Goal: Information Seeking & Learning: Check status

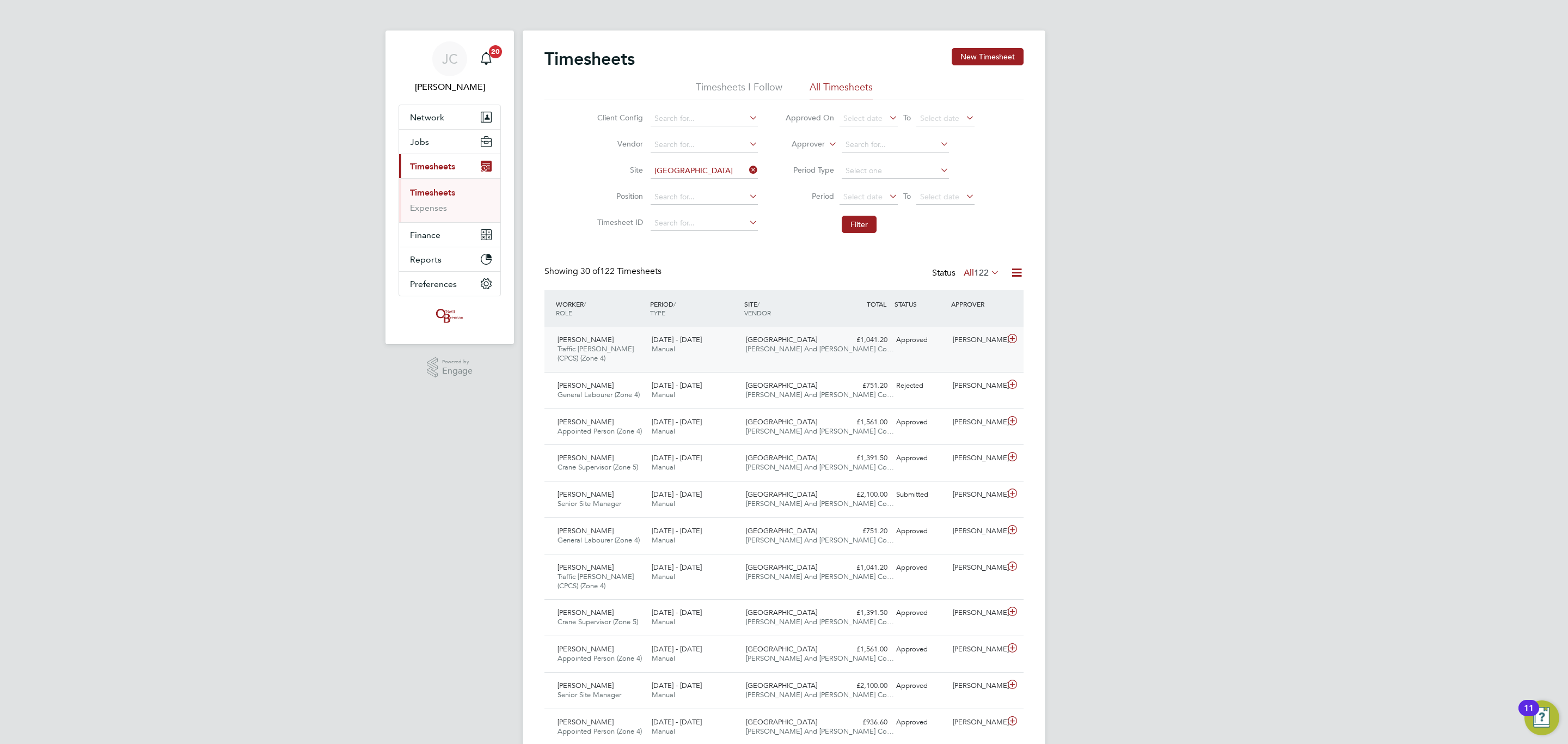
click at [783, 347] on span "[PERSON_NAME] And [PERSON_NAME] Co…" at bounding box center [819, 348] width 148 height 9
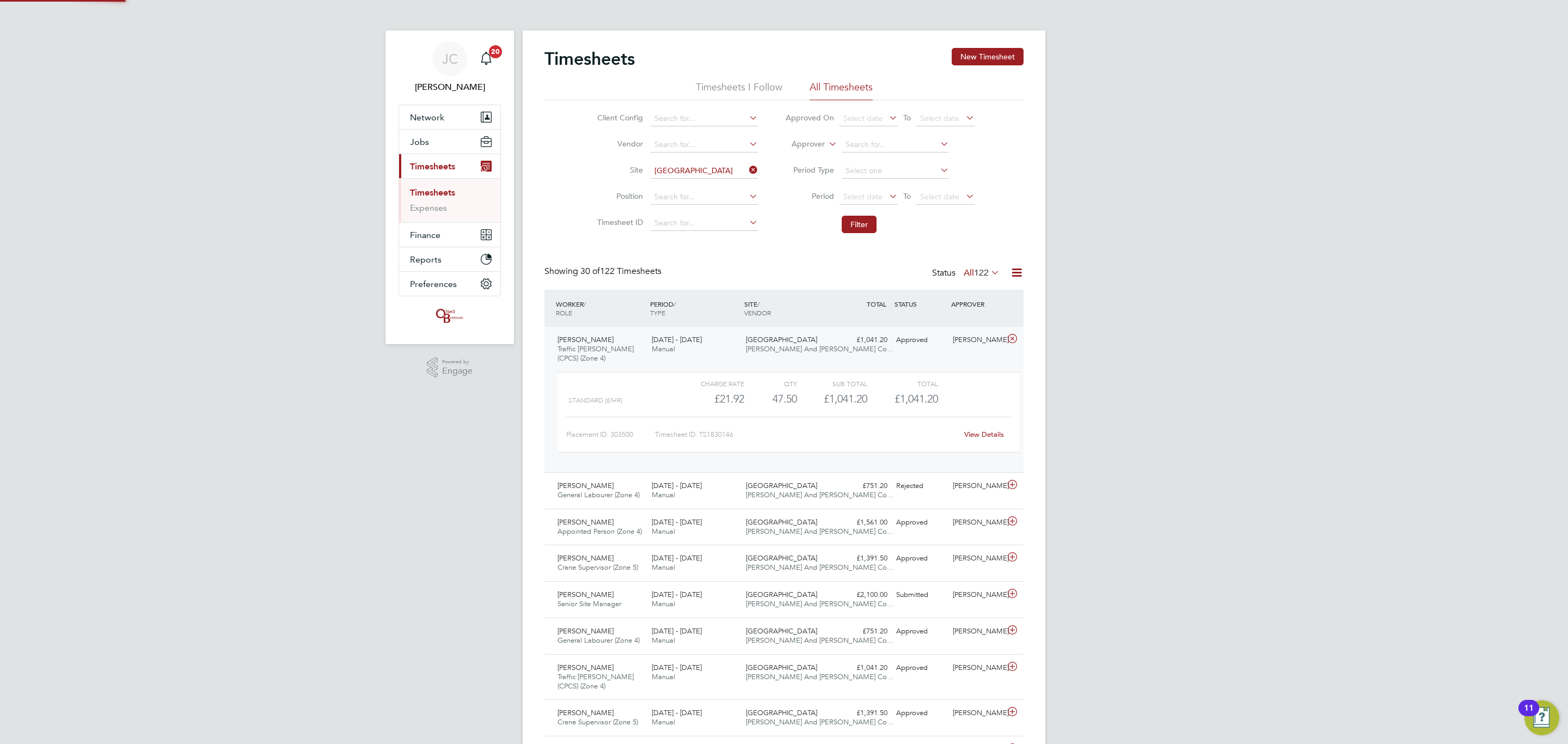
click at [783, 347] on span "[PERSON_NAME] And [PERSON_NAME] Co…" at bounding box center [819, 348] width 148 height 9
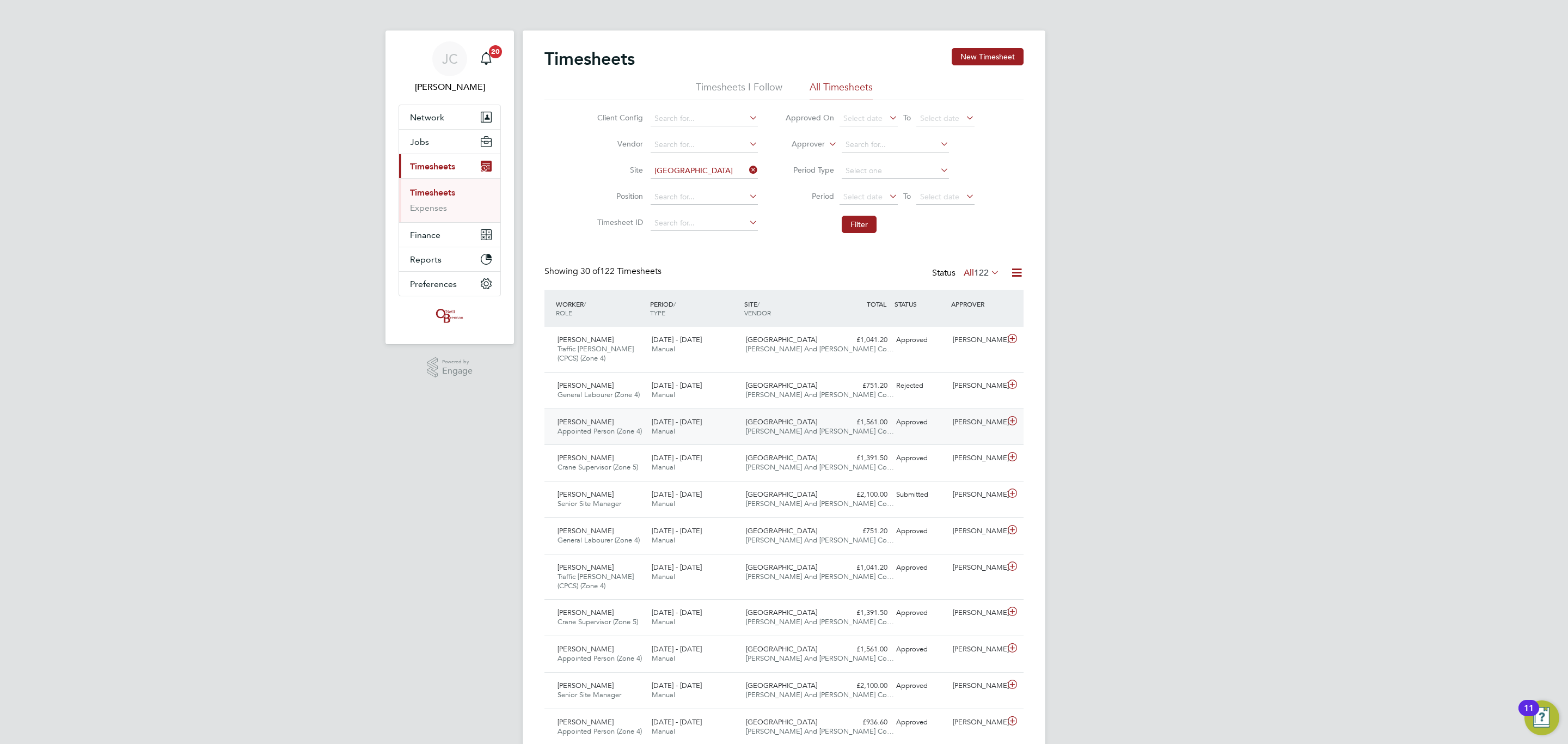
click at [732, 428] on div "22 - 28 Sep 2025 Manual" at bounding box center [694, 427] width 94 height 27
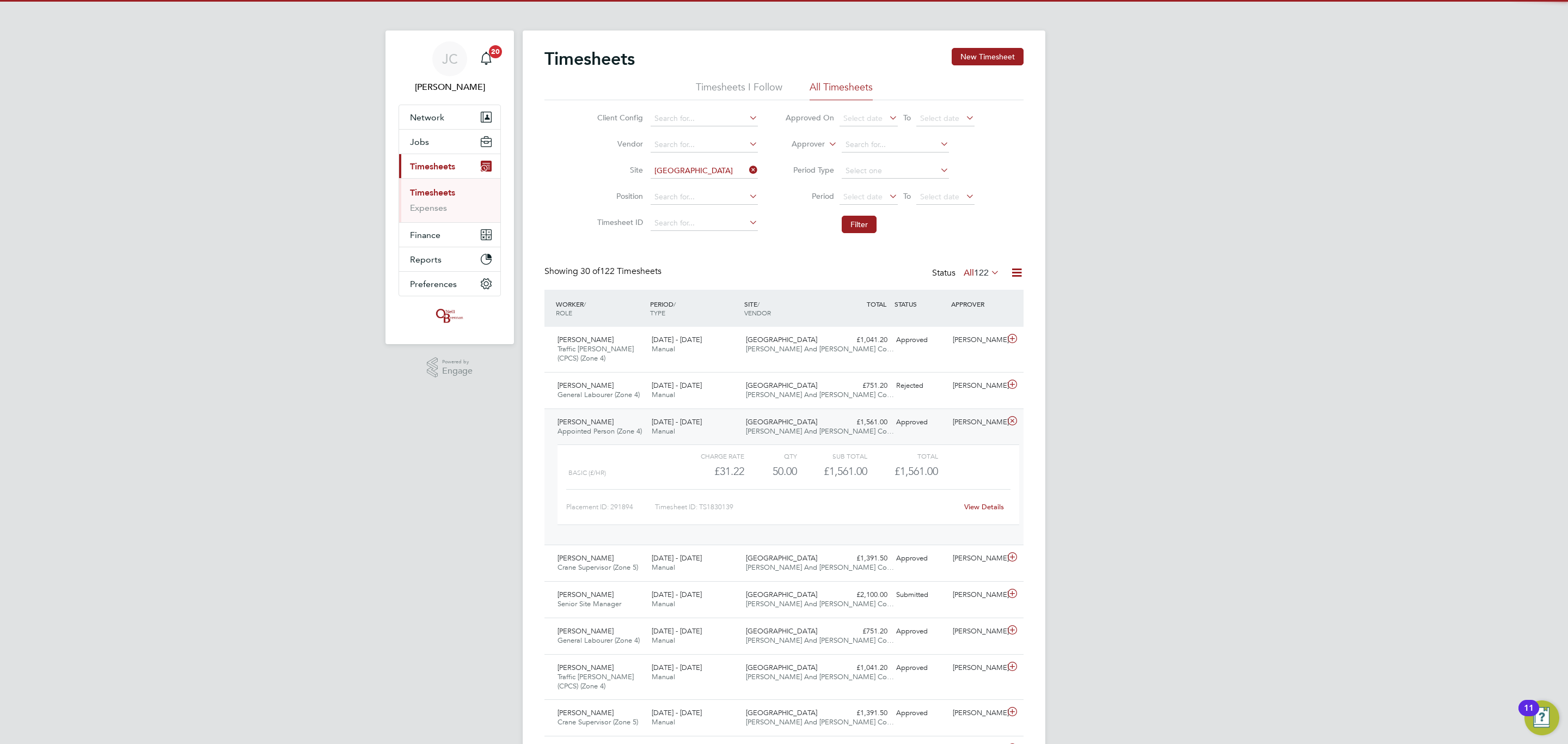
click at [732, 428] on div "22 - 28 Sep 2025 Manual" at bounding box center [694, 427] width 94 height 27
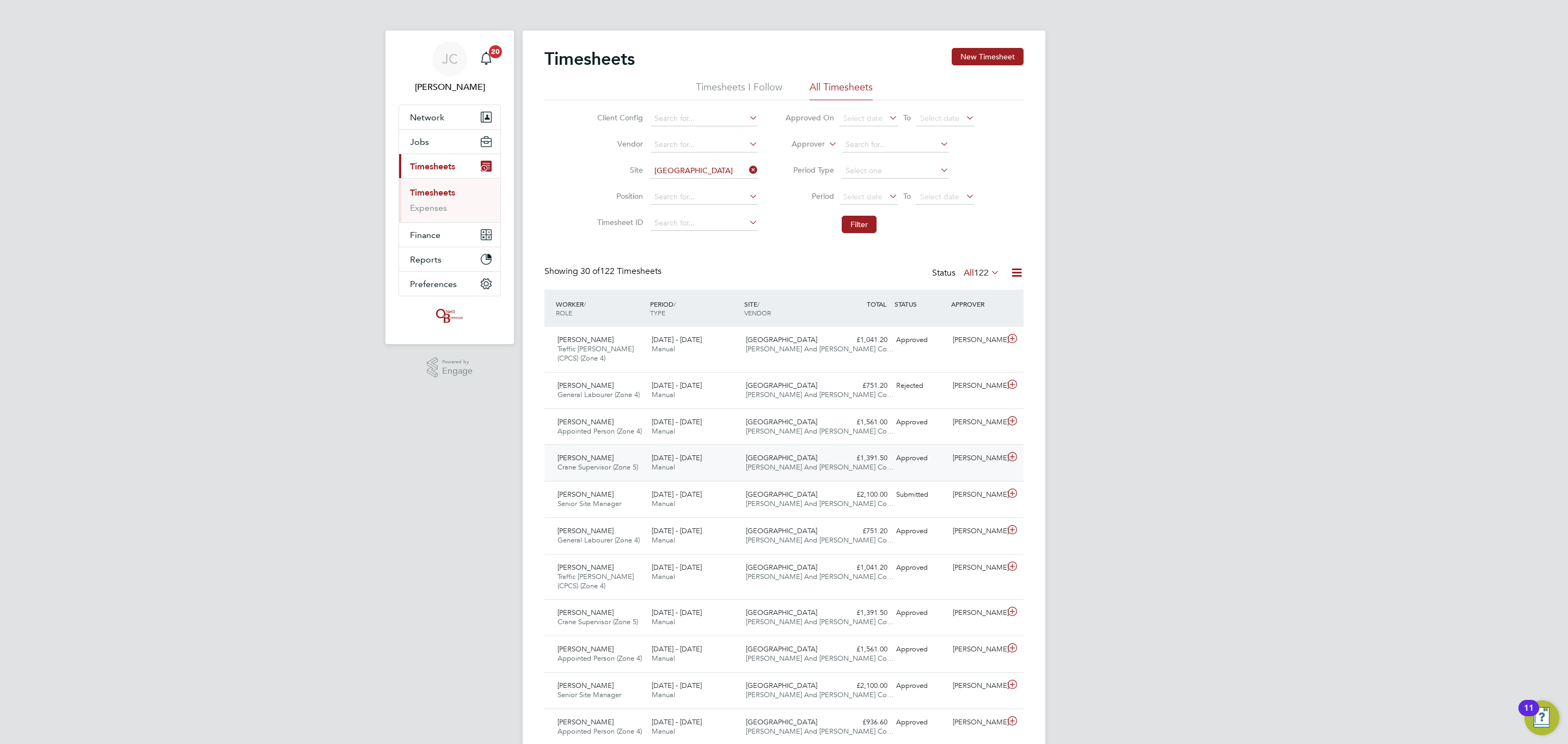
click at [710, 456] on div "22 - 28 Sep 2025 Manual" at bounding box center [694, 463] width 94 height 27
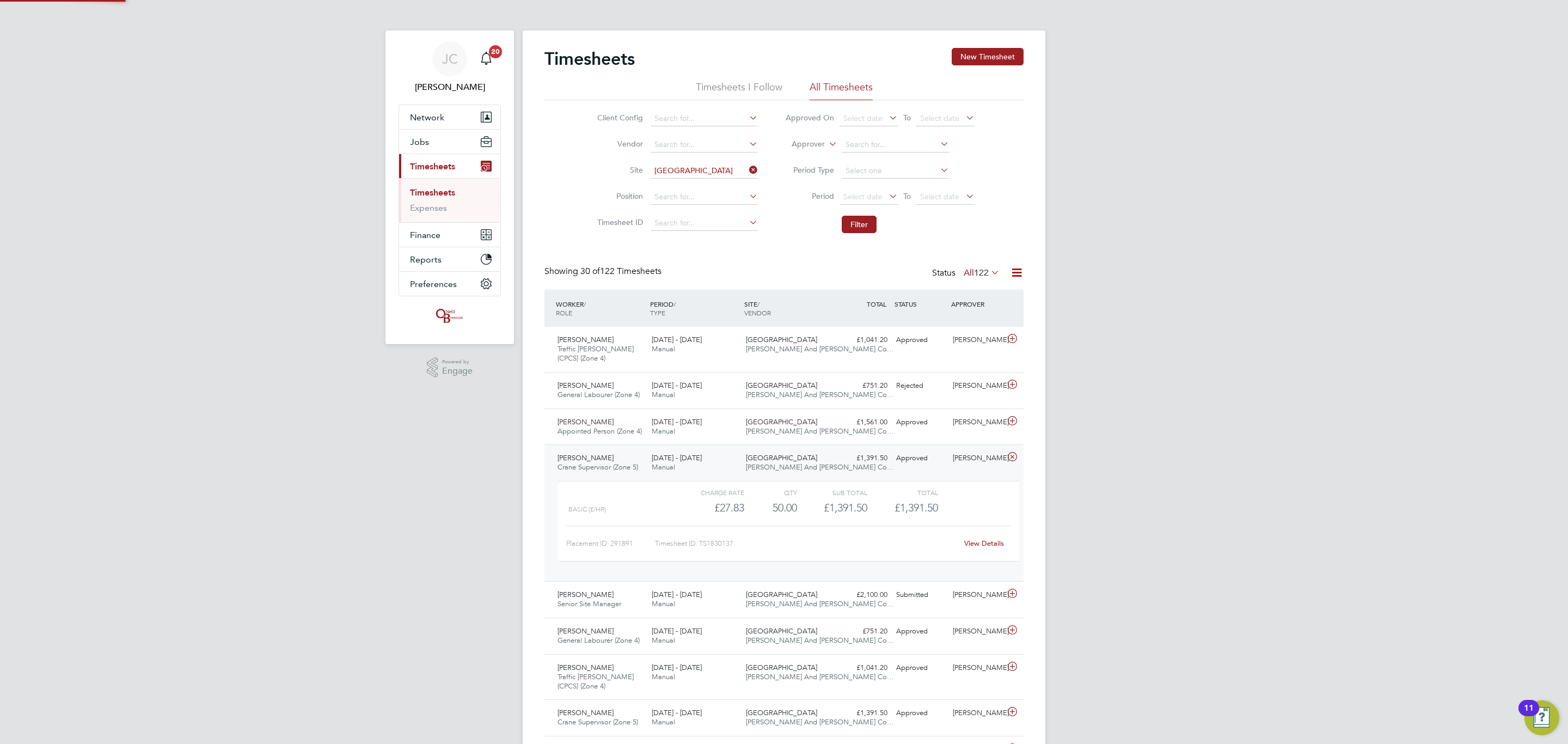
click at [710, 456] on div "22 - 28 Sep 2025 Manual" at bounding box center [694, 463] width 94 height 27
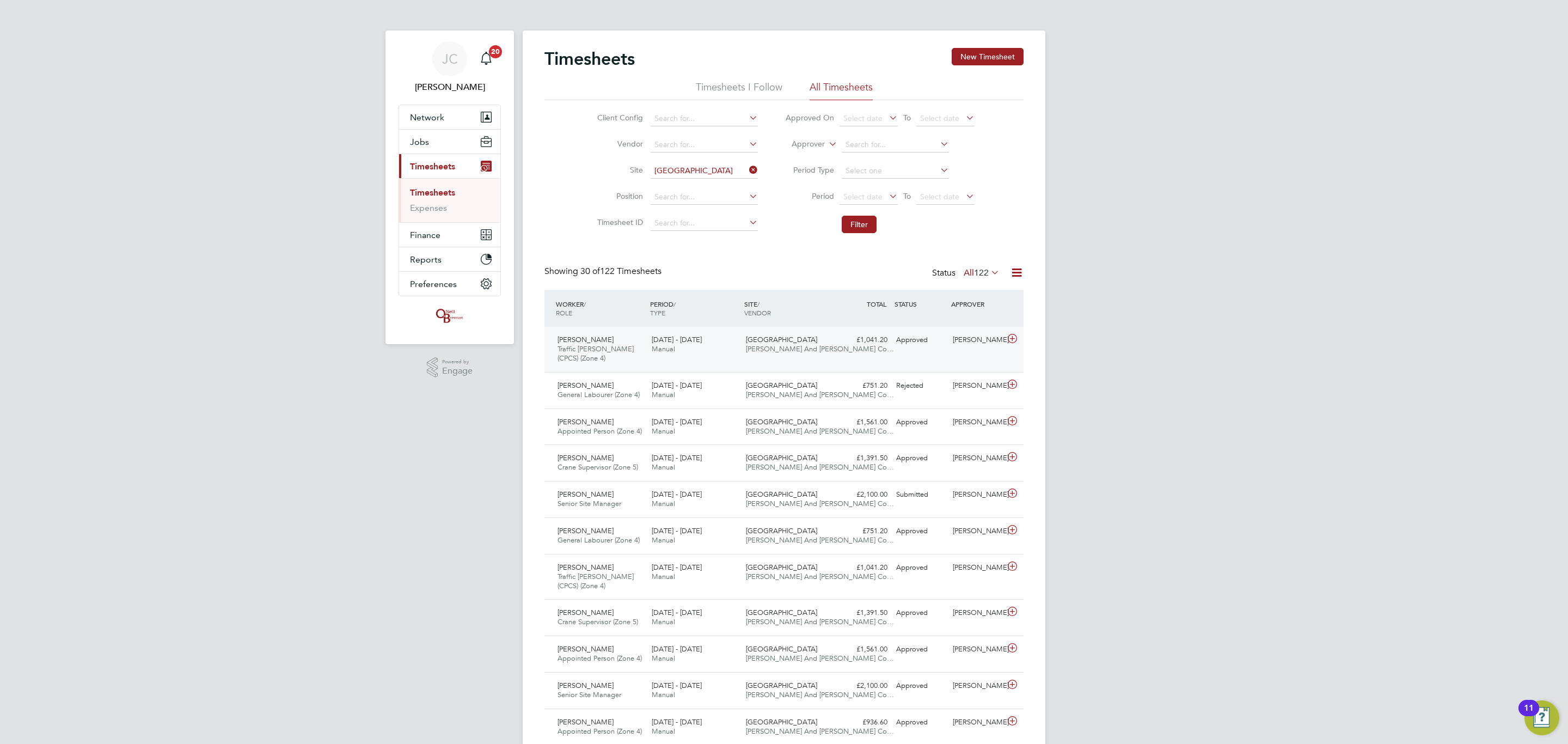
click at [724, 353] on div "22 - 28 Sep 2025 Manual" at bounding box center [694, 345] width 94 height 27
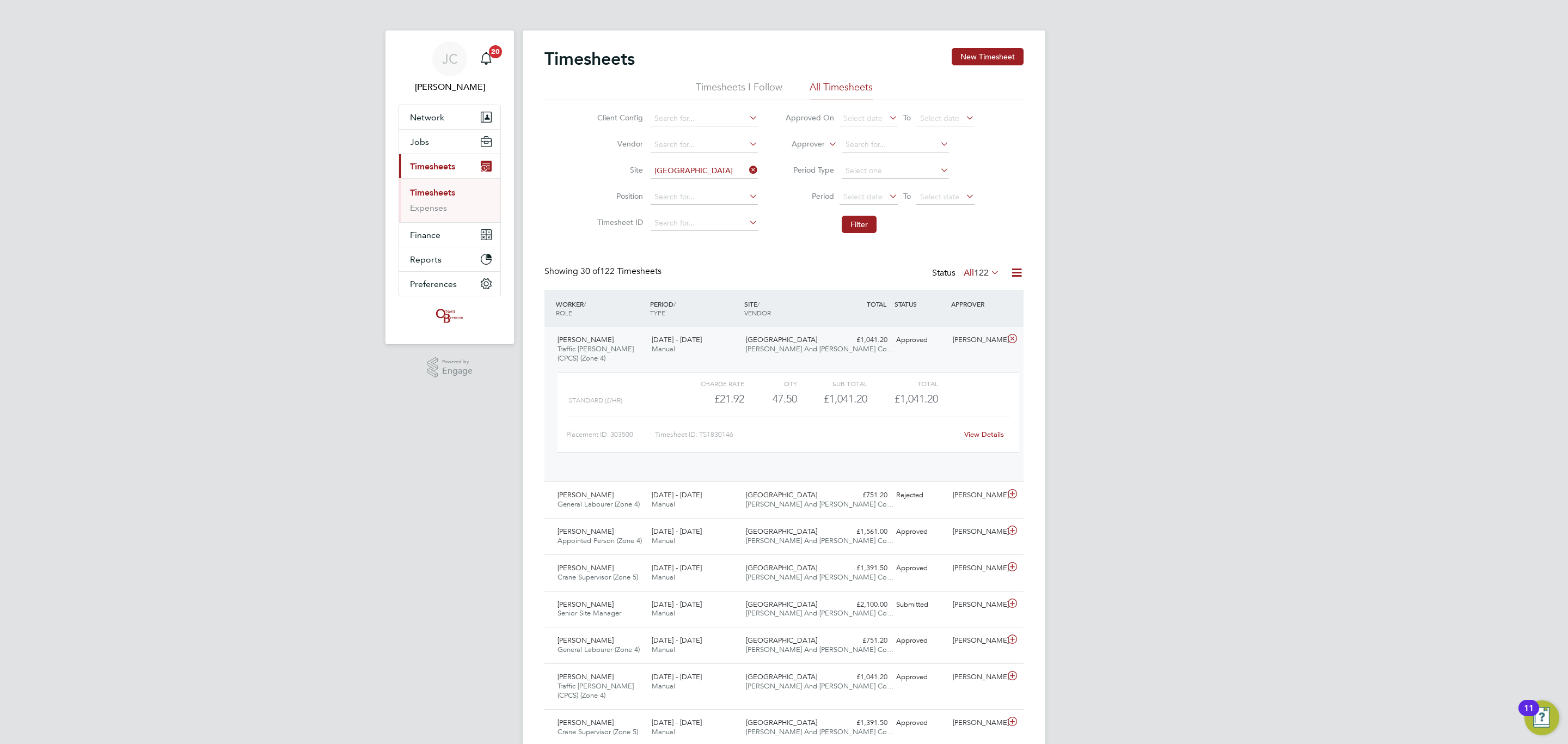
scroll to position [18, 106]
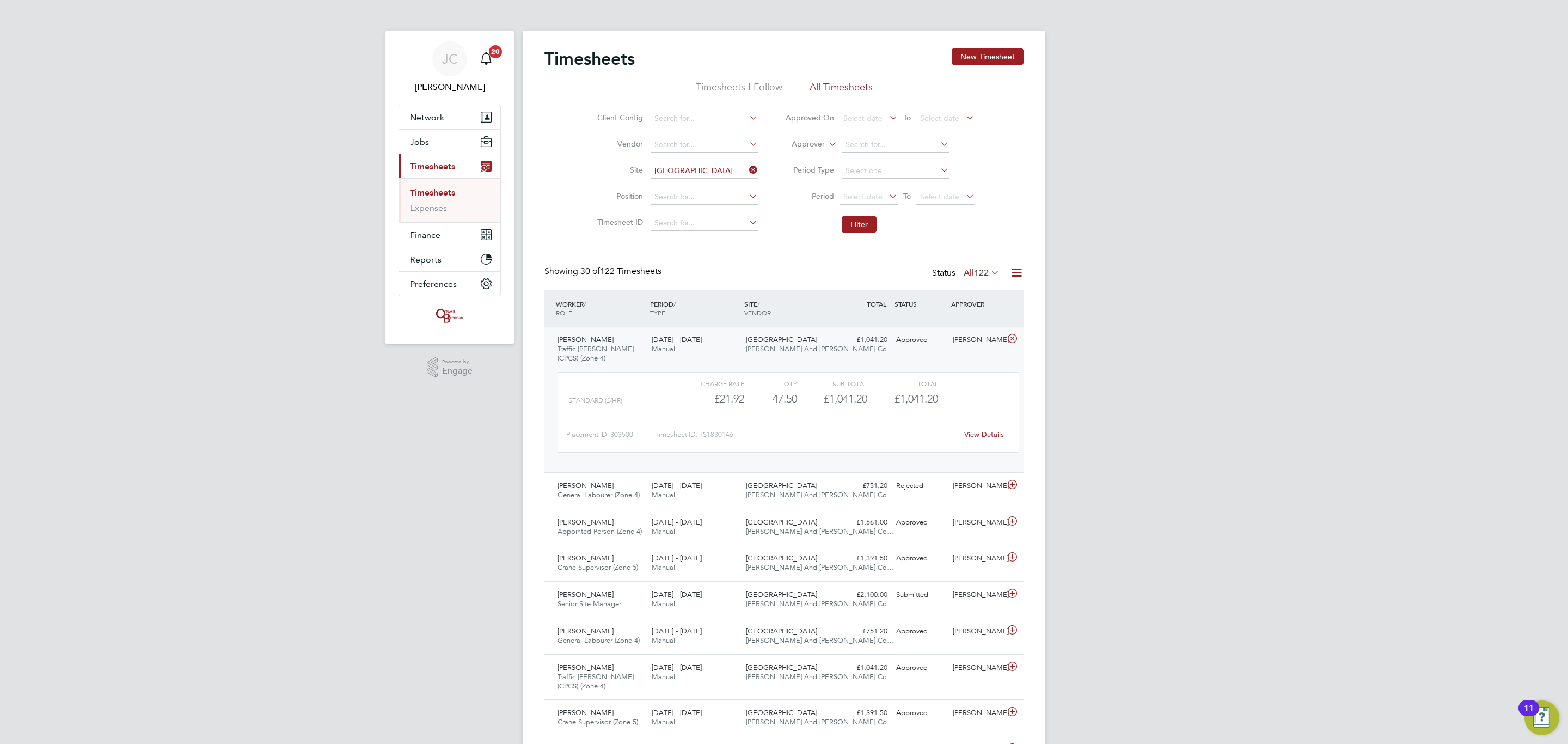
click at [981, 433] on link "View Details" at bounding box center [984, 434] width 40 height 9
click at [761, 513] on div "Karl Moore Appointed Person (Zone 4) 22 - 28 Sep 2025 22 - 28 Sep 2025 Manual B…" at bounding box center [783, 527] width 479 height 37
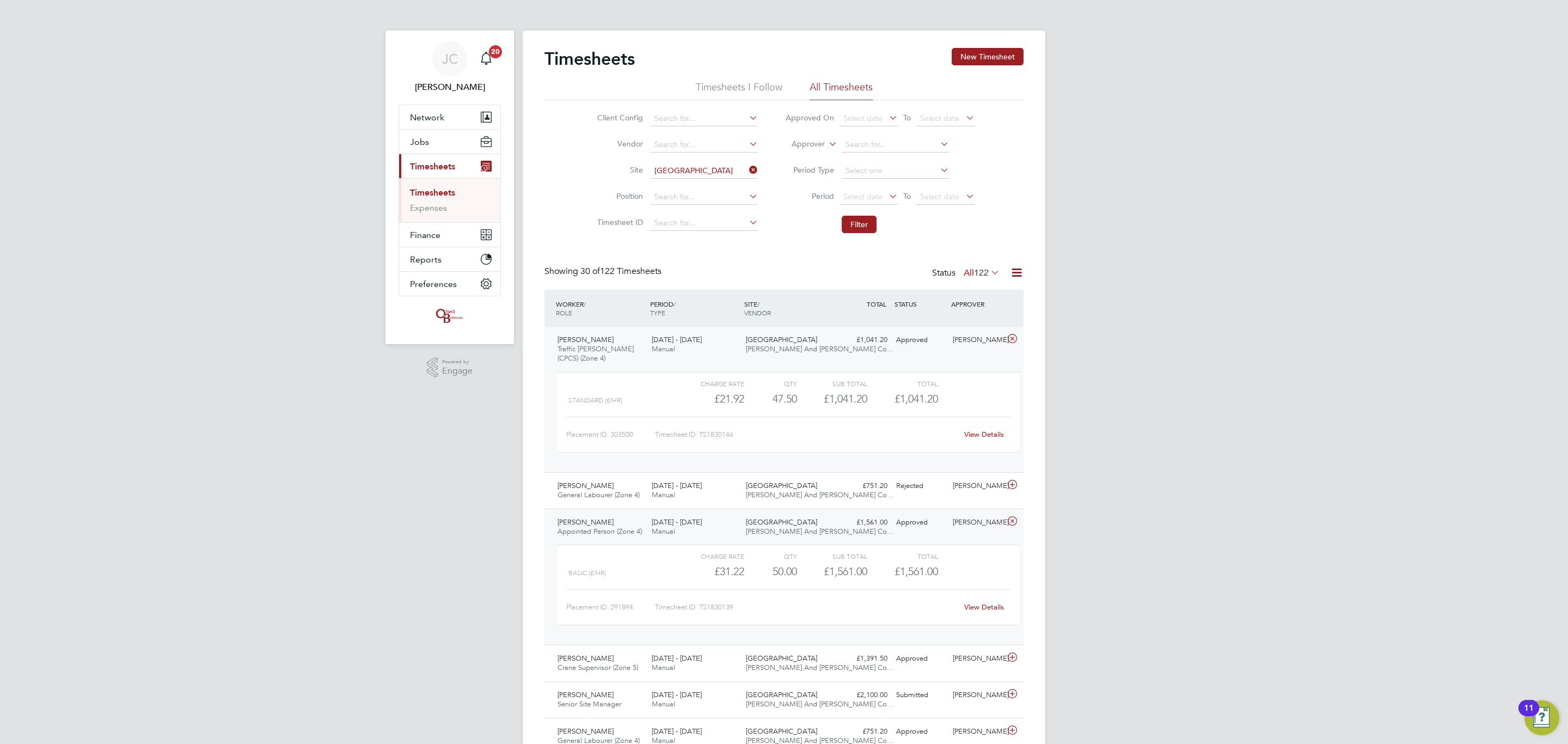
click at [978, 608] on link "View Details" at bounding box center [984, 606] width 40 height 9
click at [676, 665] on div "22 - 28 Sep 2025 Manual" at bounding box center [694, 663] width 94 height 27
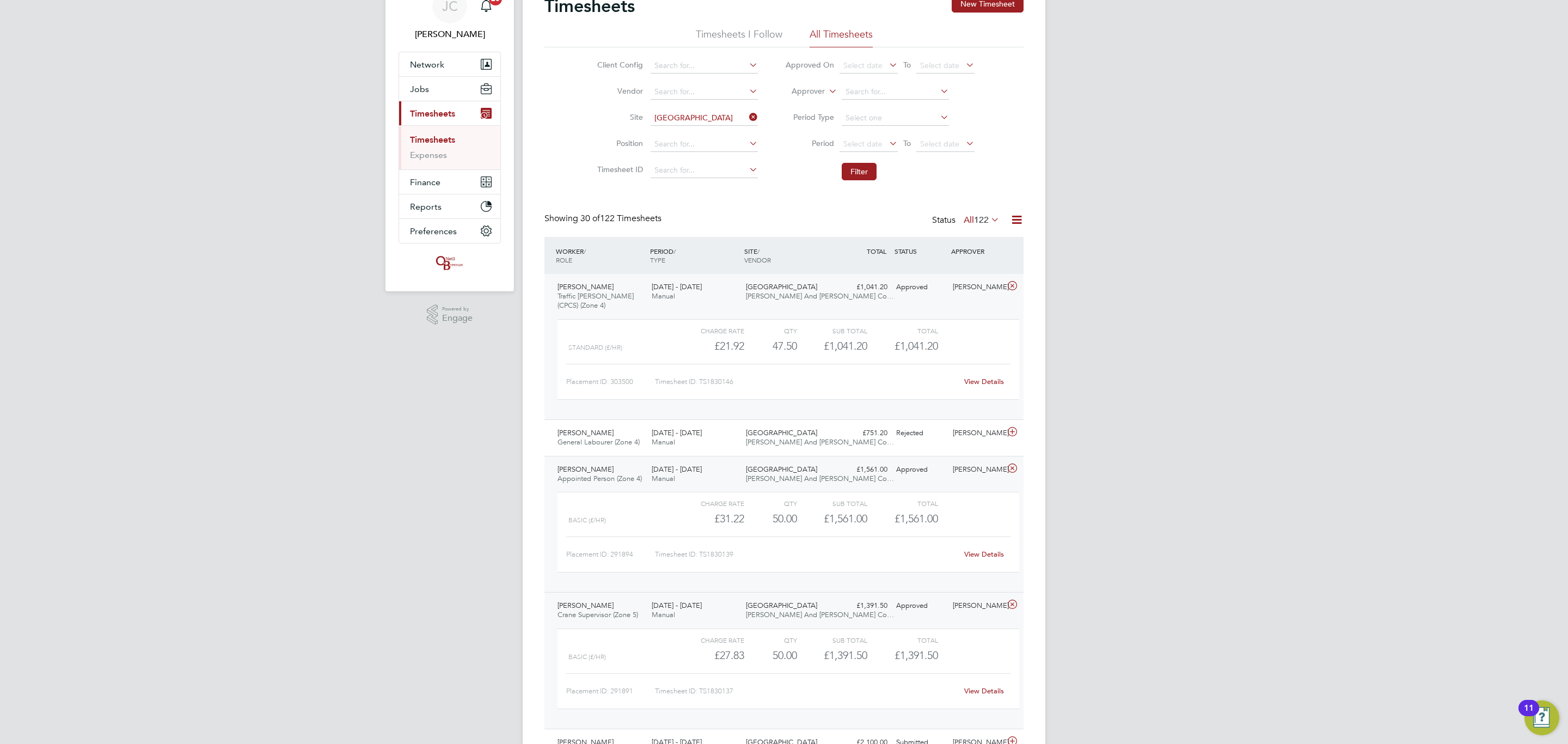
scroll to position [82, 0]
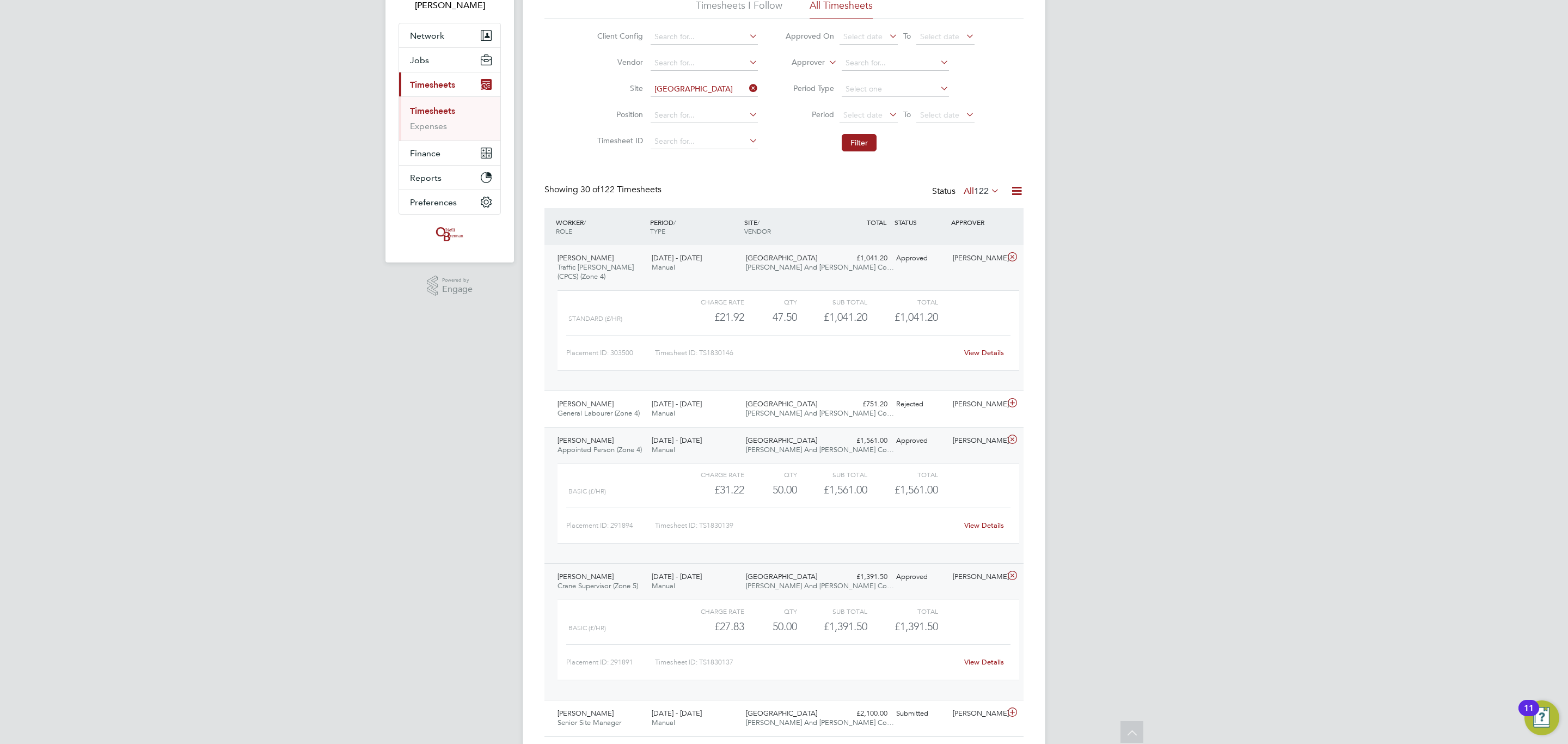
click at [987, 581] on div "Aimee Clark" at bounding box center [976, 577] width 57 height 18
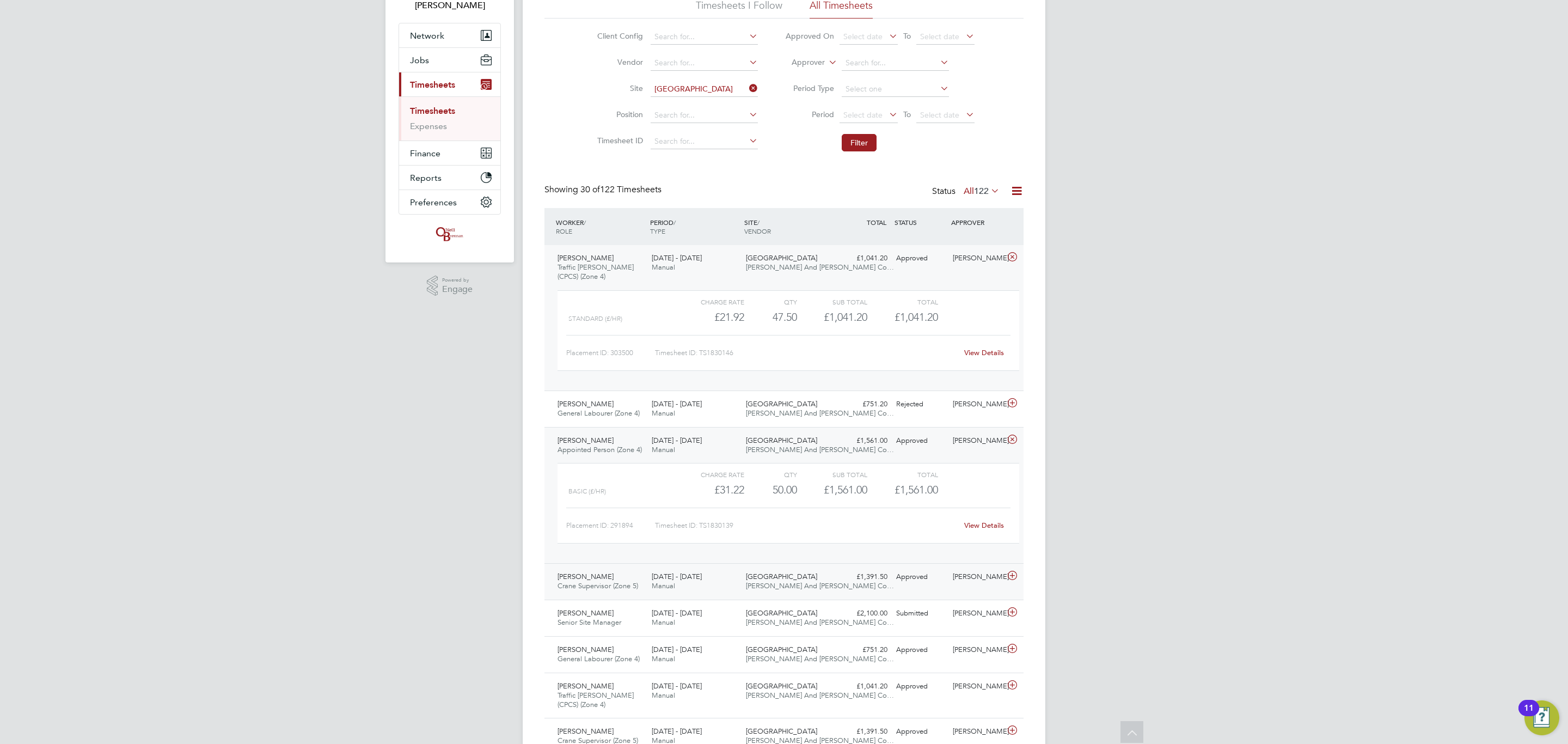
click at [982, 581] on div "Aimee Clark" at bounding box center [976, 577] width 57 height 18
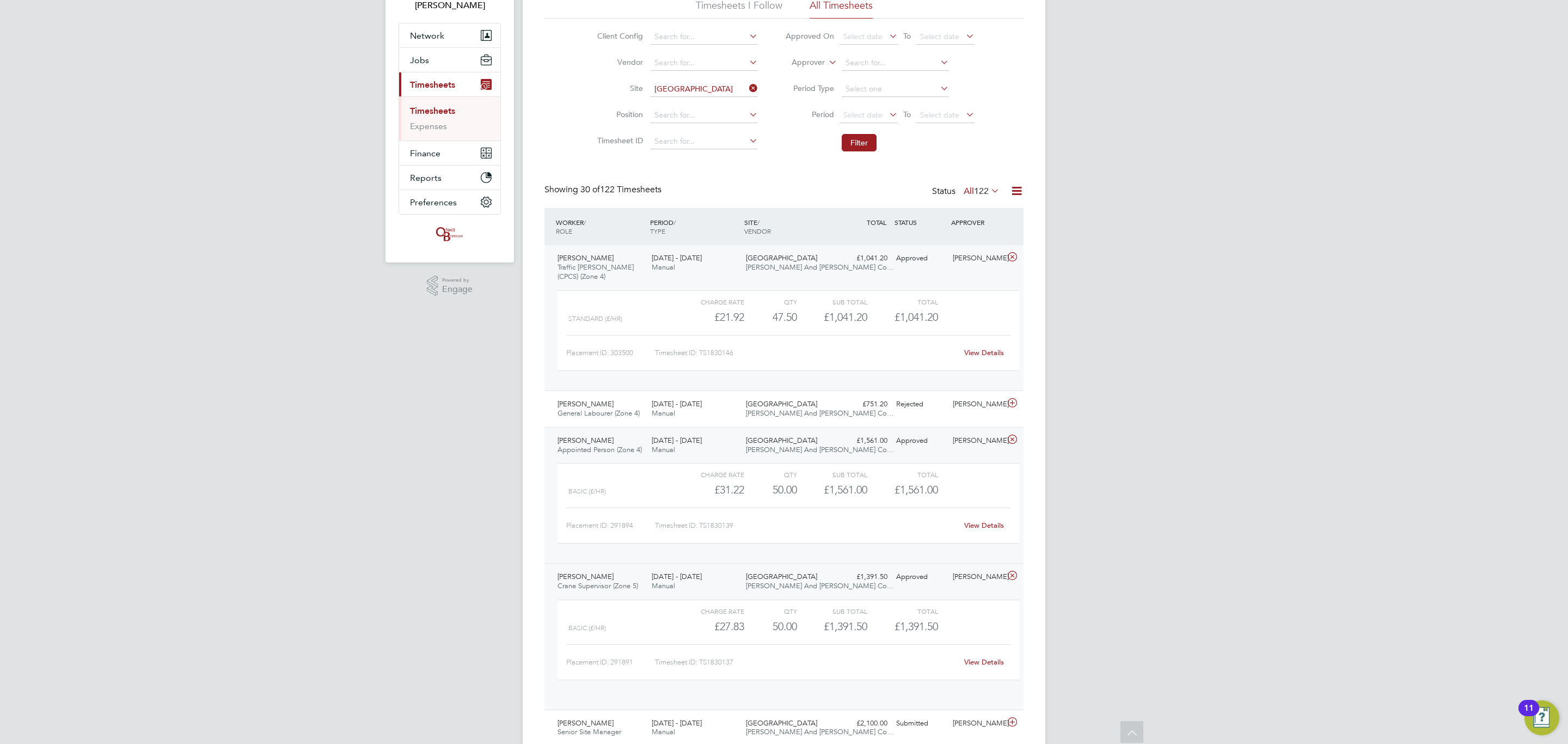
scroll to position [18, 106]
click at [987, 665] on link "View Details" at bounding box center [984, 662] width 40 height 9
click at [634, 281] on div "Dominic Bradley Traffic Marshall (CPCS) (Zone 4) 22 - 28 Sep 2025" at bounding box center [600, 268] width 94 height 37
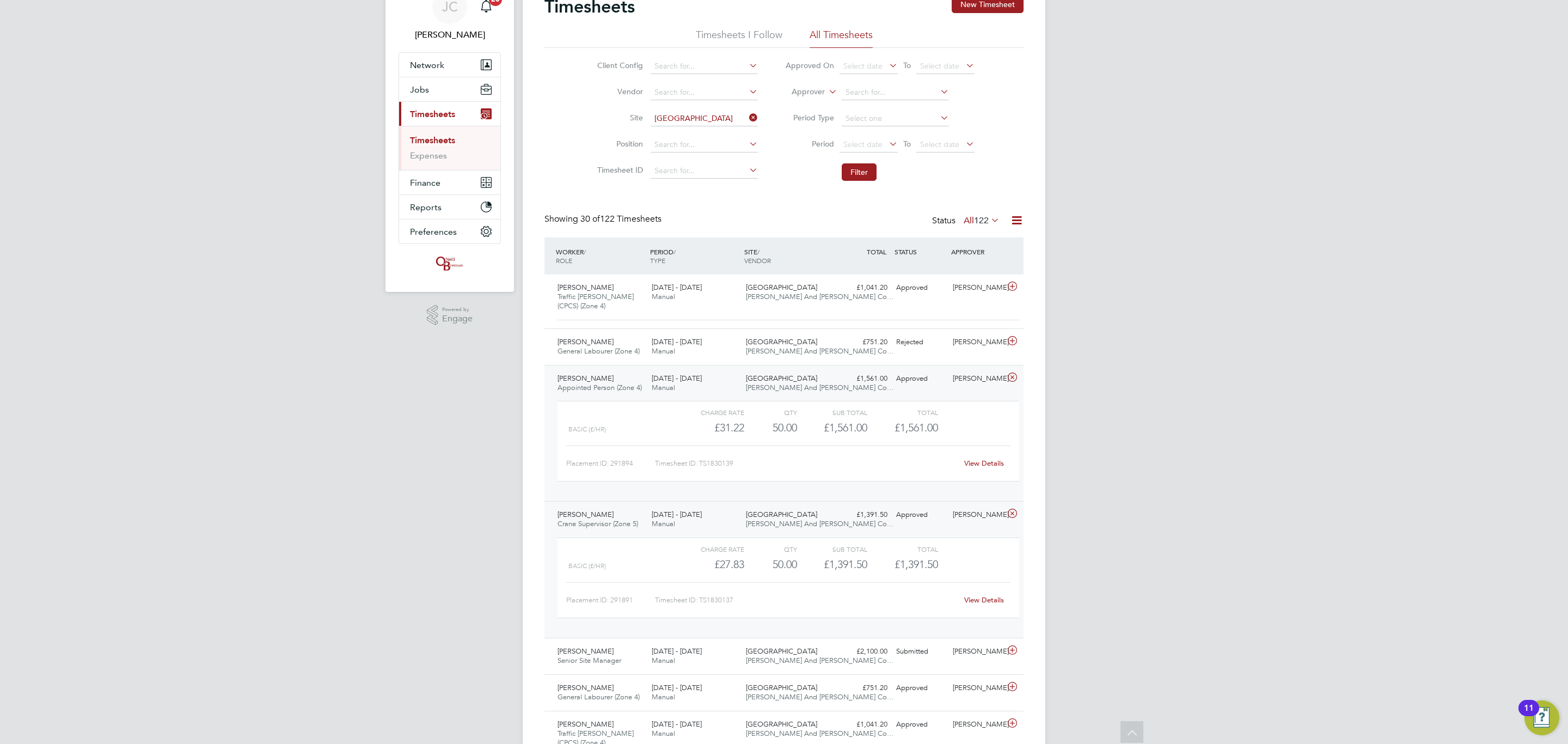
scroll to position [0, 0]
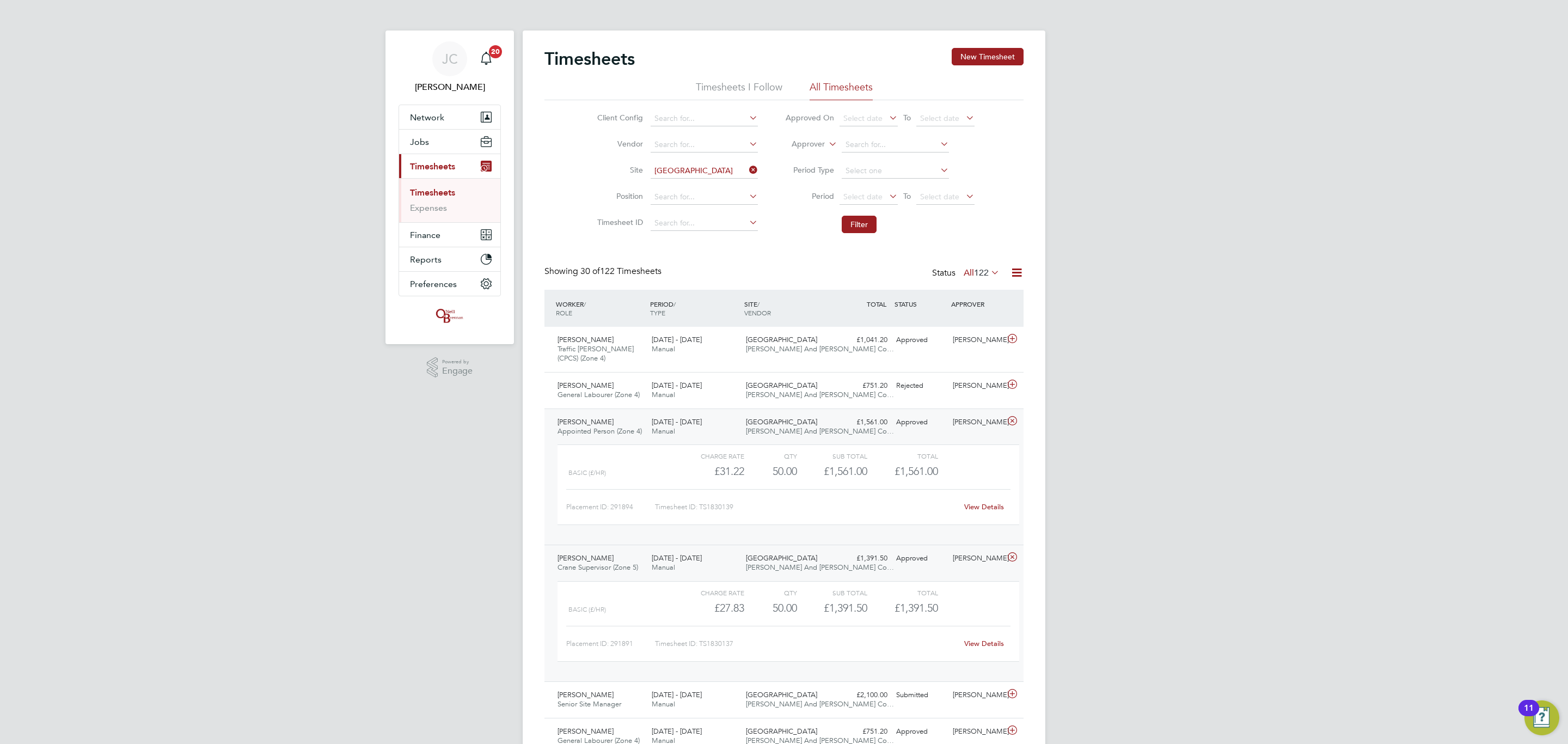
click at [732, 437] on div "22 - 28 Sep 2025 Manual" at bounding box center [694, 427] width 94 height 27
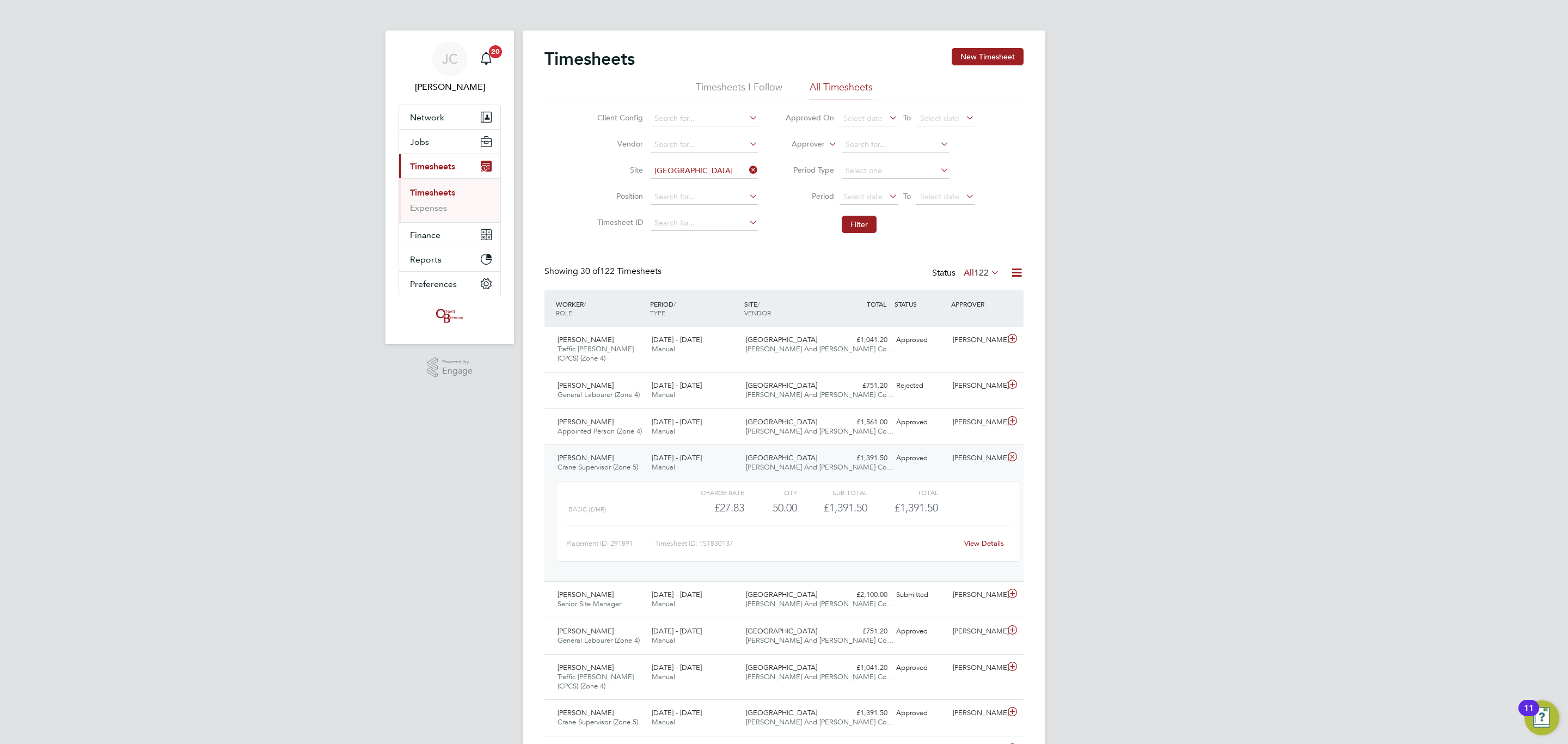
click at [711, 457] on div "22 - 28 Sep 2025 Manual" at bounding box center [694, 463] width 94 height 27
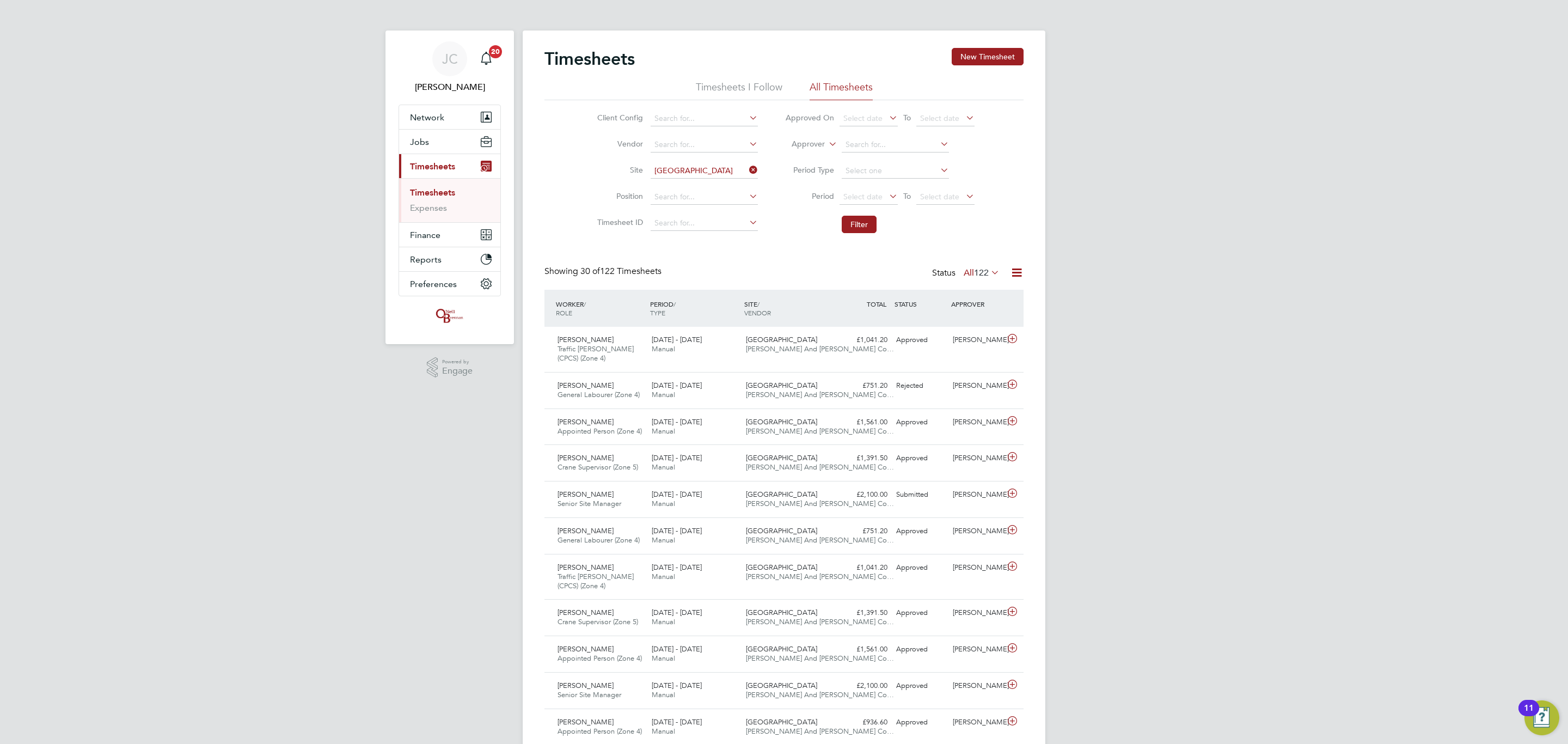
click at [747, 166] on icon at bounding box center [747, 170] width 0 height 15
click at [710, 180] on li "Site" at bounding box center [676, 170] width 191 height 26
click at [701, 173] on input at bounding box center [704, 170] width 107 height 15
type input "o"
click at [704, 173] on input at bounding box center [704, 170] width 107 height 15
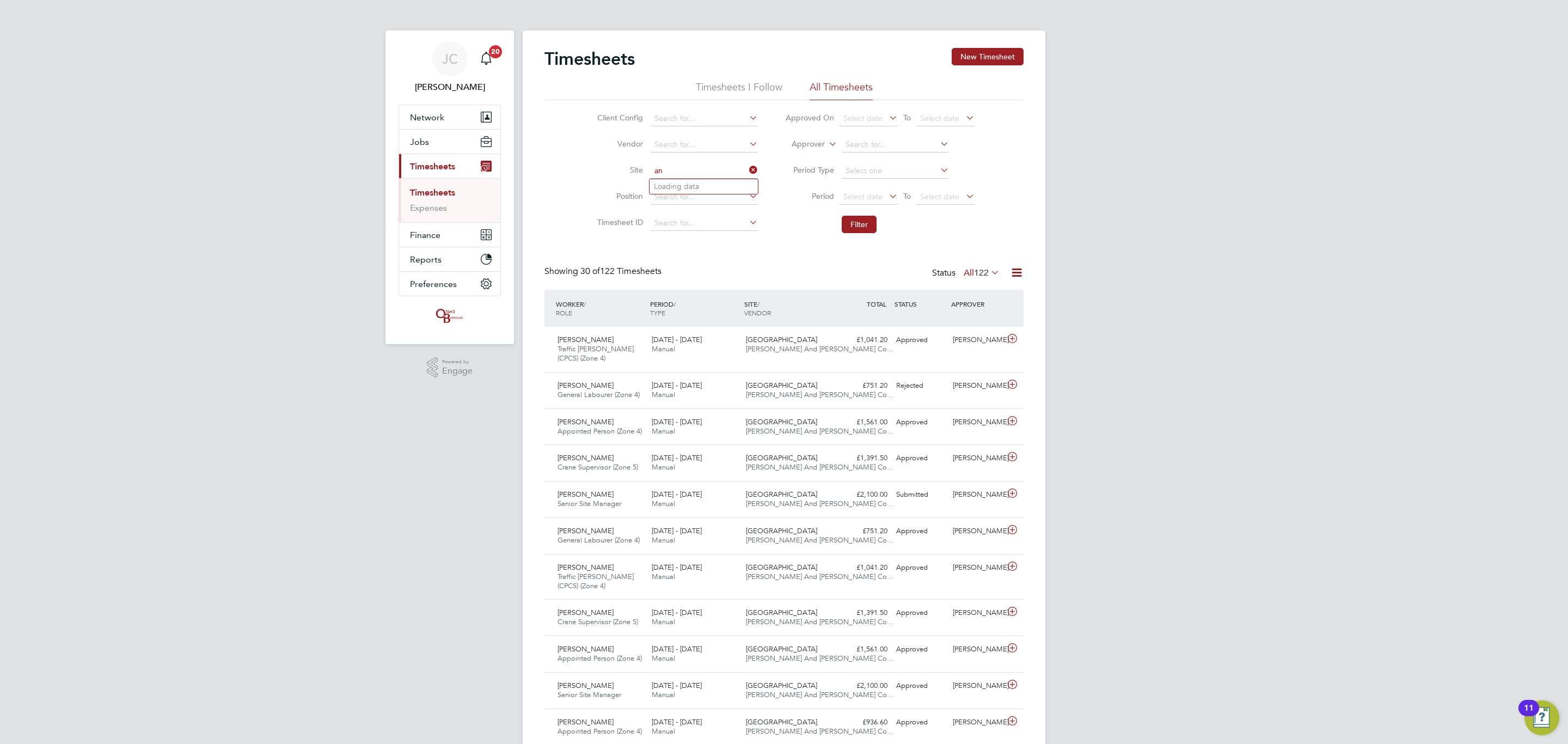
type input "a"
click at [699, 173] on input "city gate" at bounding box center [704, 170] width 107 height 15
click at [699, 182] on li "[GEOGRAPHIC_DATA]" at bounding box center [704, 186] width 108 height 15
type input "City Gateway"
click at [859, 226] on button "Filter" at bounding box center [859, 224] width 35 height 18
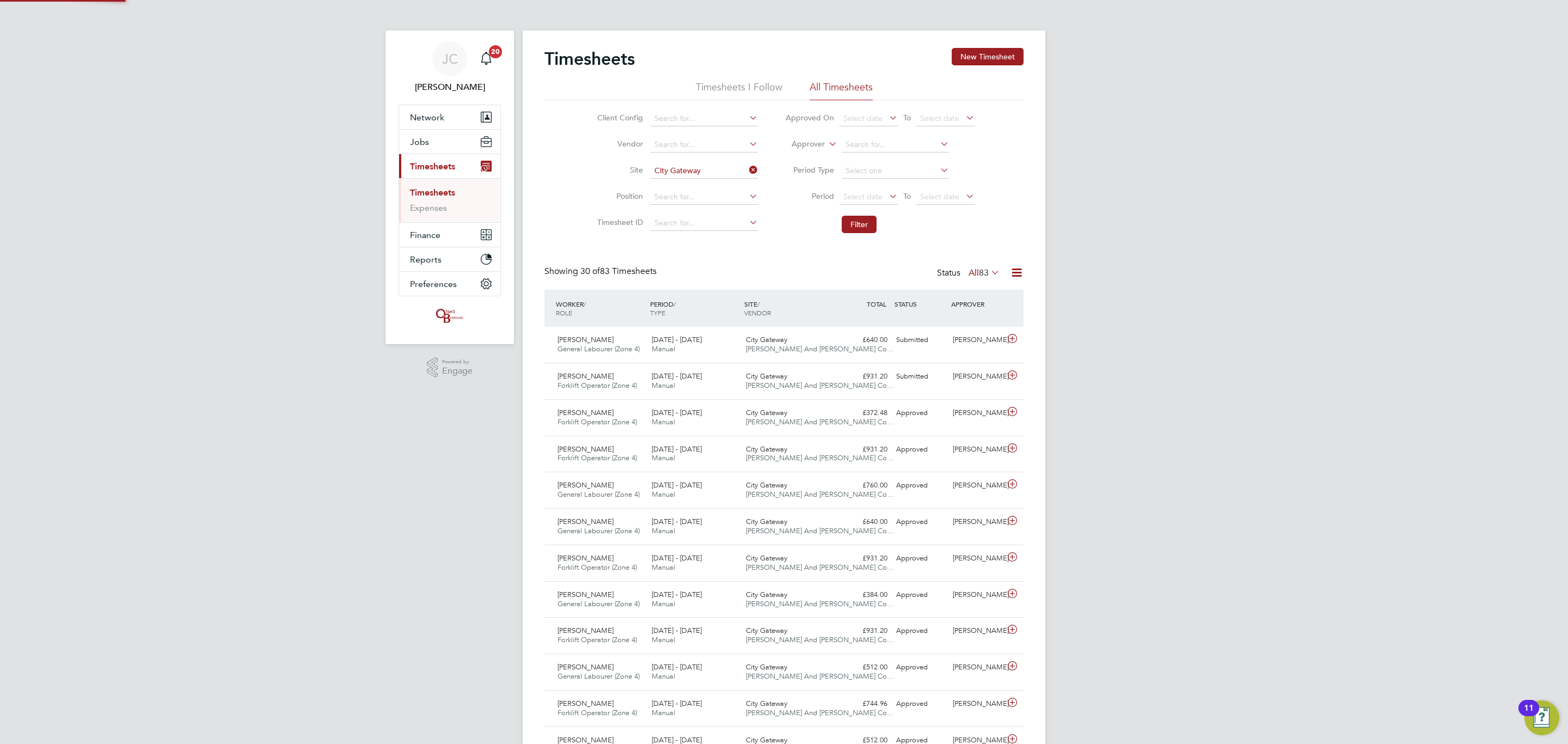
scroll to position [28, 95]
click at [747, 170] on icon at bounding box center [747, 170] width 0 height 15
click at [699, 163] on input at bounding box center [704, 170] width 107 height 15
click at [704, 188] on li "Dover court Road" at bounding box center [720, 186] width 142 height 15
type input "Dovercourt Road"
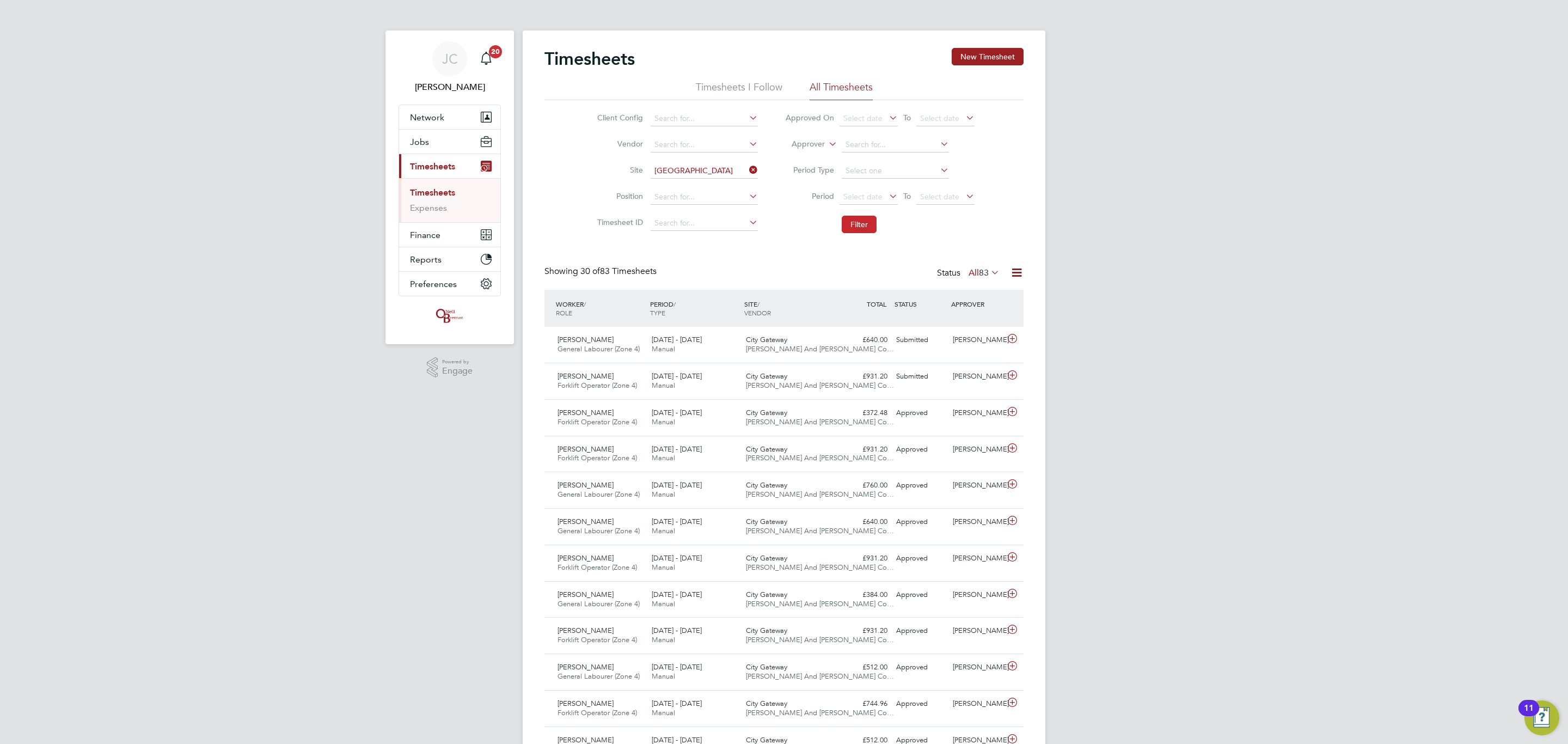
click at [856, 225] on button "Filter" at bounding box center [859, 224] width 35 height 18
click at [747, 173] on icon at bounding box center [747, 170] width 0 height 15
click at [696, 177] on input at bounding box center [704, 170] width 107 height 15
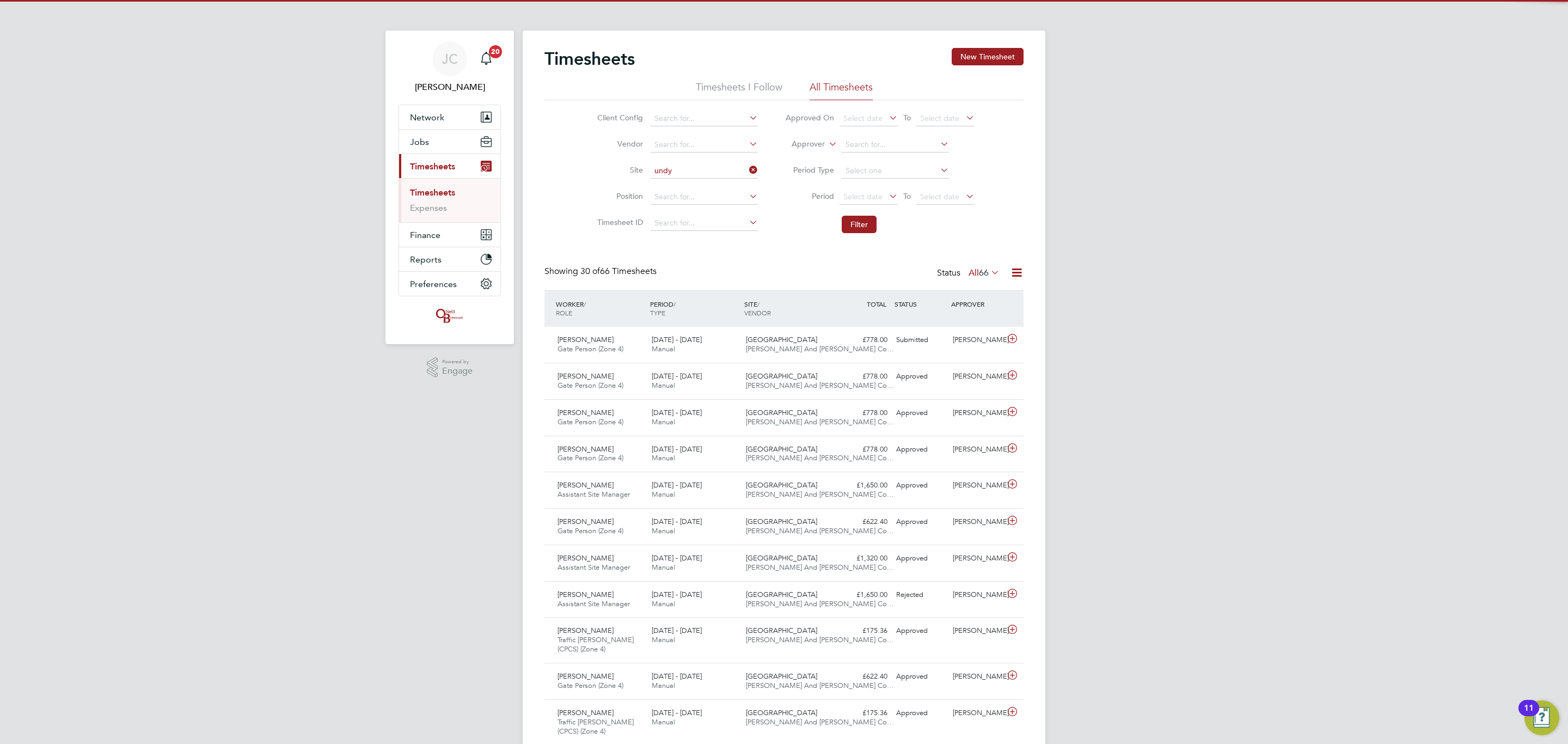
click at [704, 184] on li "Undy" at bounding box center [704, 186] width 108 height 15
type input "Undy"
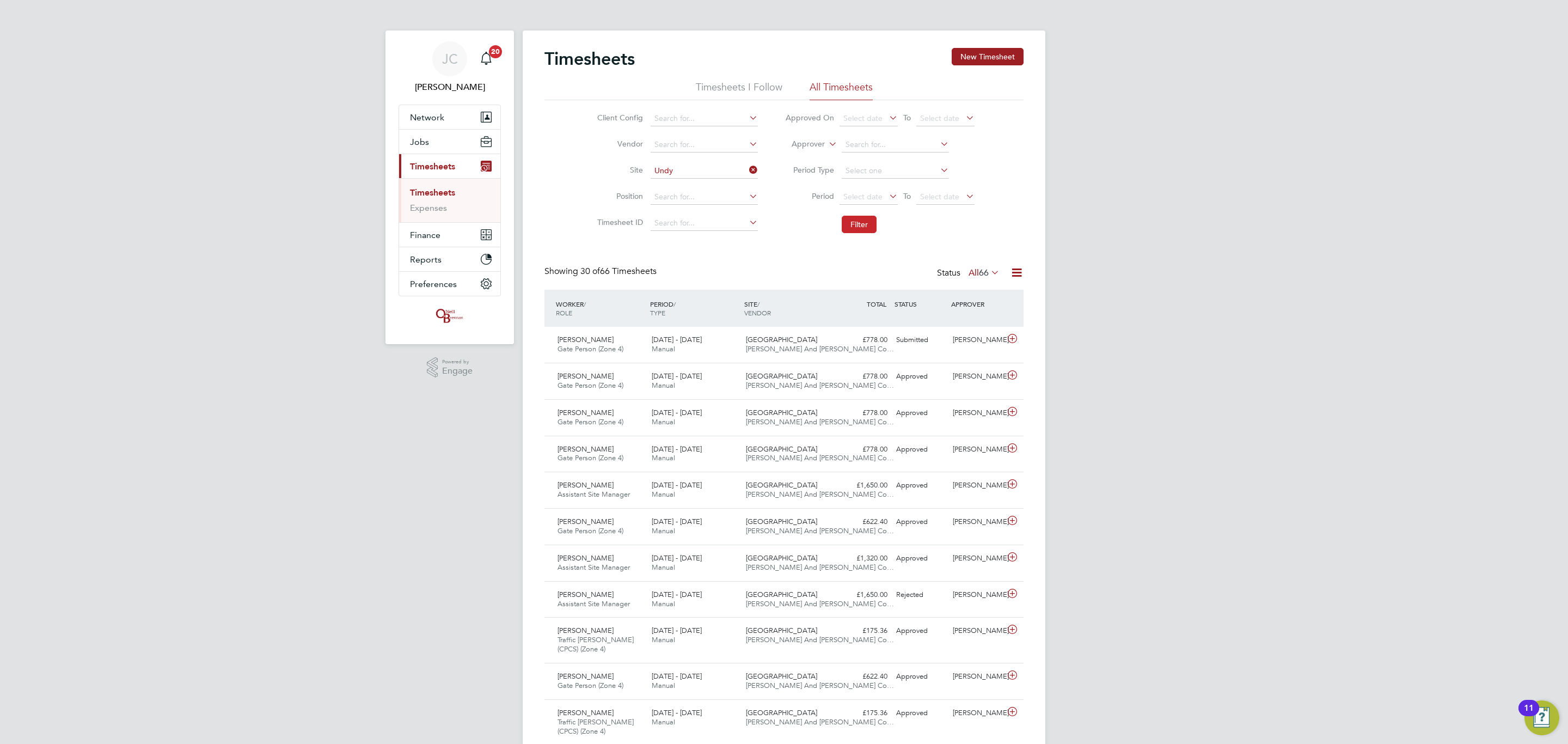
click at [867, 222] on button "Filter" at bounding box center [859, 224] width 35 height 18
click at [853, 466] on div "Shane Faranham General Labourer (Zone 4) 22 - 28 Sep 2025 22 - 28 Sep 2025 Manu…" at bounding box center [783, 454] width 479 height 37
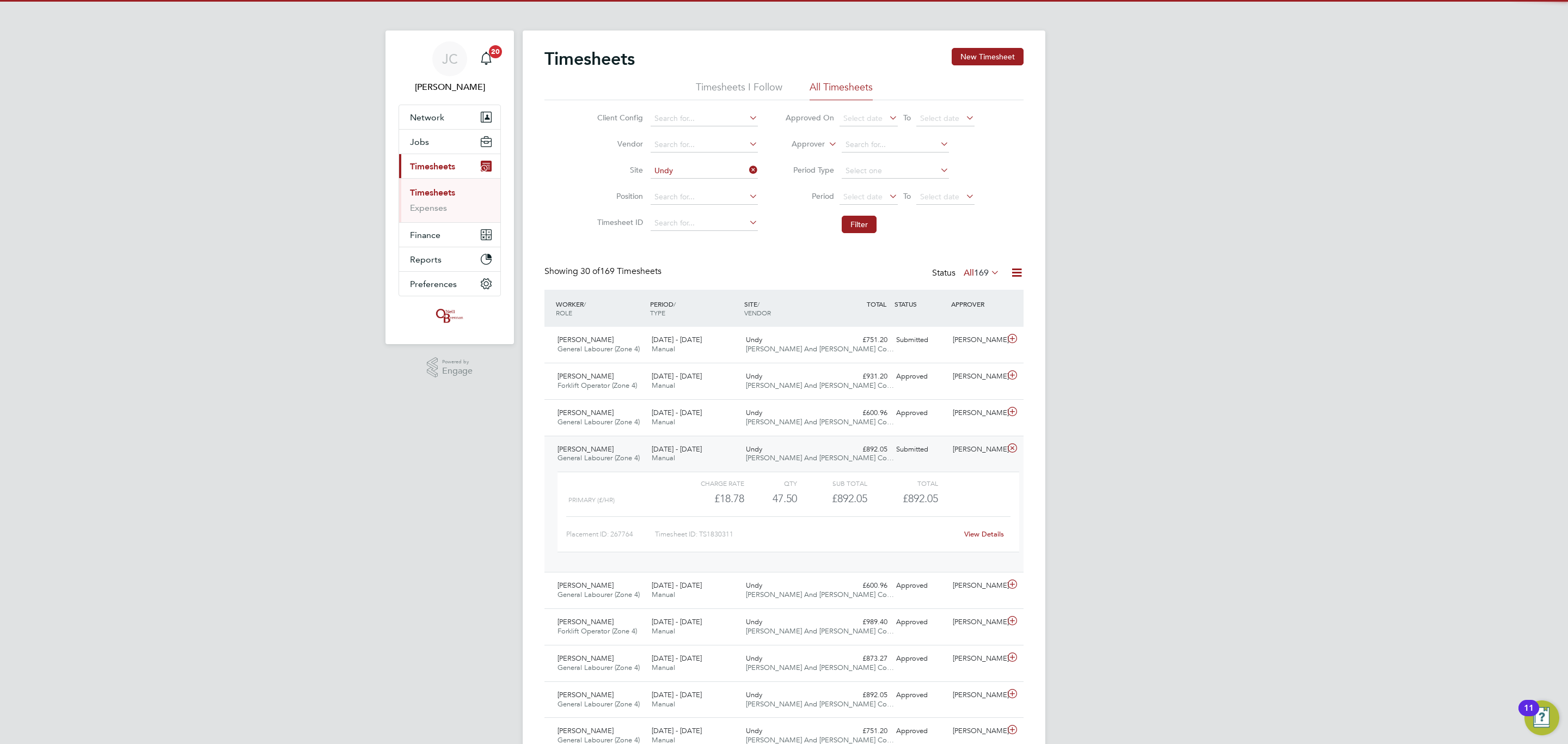
click at [852, 466] on div "Shane Faranham General Labourer (Zone 4) 22 - 28 Sep 2025 22 - 28 Sep 2025 Manu…" at bounding box center [783, 504] width 479 height 137
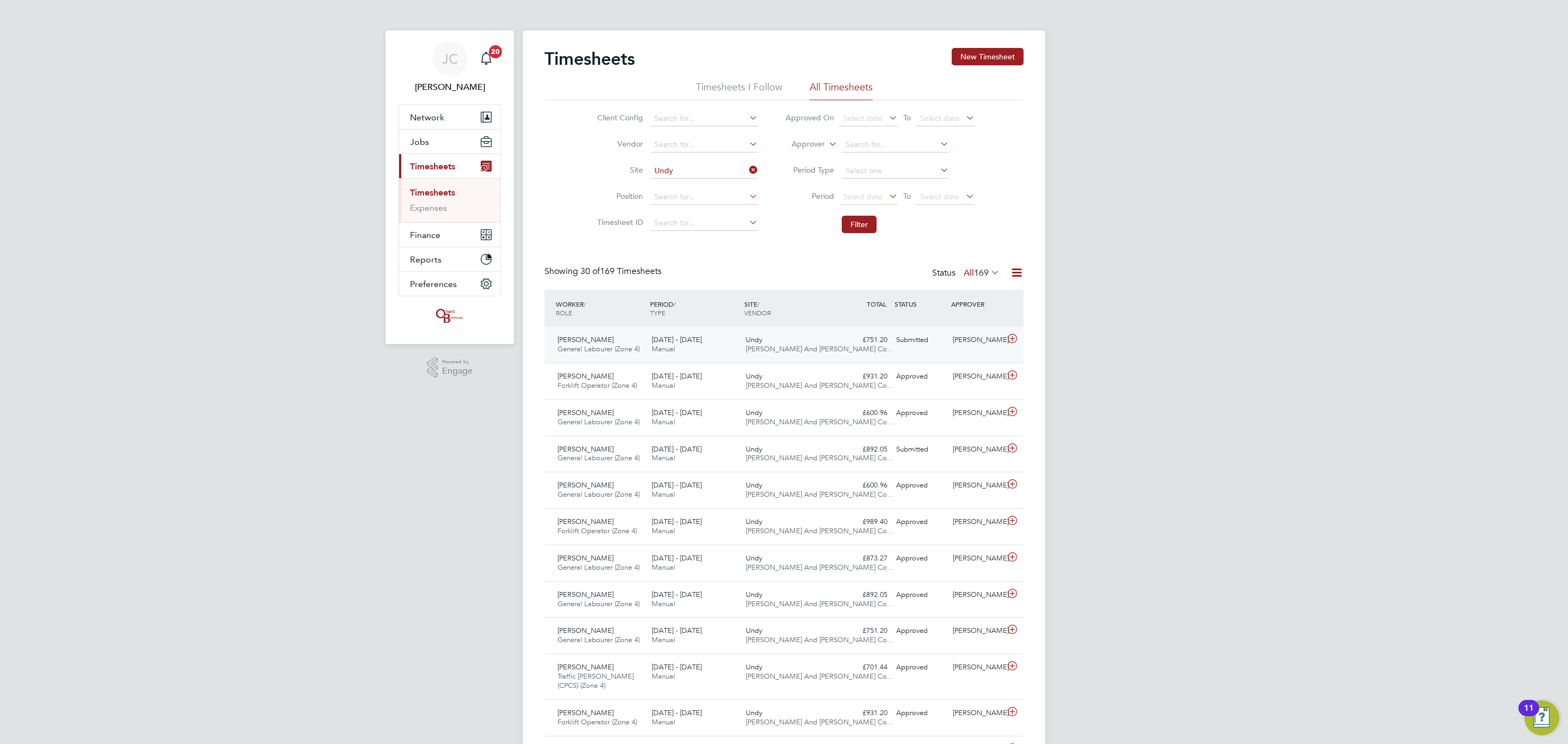
click at [858, 342] on div "£751.20 Submitted" at bounding box center [863, 340] width 57 height 18
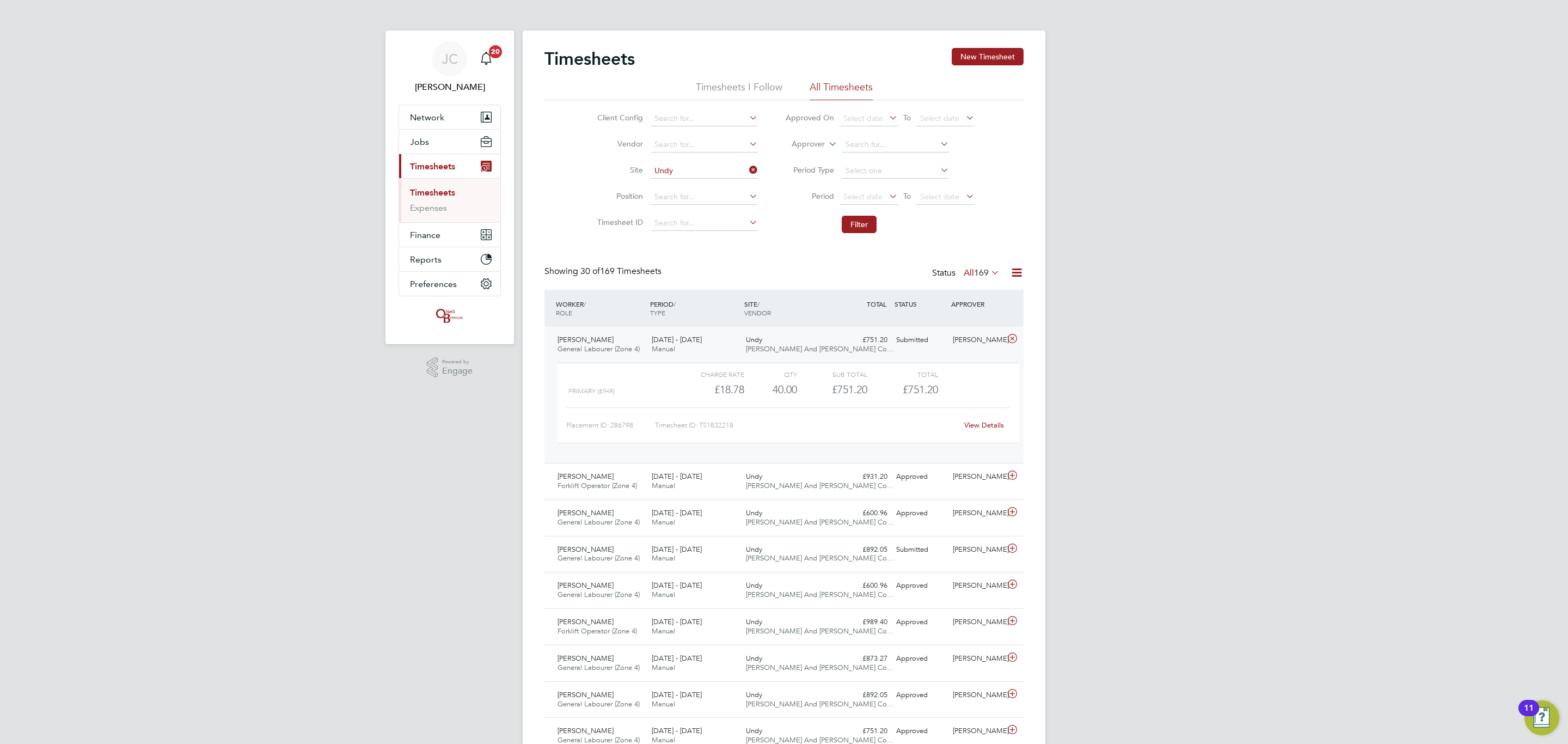
click at [858, 342] on div "£751.20 Submitted" at bounding box center [863, 340] width 57 height 18
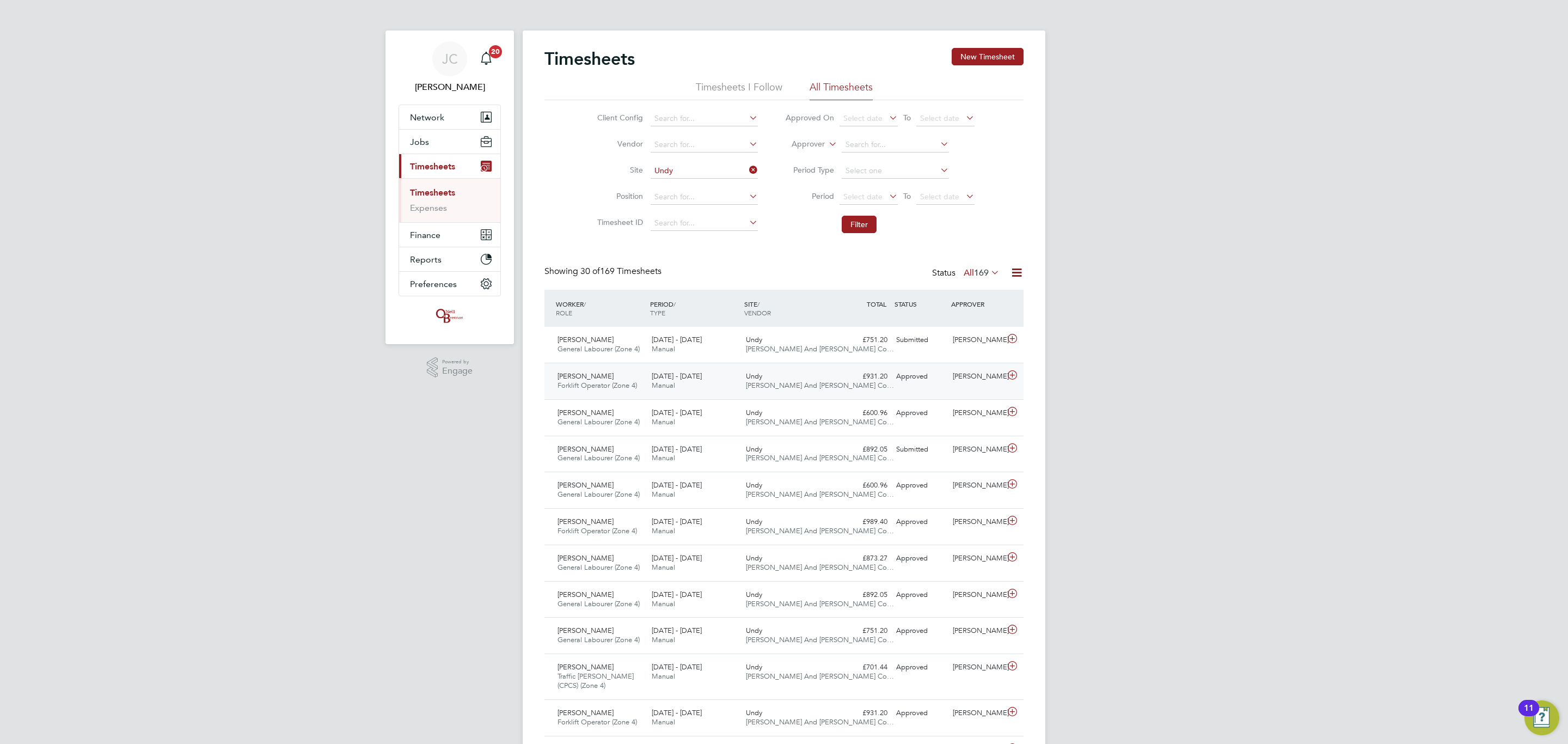
click at [835, 379] on div "£931.20 Approved" at bounding box center [863, 377] width 57 height 18
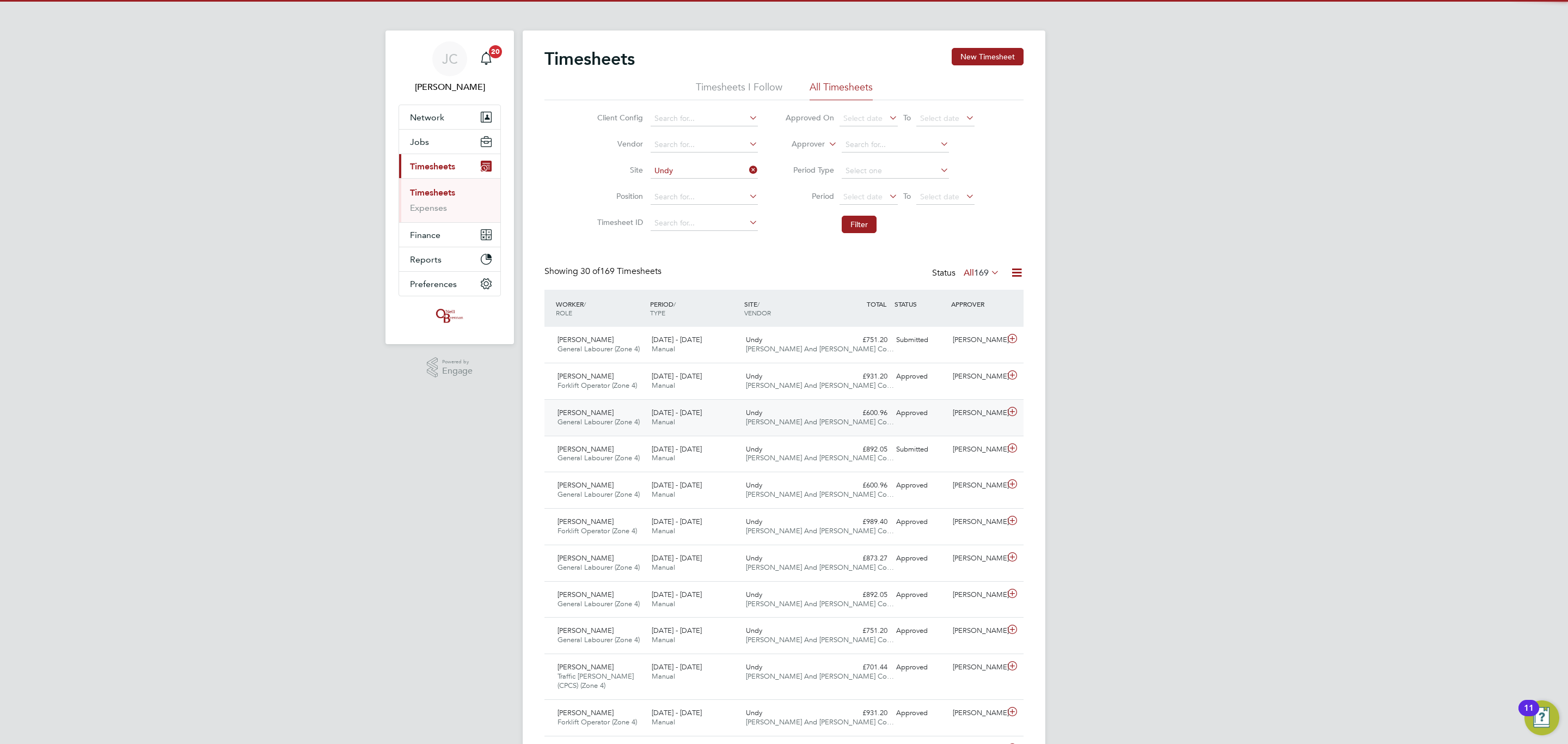
click at [816, 424] on span "[PERSON_NAME] And [PERSON_NAME] Co…" at bounding box center [819, 421] width 148 height 9
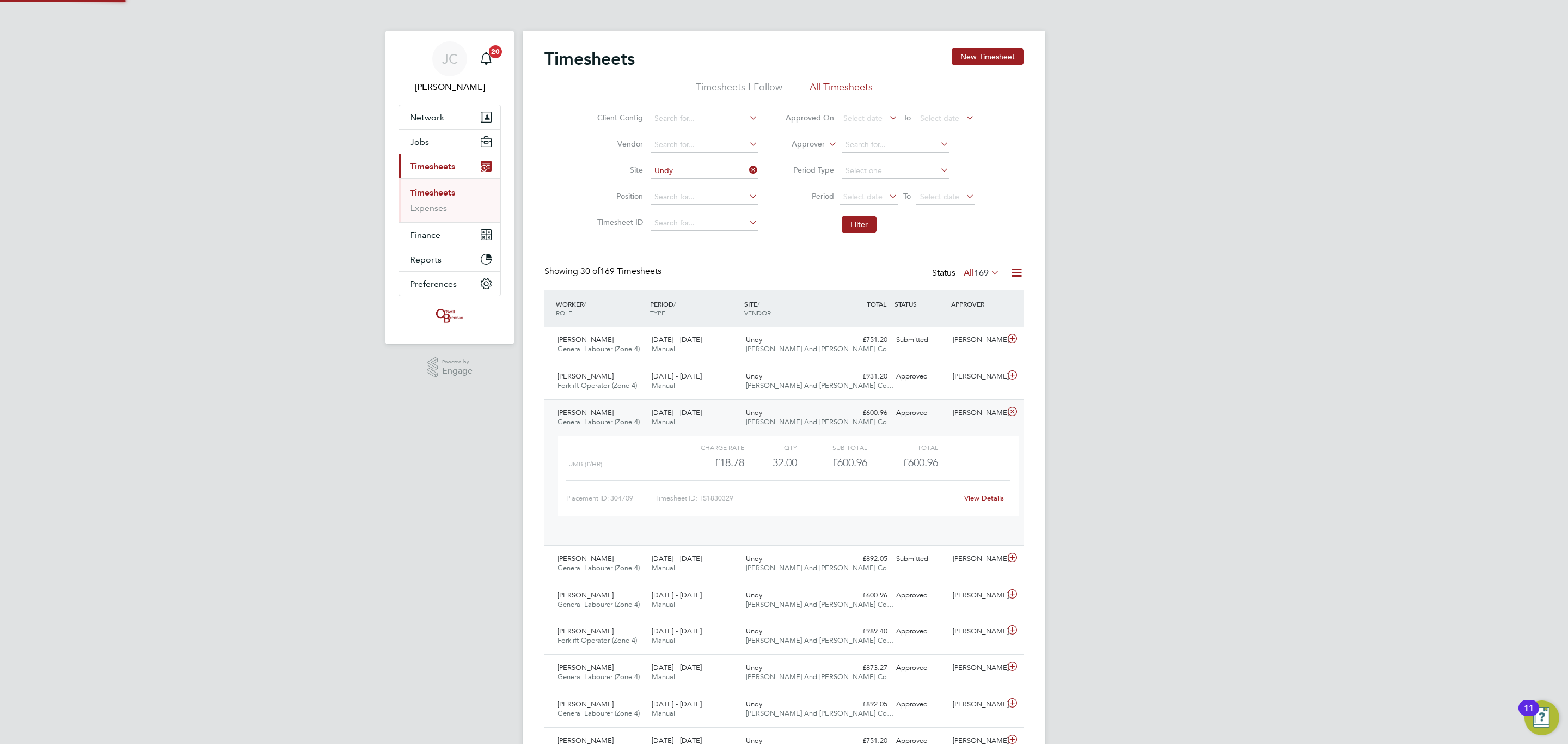
click at [814, 418] on div "Undy O'Neill And Brennan Co…" at bounding box center [788, 418] width 94 height 27
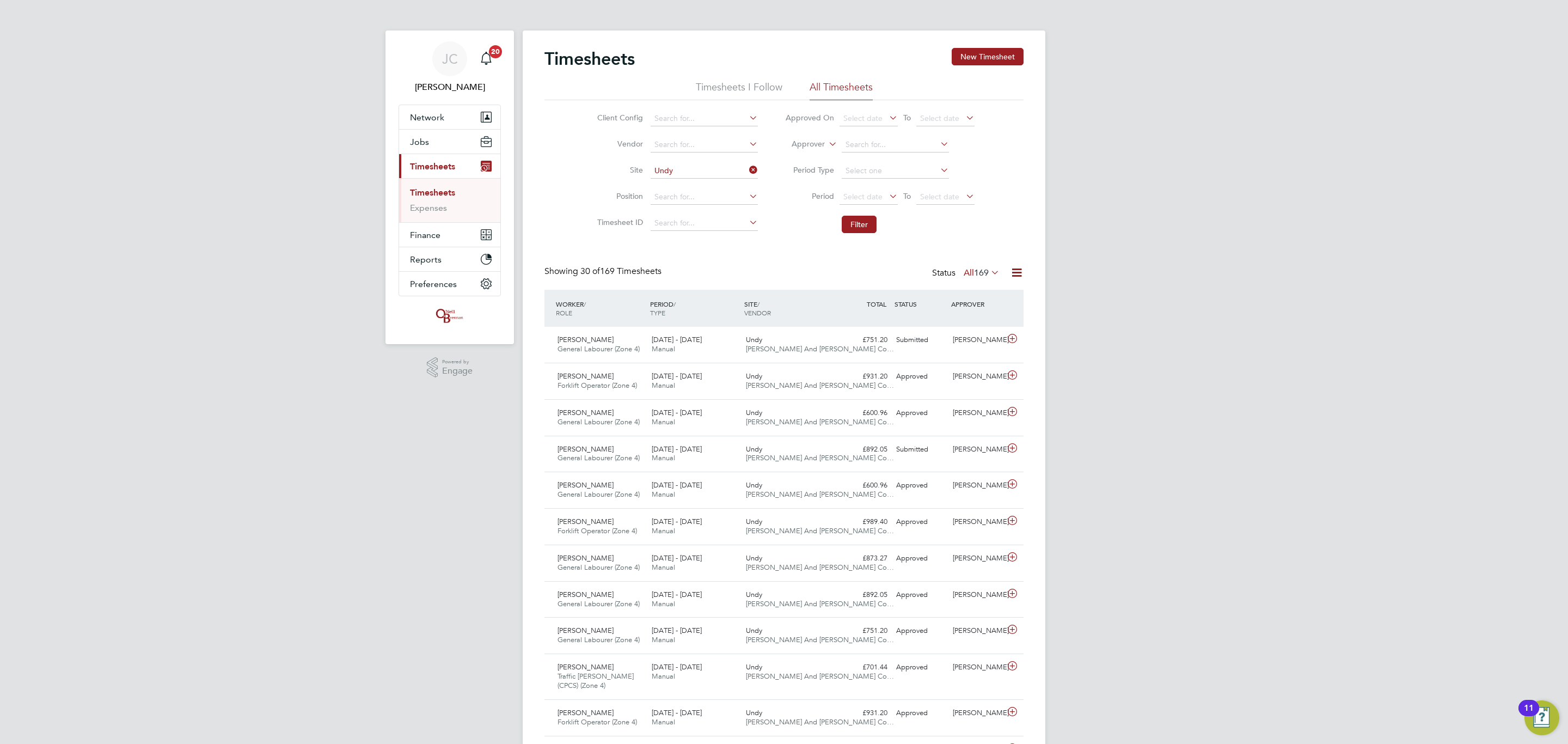
drag, startPoint x: 755, startPoint y: 169, endPoint x: 689, endPoint y: 180, distance: 66.9
click at [747, 169] on icon at bounding box center [747, 170] width 0 height 15
click at [667, 168] on input at bounding box center [704, 170] width 107 height 15
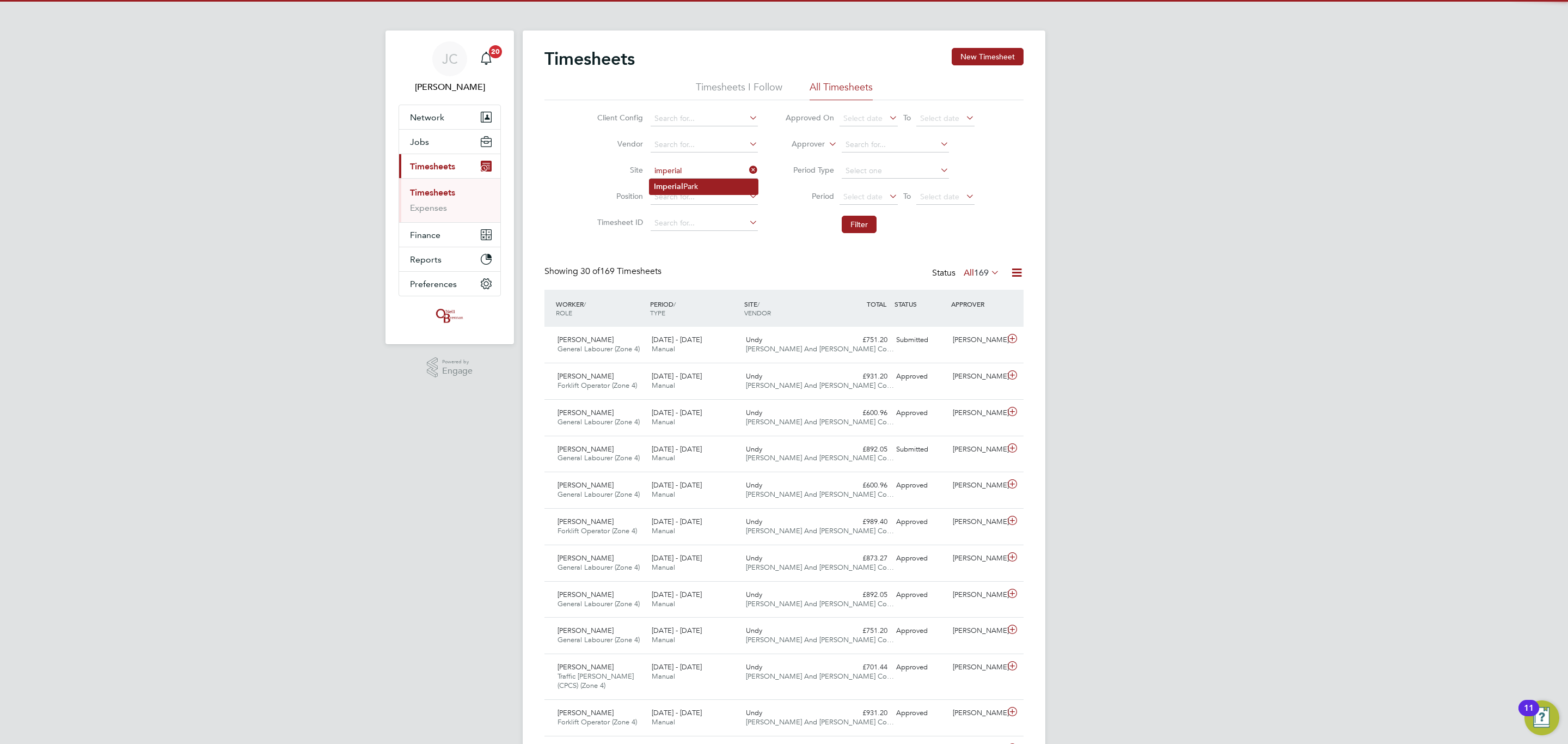
click at [687, 183] on li "Imperial Park" at bounding box center [704, 186] width 108 height 15
type input "Imperial Park"
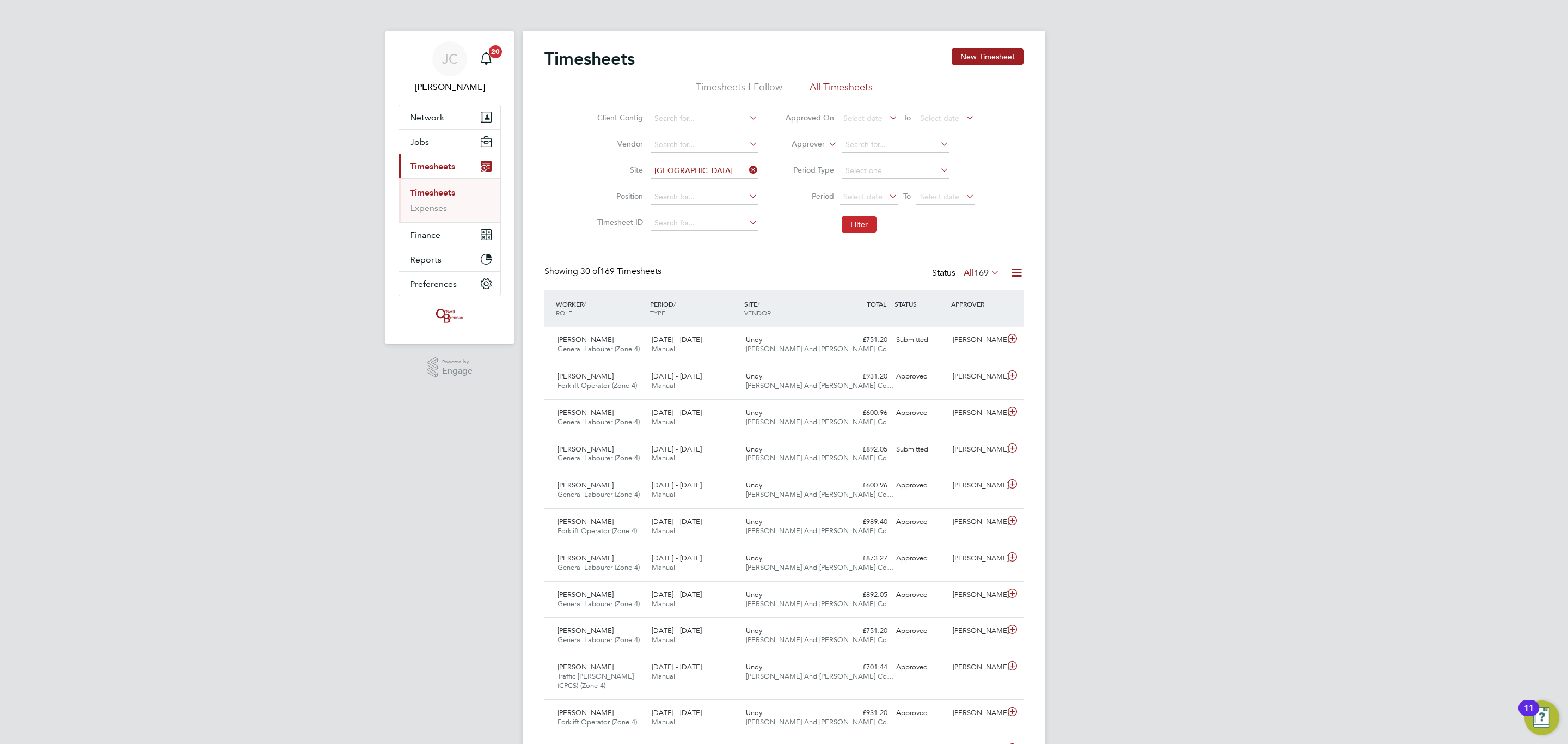
click at [868, 228] on button "Filter" at bounding box center [859, 224] width 35 height 18
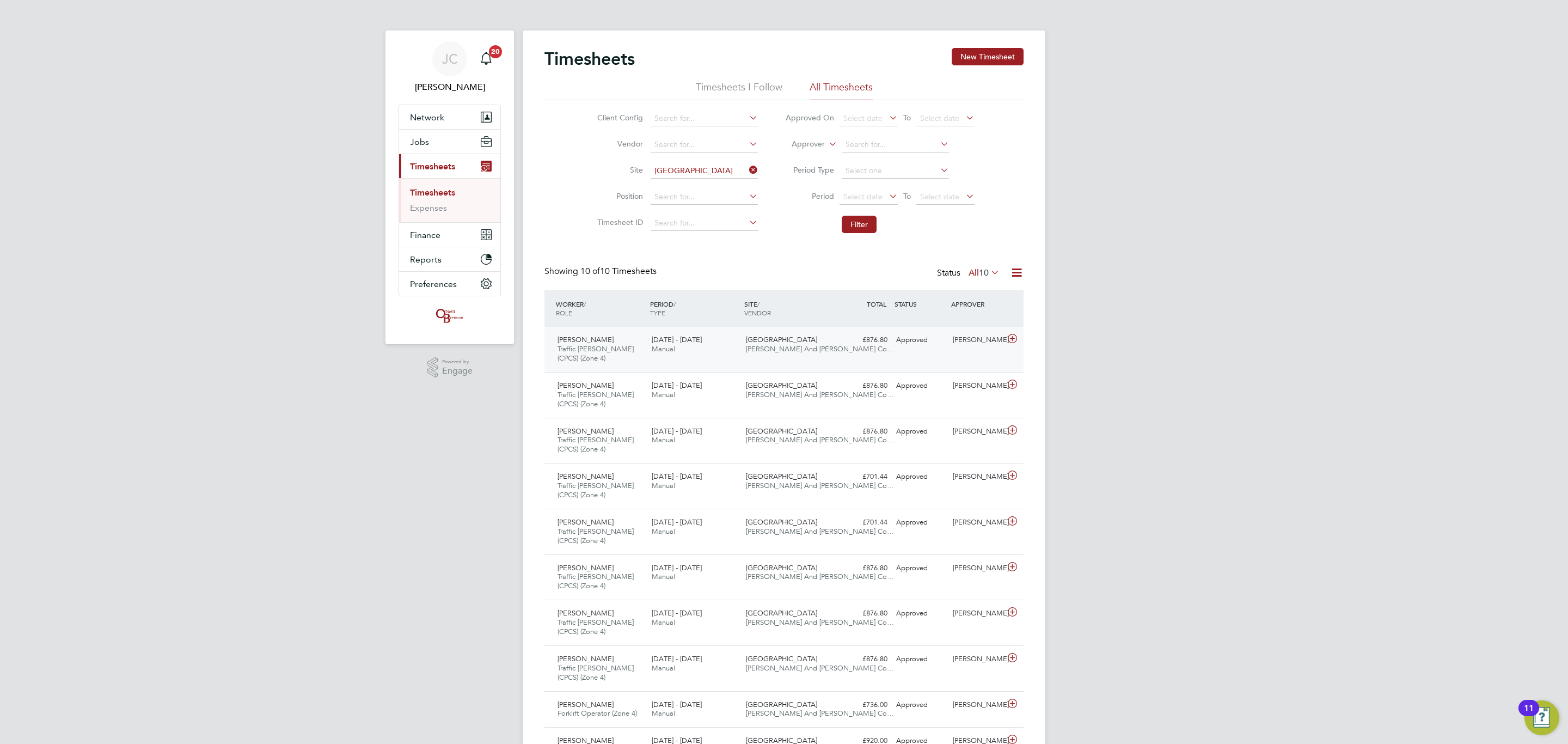
click at [760, 348] on span "[PERSON_NAME] And [PERSON_NAME] Co…" at bounding box center [819, 348] width 148 height 9
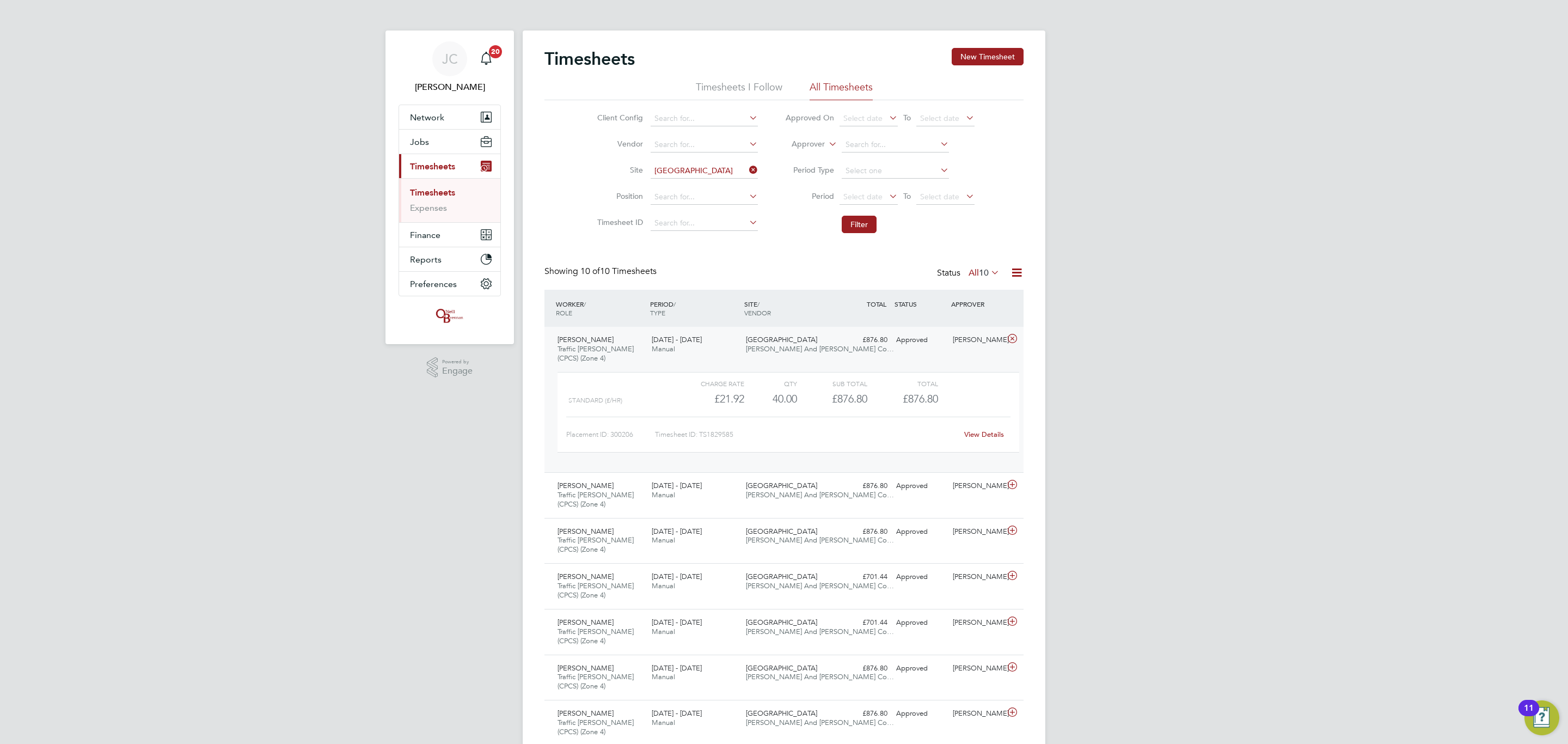
click at [967, 436] on link "View Details" at bounding box center [984, 434] width 40 height 9
click at [747, 170] on icon at bounding box center [747, 170] width 0 height 15
click at [720, 169] on input at bounding box center [704, 170] width 107 height 15
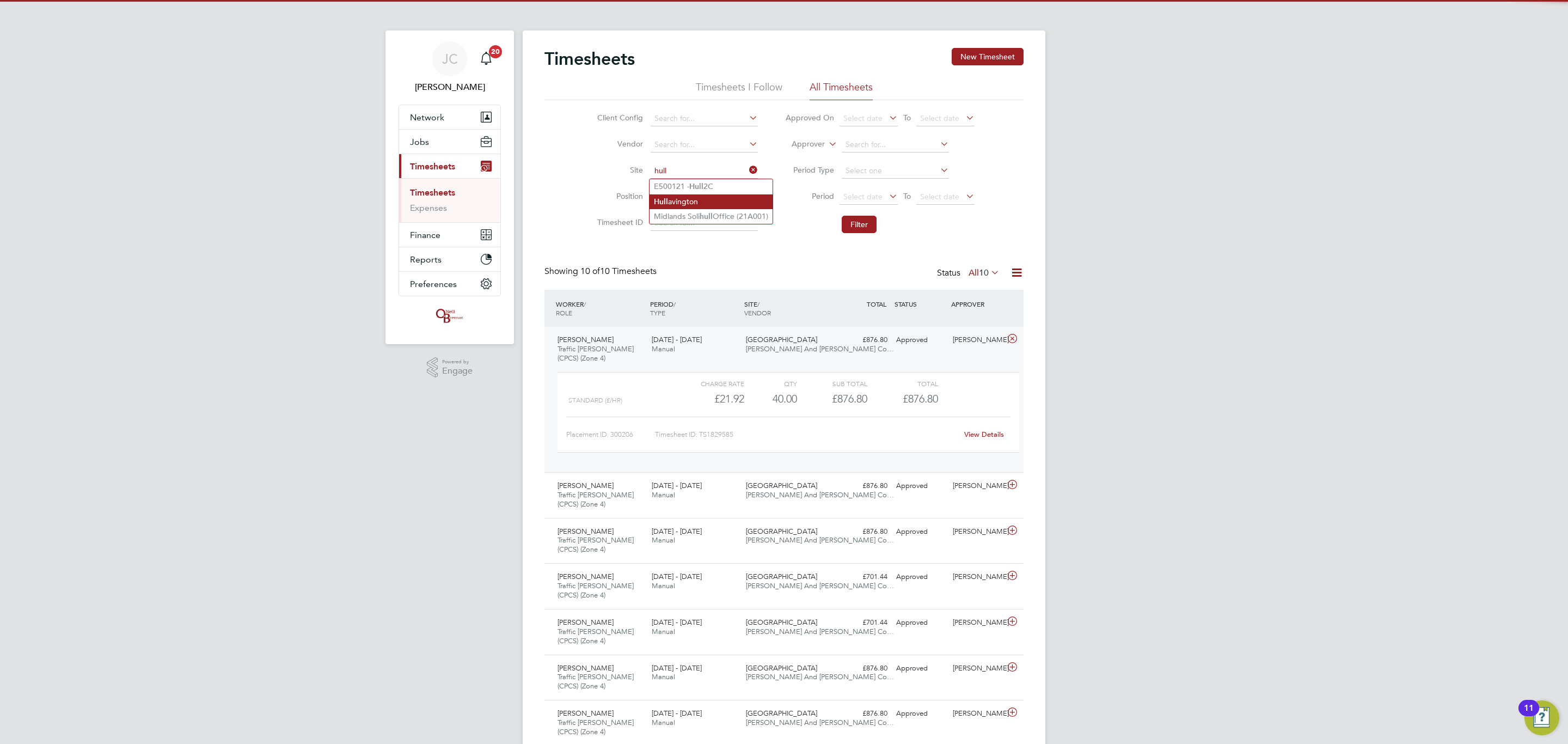
click at [687, 204] on li "Hull avington" at bounding box center [711, 202] width 123 height 15
type input "Hullavington"
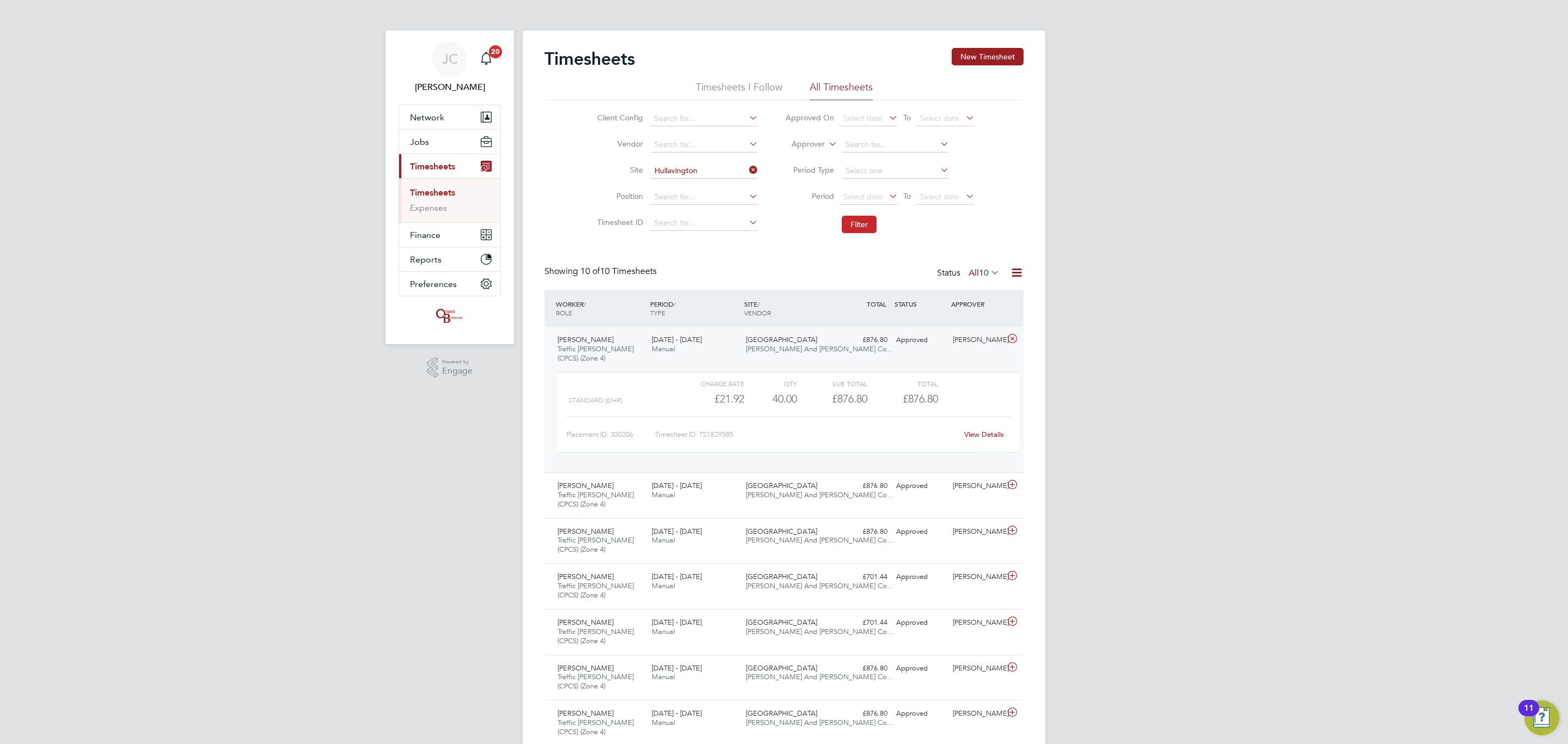
click at [868, 224] on button "Filter" at bounding box center [859, 224] width 35 height 18
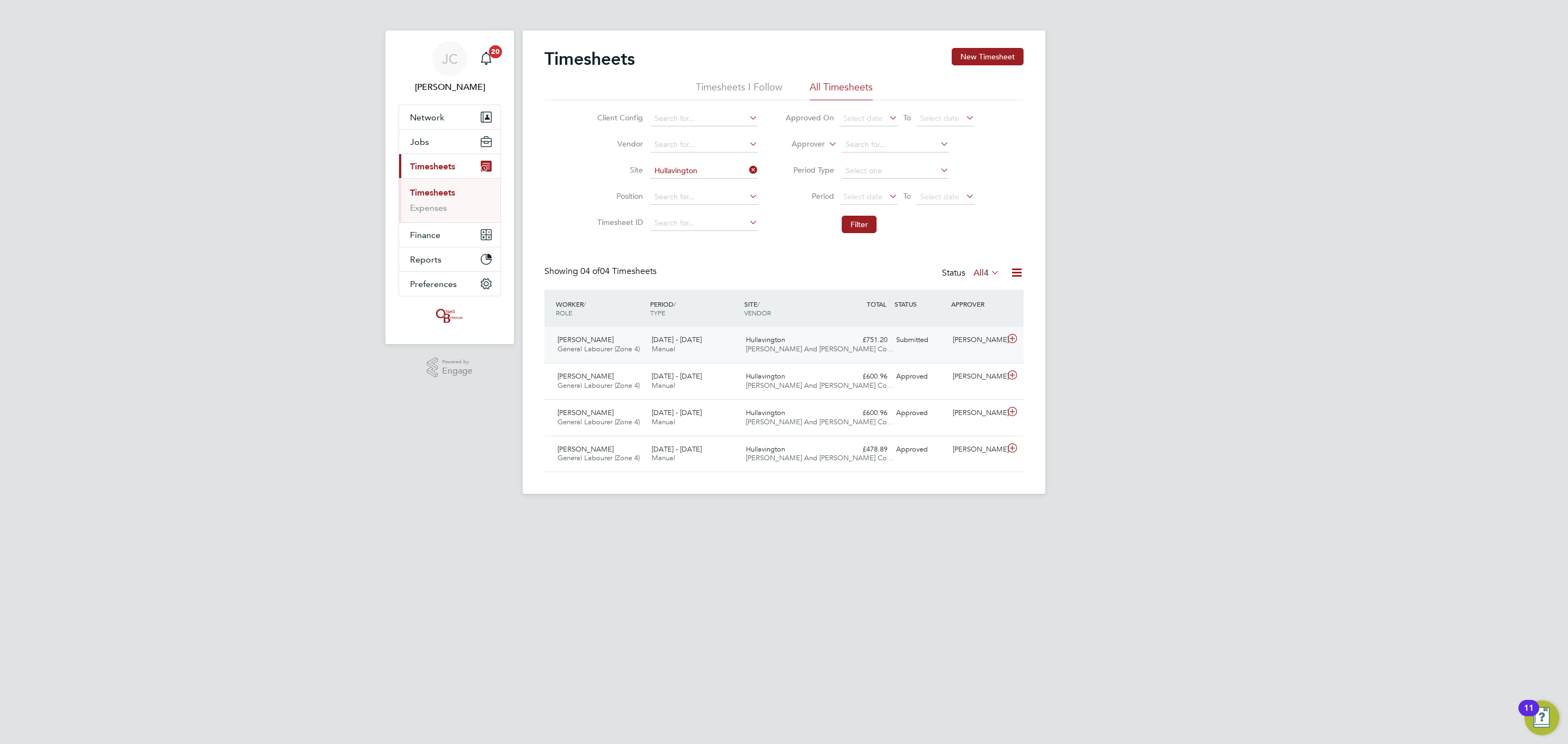
click at [758, 337] on span "Hullavington" at bounding box center [765, 339] width 39 height 9
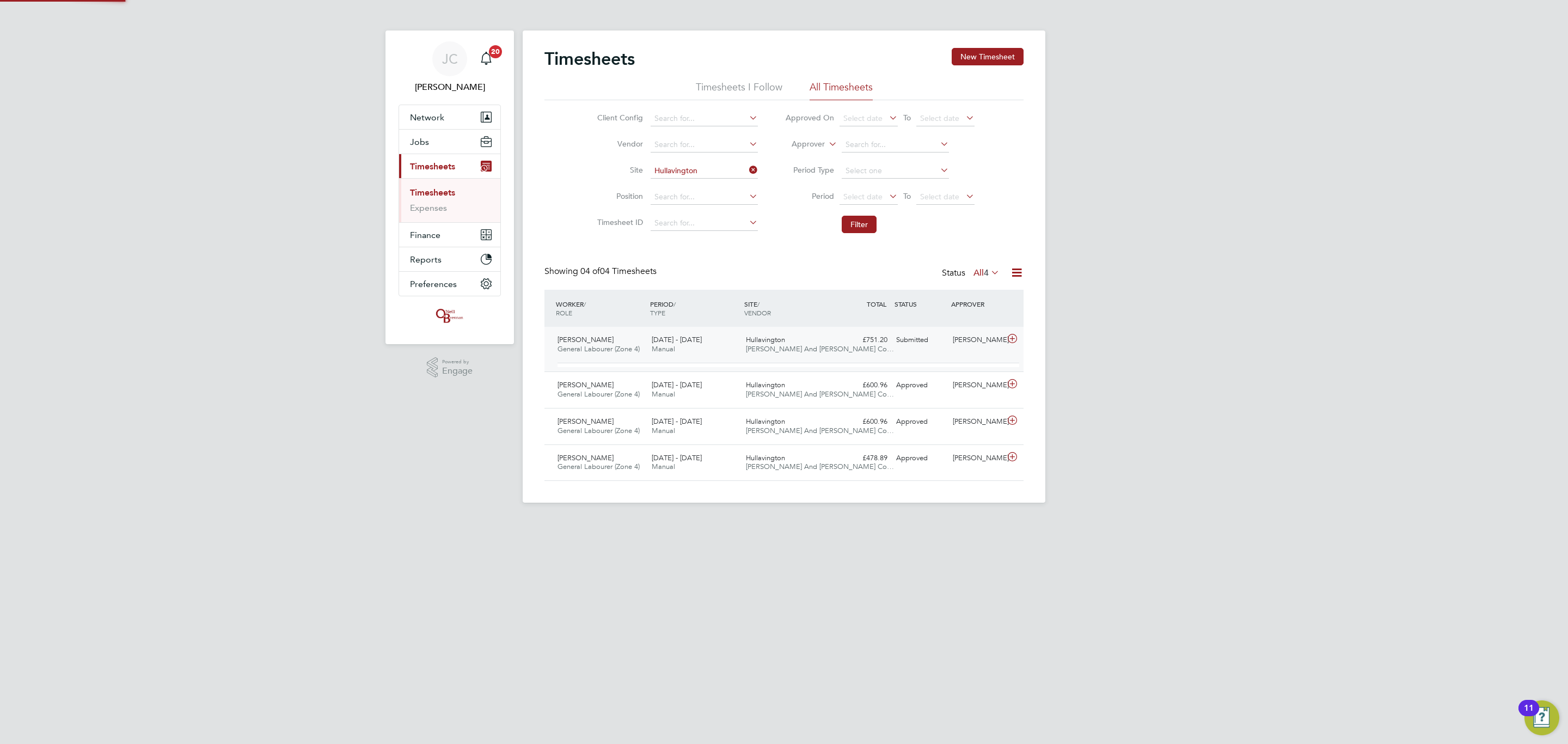
scroll to position [18, 106]
click at [756, 337] on span "Hullavington" at bounding box center [765, 339] width 39 height 9
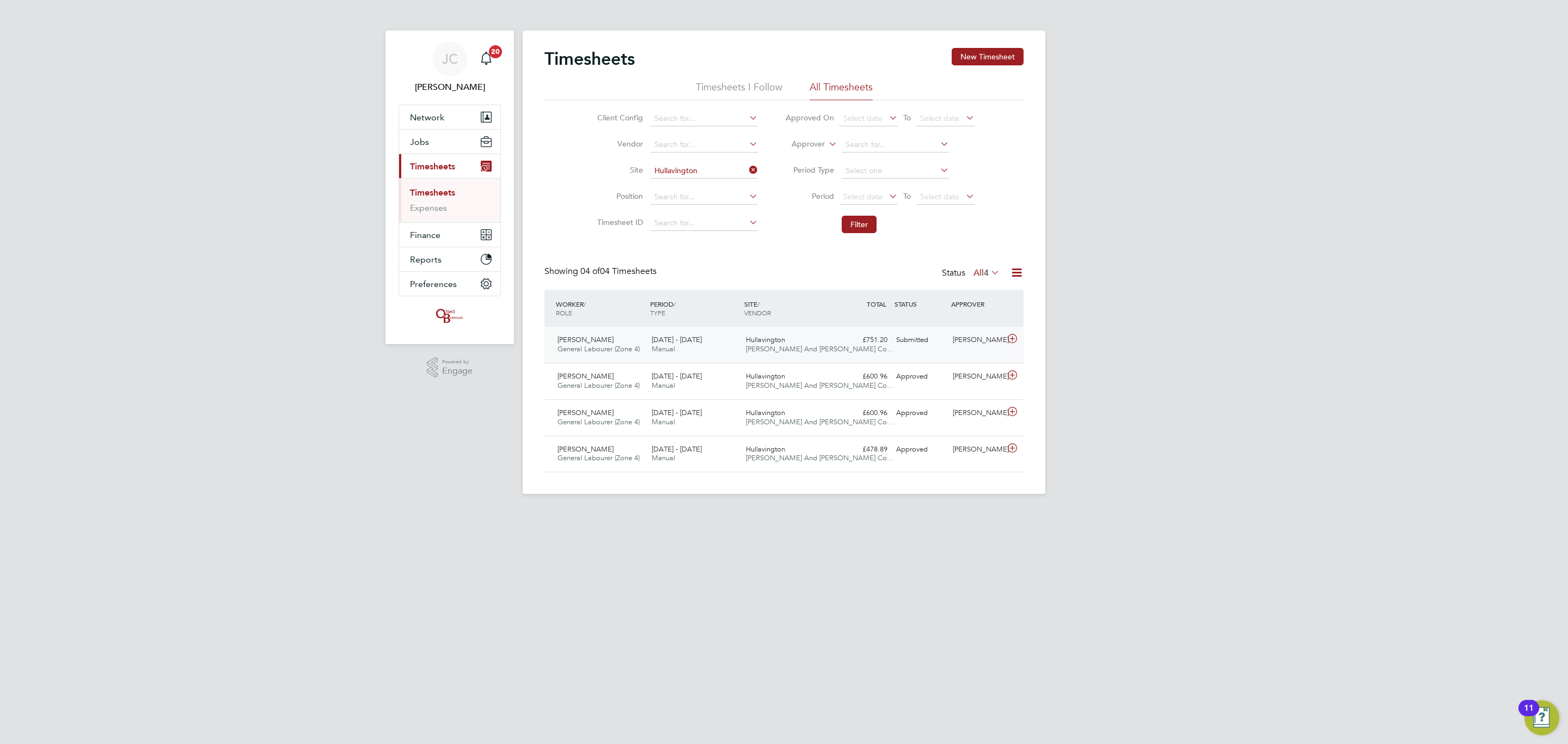
click at [680, 346] on div "22 - 28 Sep 2025 Manual" at bounding box center [694, 345] width 94 height 27
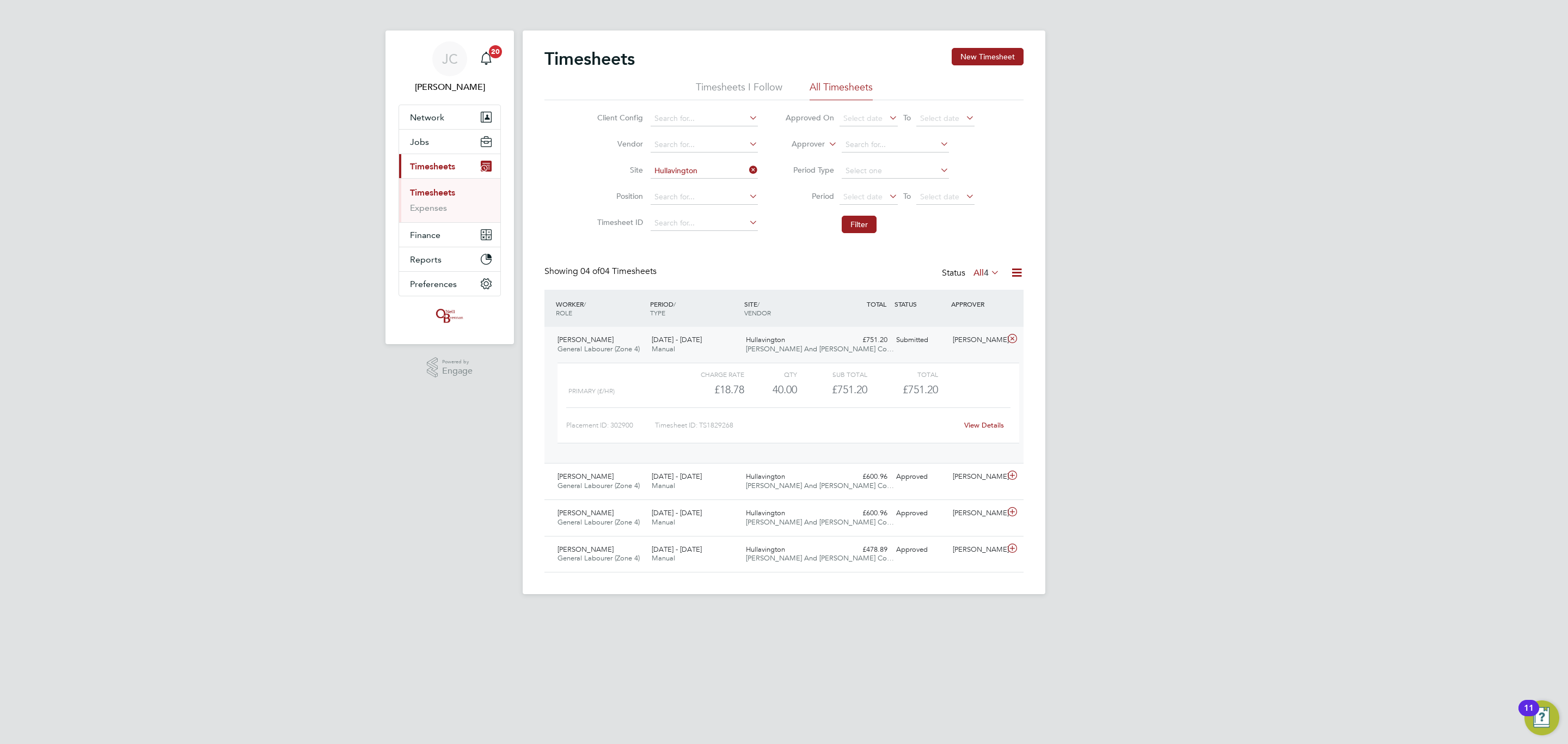
click at [680, 346] on div "22 - 28 Sep 2025 Manual" at bounding box center [694, 345] width 94 height 27
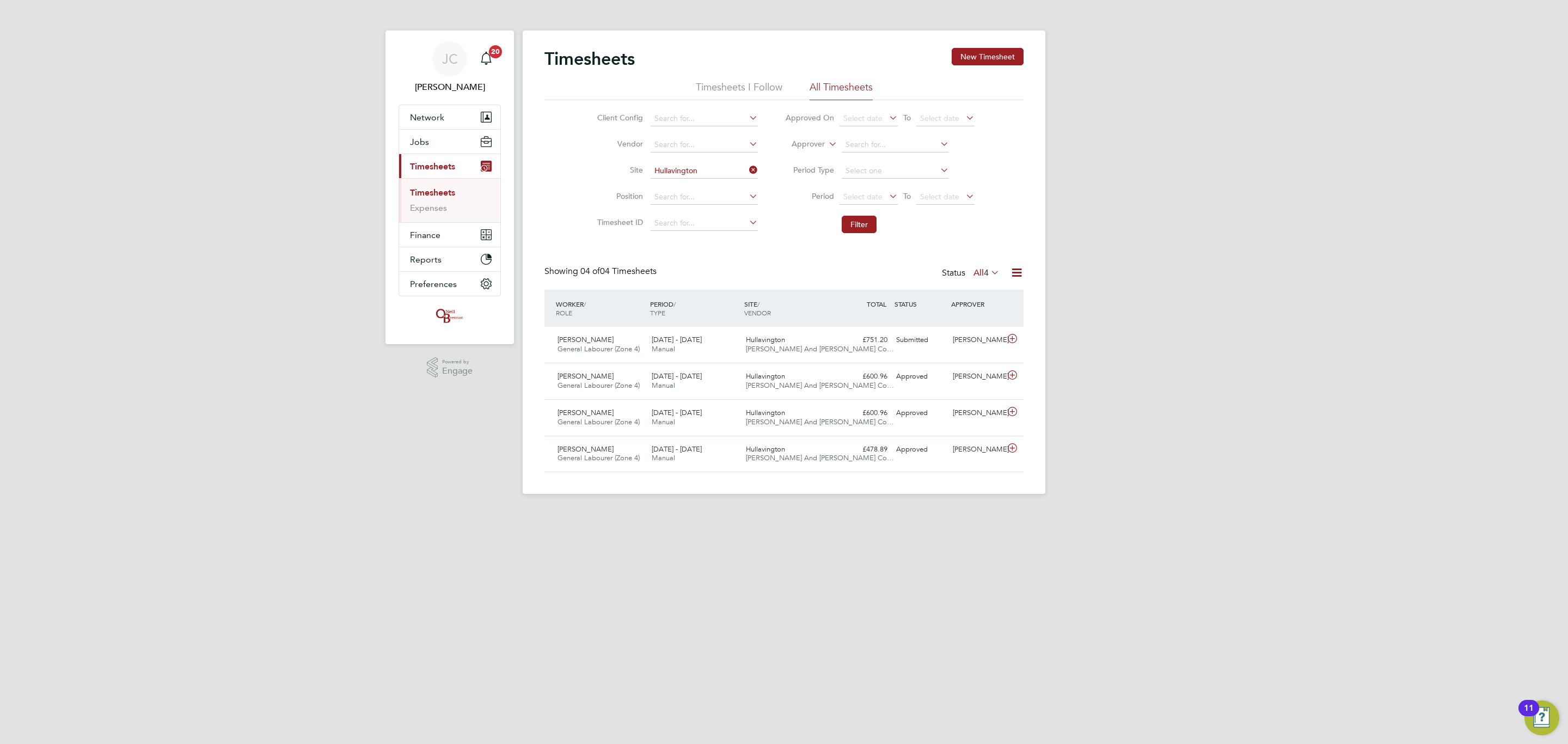
click at [747, 167] on icon at bounding box center [747, 170] width 0 height 15
click at [443, 197] on link "Timesheets" at bounding box center [433, 192] width 45 height 10
click at [431, 222] on ul "Timesheets Expenses" at bounding box center [450, 200] width 101 height 44
click at [443, 190] on link "Timesheets" at bounding box center [433, 192] width 45 height 10
click at [443, 204] on link "Expenses" at bounding box center [429, 208] width 37 height 10
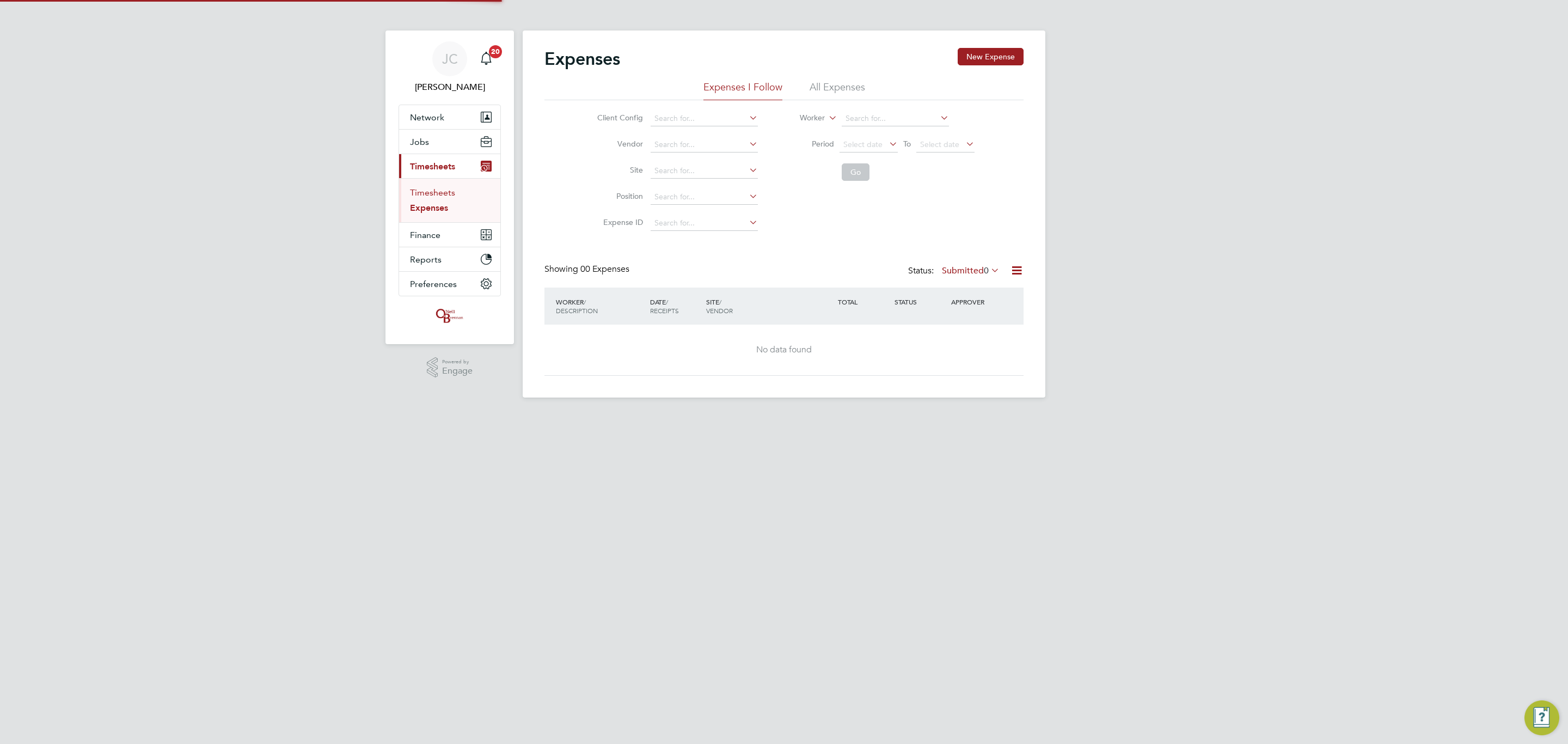
click at [435, 193] on link "Timesheets" at bounding box center [433, 192] width 45 height 10
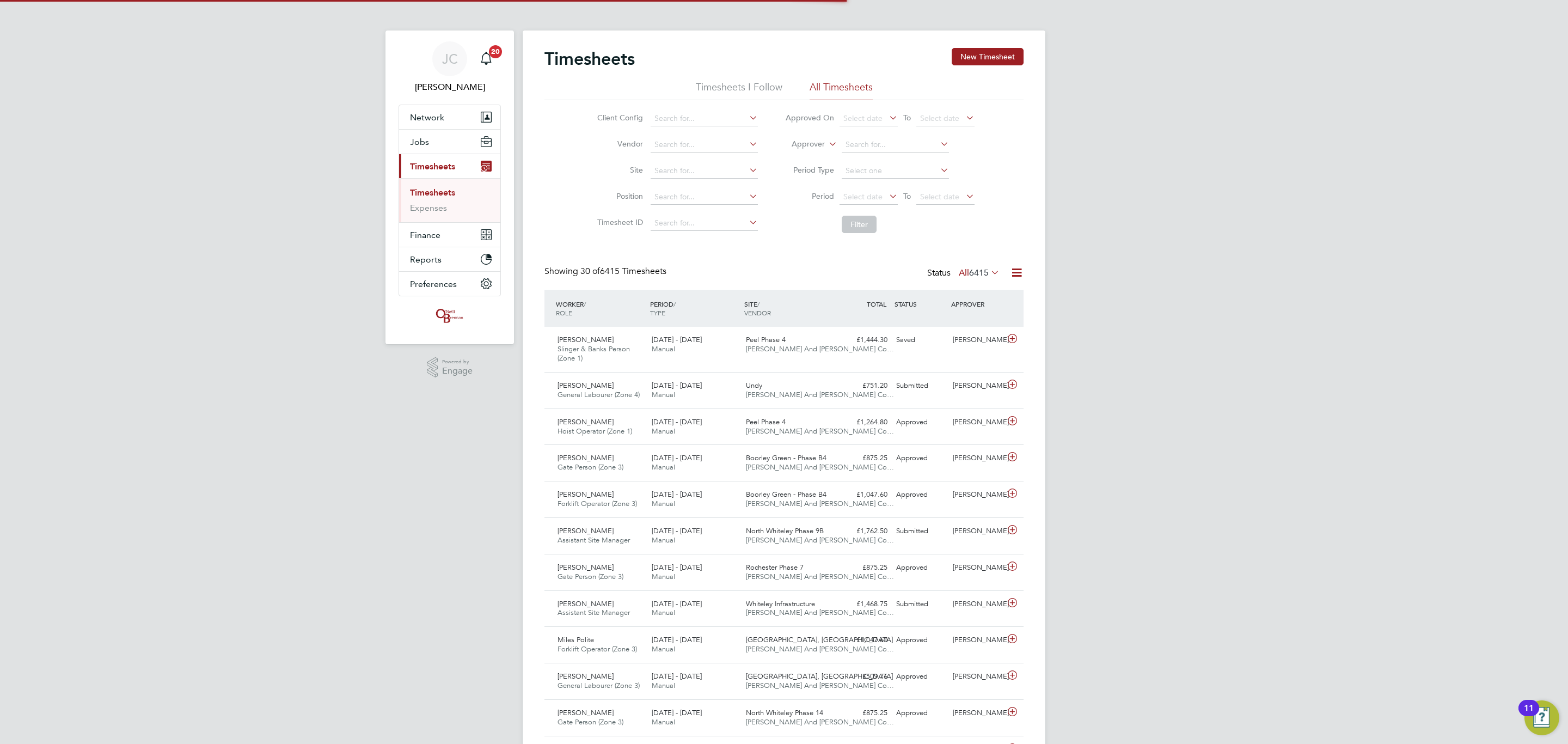
scroll to position [28, 95]
click at [670, 165] on input at bounding box center [704, 170] width 107 height 15
click at [679, 180] on li "[GEOGRAPHIC_DATA]" at bounding box center [704, 186] width 108 height 15
type input "City Gateway"
click at [848, 223] on button "Filter" at bounding box center [859, 224] width 35 height 18
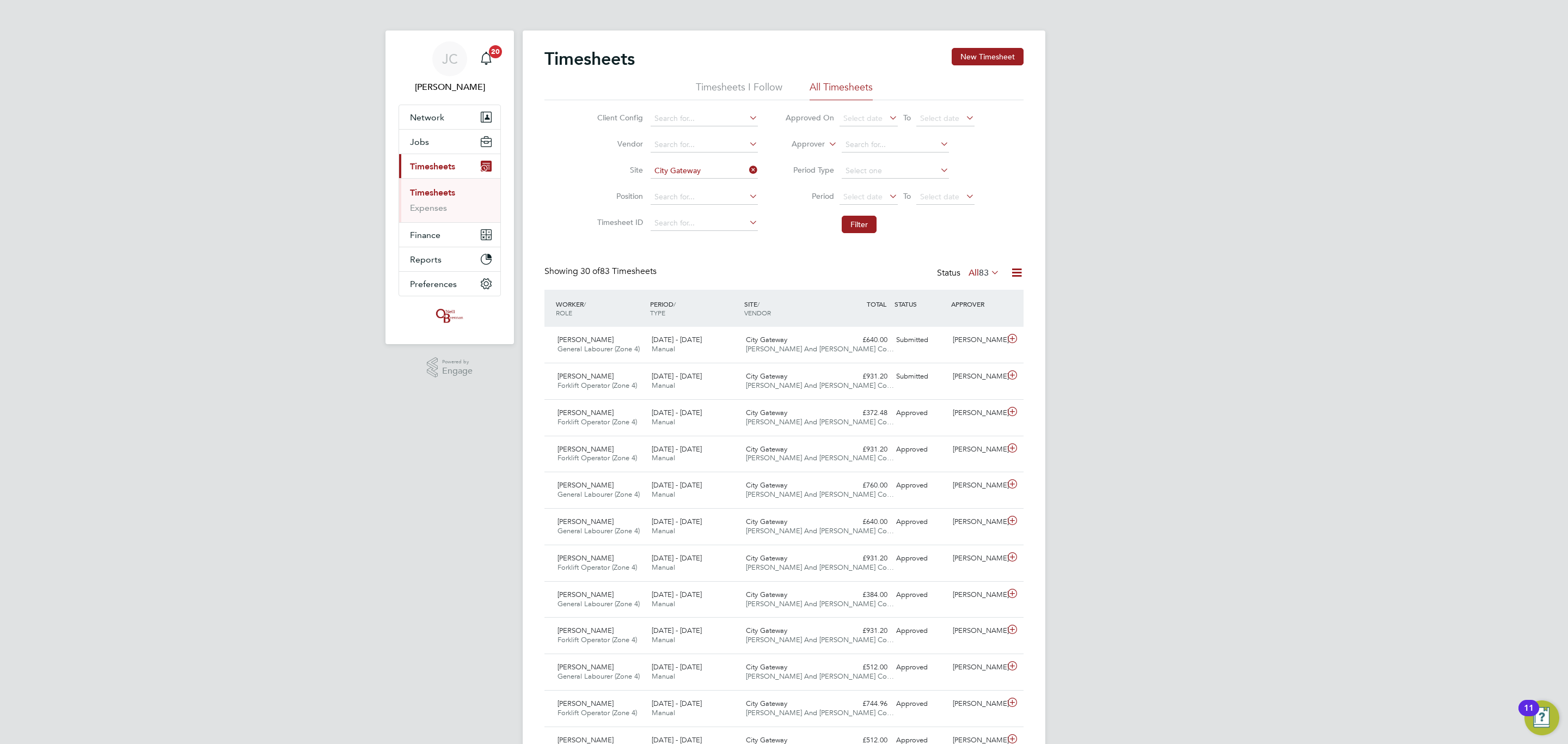
click at [841, 319] on div "WORKER / ROLE WORKER / PERIOD PERIOD / TYPE SITE / VENDOR TOTAL TOTAL / STATUS …" at bounding box center [783, 308] width 479 height 37
click at [852, 347] on div "£640.00 Submitted" at bounding box center [863, 340] width 57 height 18
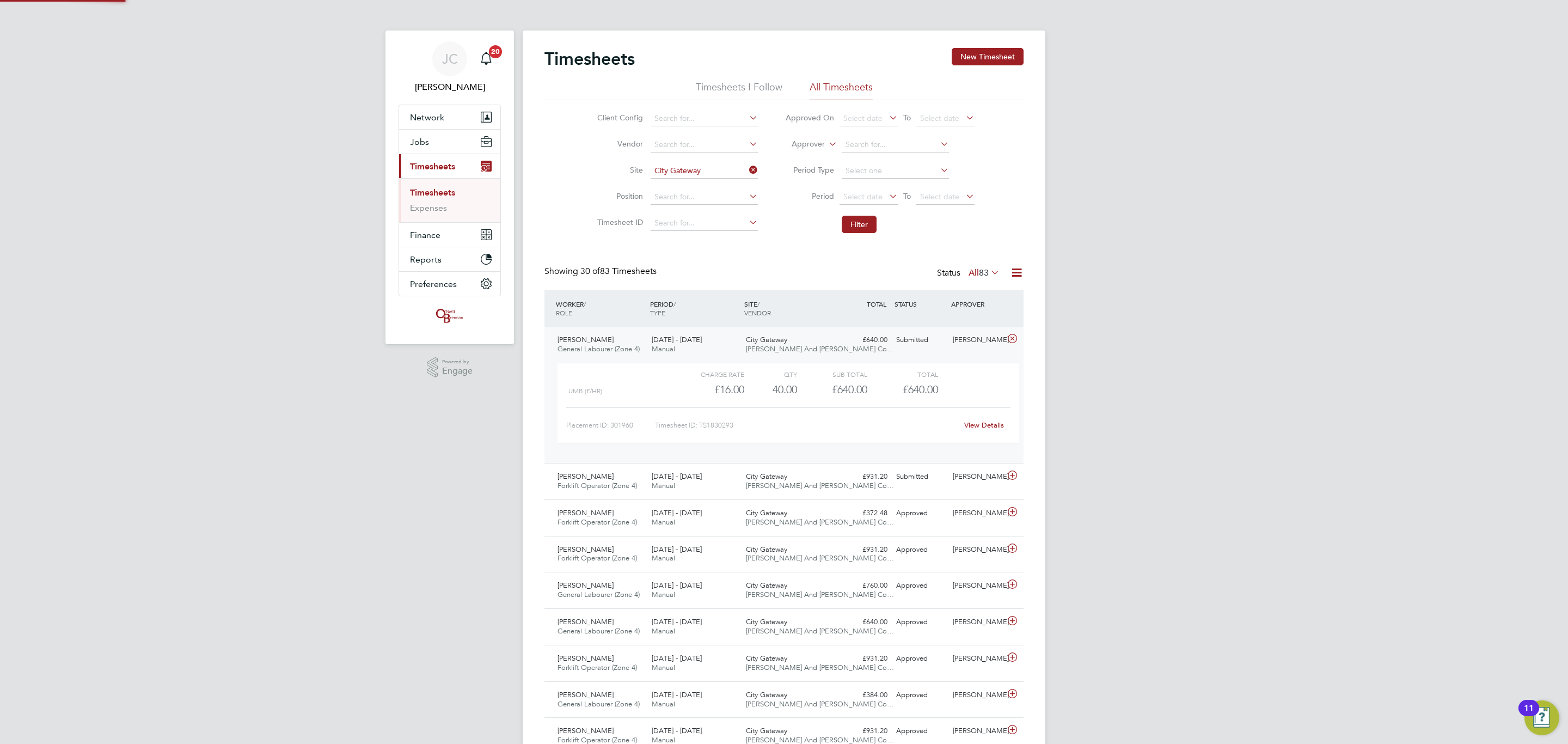
click at [813, 358] on div "City Gateway O'Neill And Brennan Co…" at bounding box center [788, 345] width 94 height 27
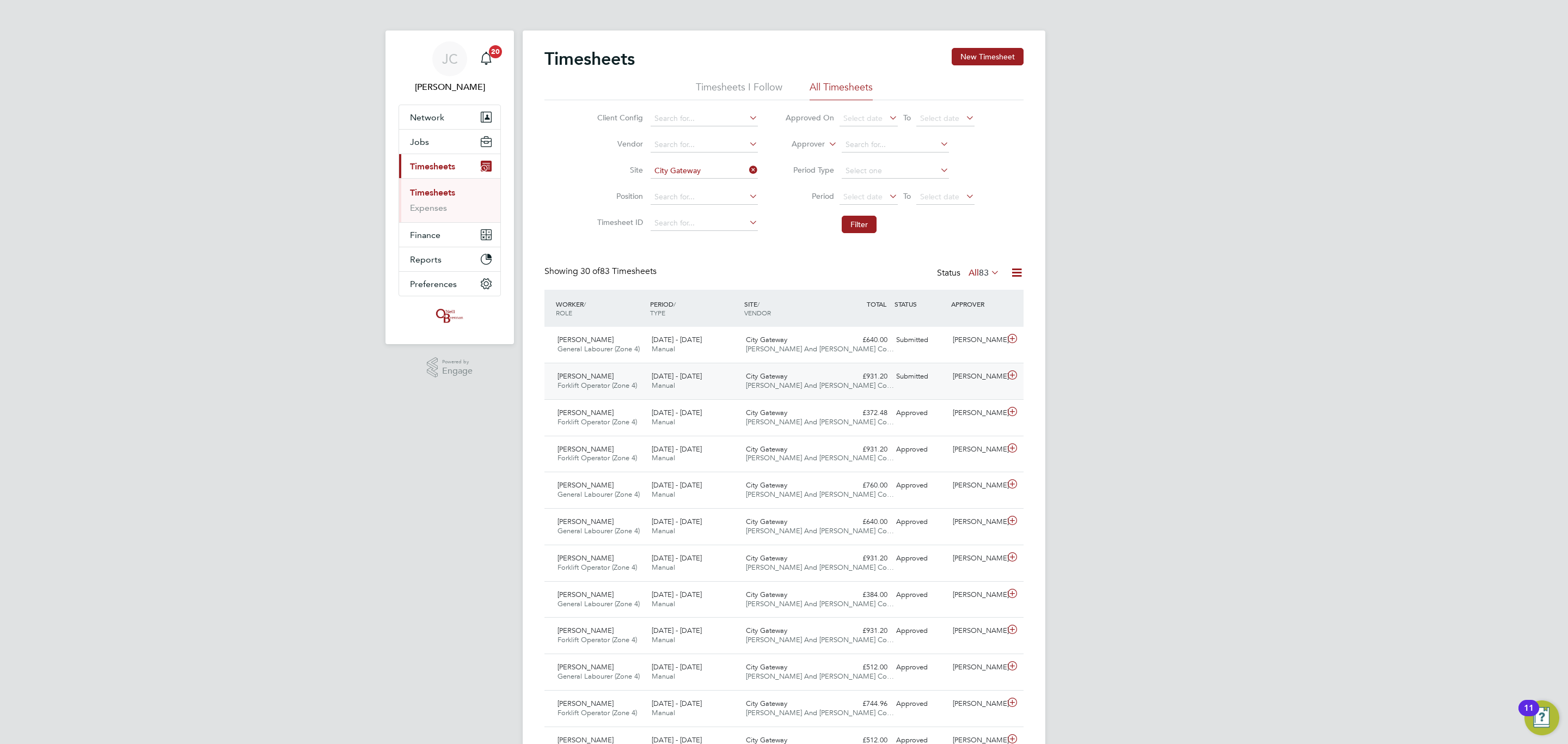
click at [855, 381] on div "£931.20 Submitted" at bounding box center [863, 377] width 57 height 18
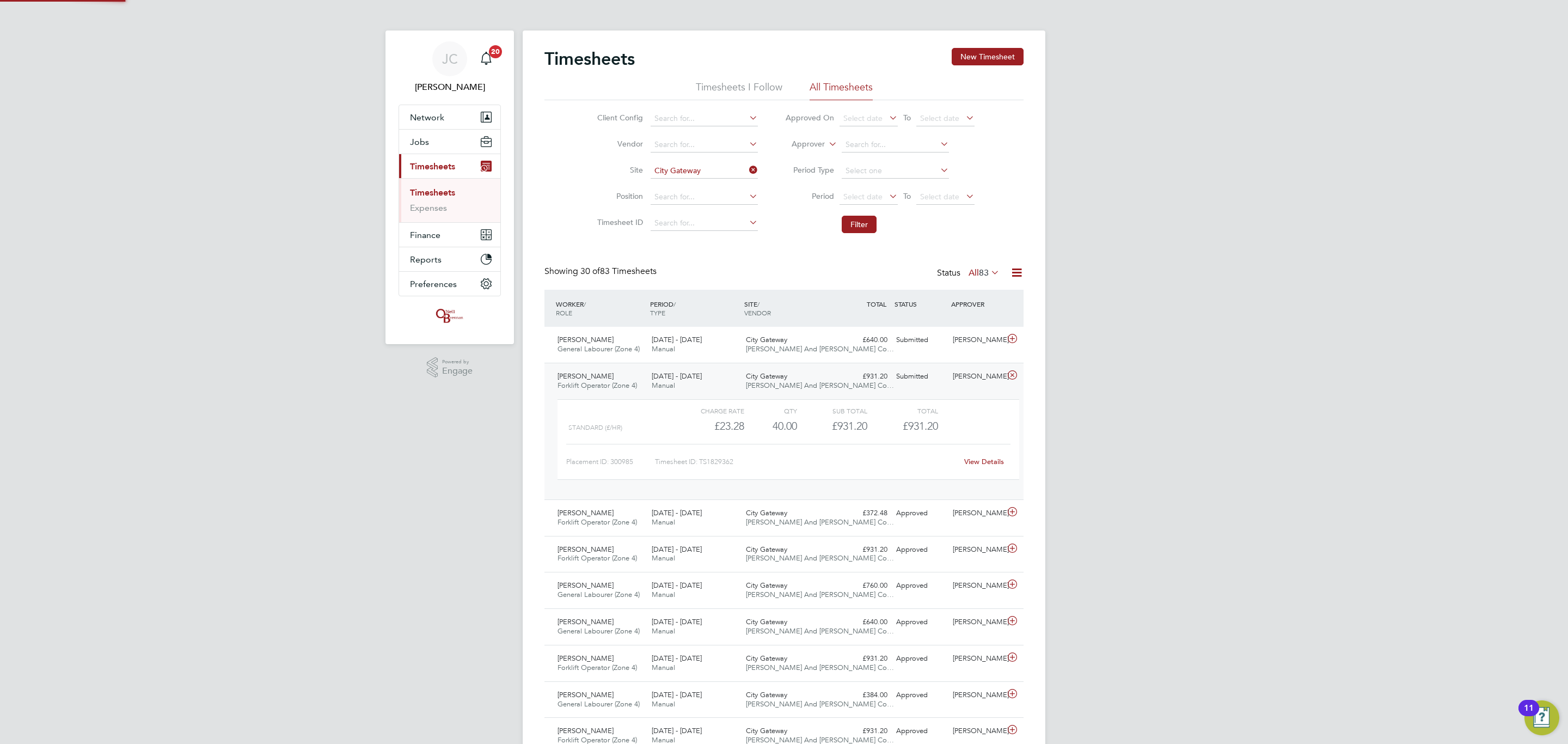
click at [827, 374] on div "City Gateway O'Neill And Brennan Co…" at bounding box center [788, 381] width 94 height 27
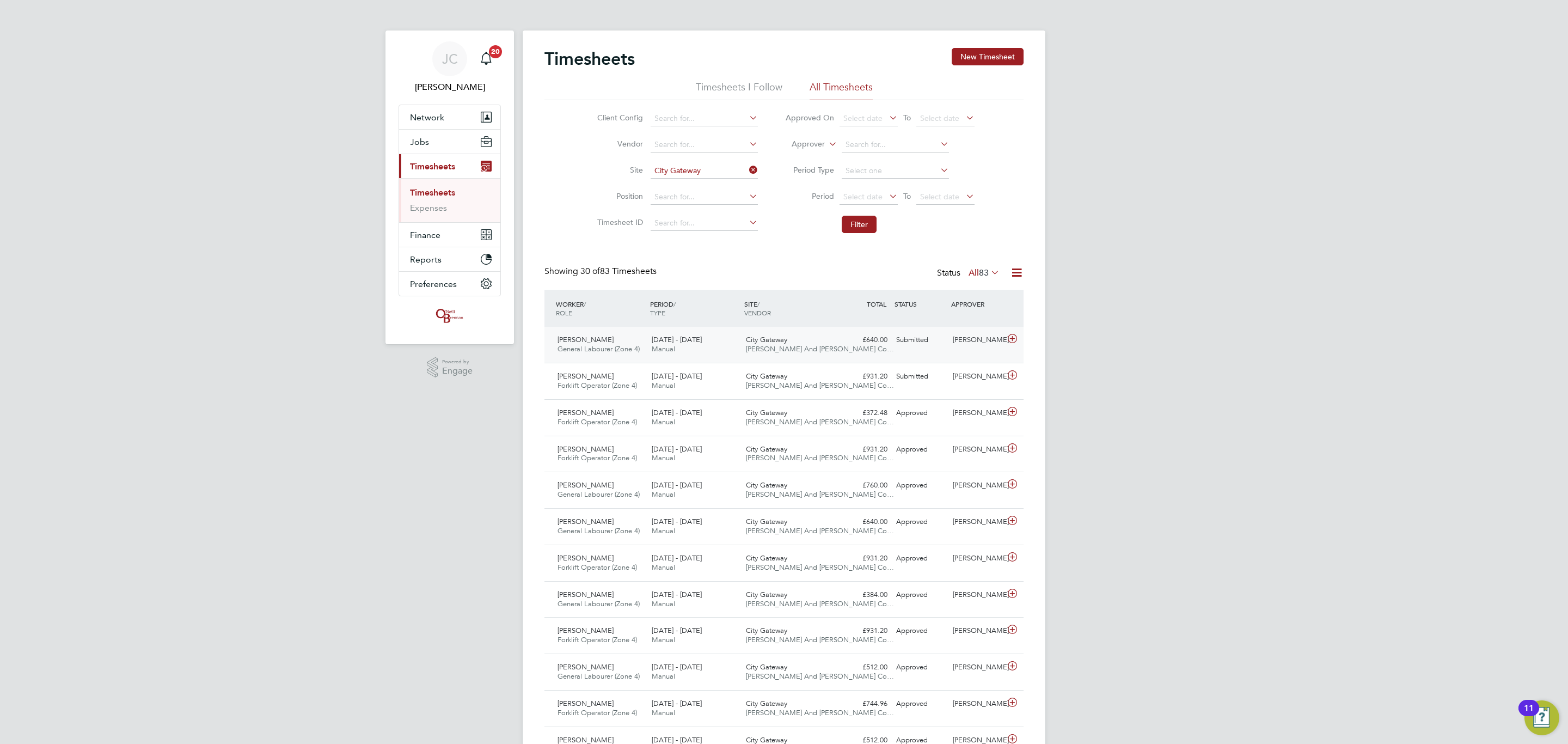
drag, startPoint x: 779, startPoint y: 345, endPoint x: 779, endPoint y: 353, distance: 8.0
click at [779, 353] on div "City Gateway O'Neill And Brennan Co…" at bounding box center [788, 345] width 94 height 27
click at [779, 353] on span "[PERSON_NAME] And [PERSON_NAME] Co…" at bounding box center [819, 348] width 148 height 9
click at [747, 172] on li "Site" at bounding box center [676, 170] width 191 height 26
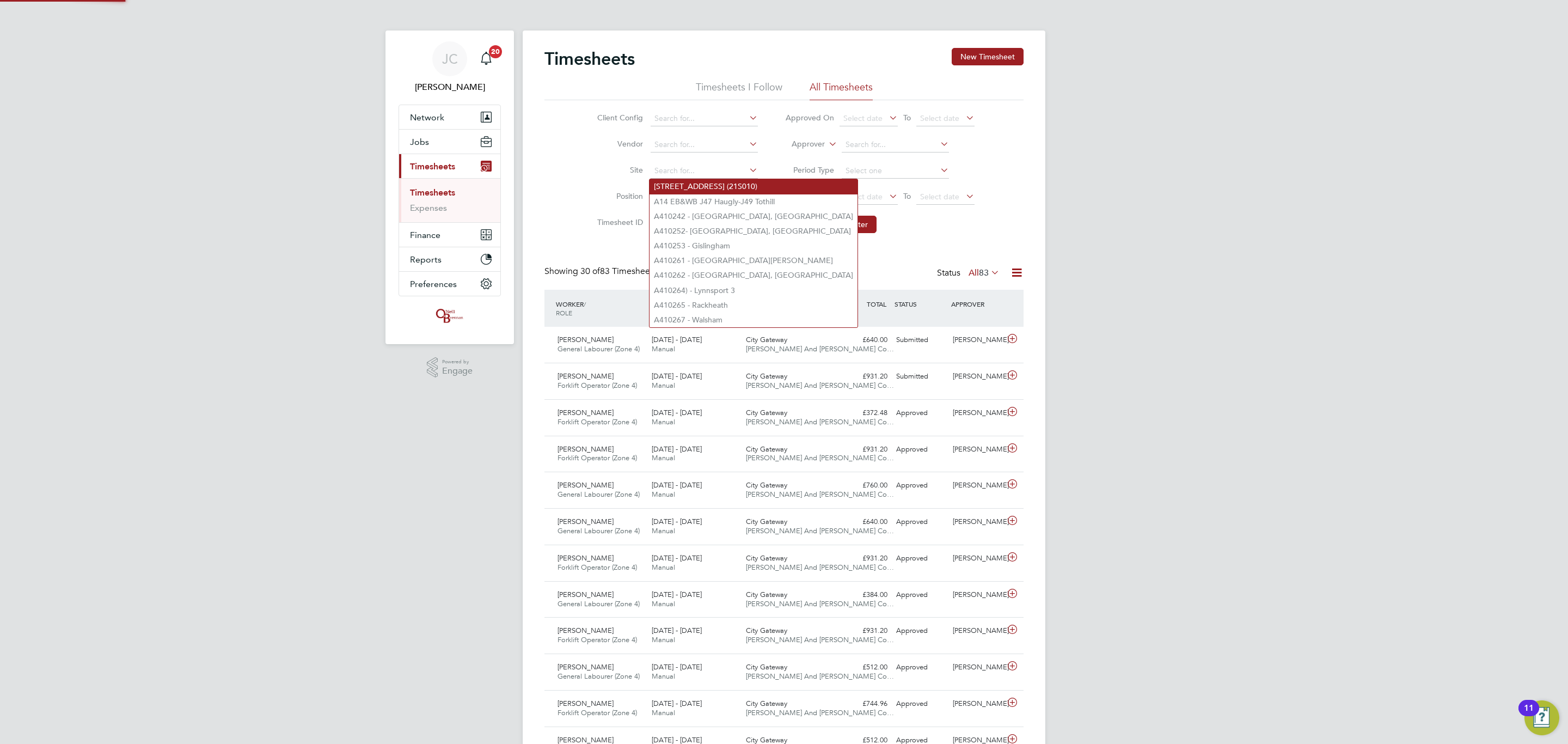
click at [698, 183] on li "[STREET_ADDRESS] (21S010)" at bounding box center [754, 186] width 208 height 15
type input "[STREET_ADDRESS] (21S010)"
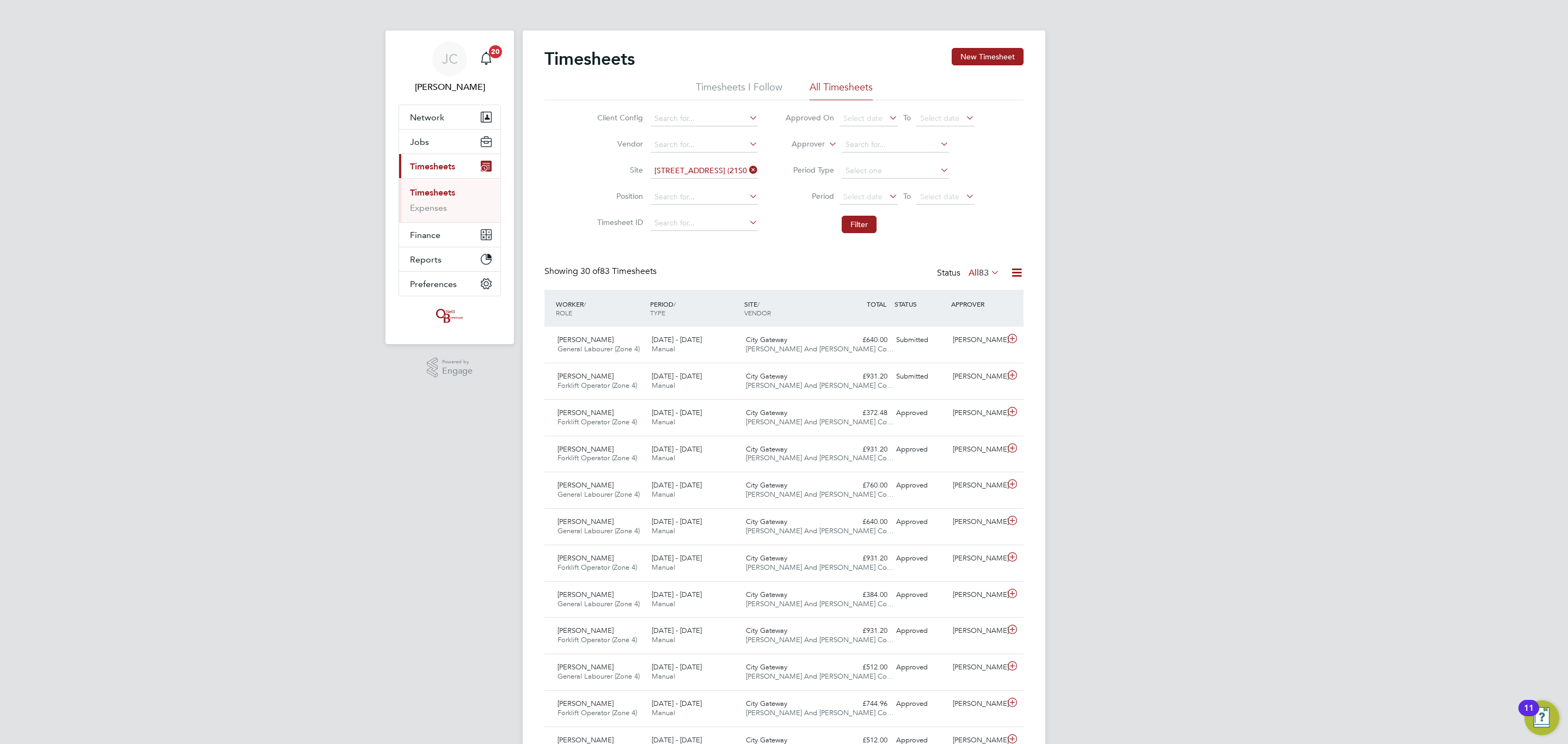
click at [747, 172] on icon at bounding box center [747, 170] width 0 height 15
click at [716, 170] on input at bounding box center [704, 170] width 107 height 15
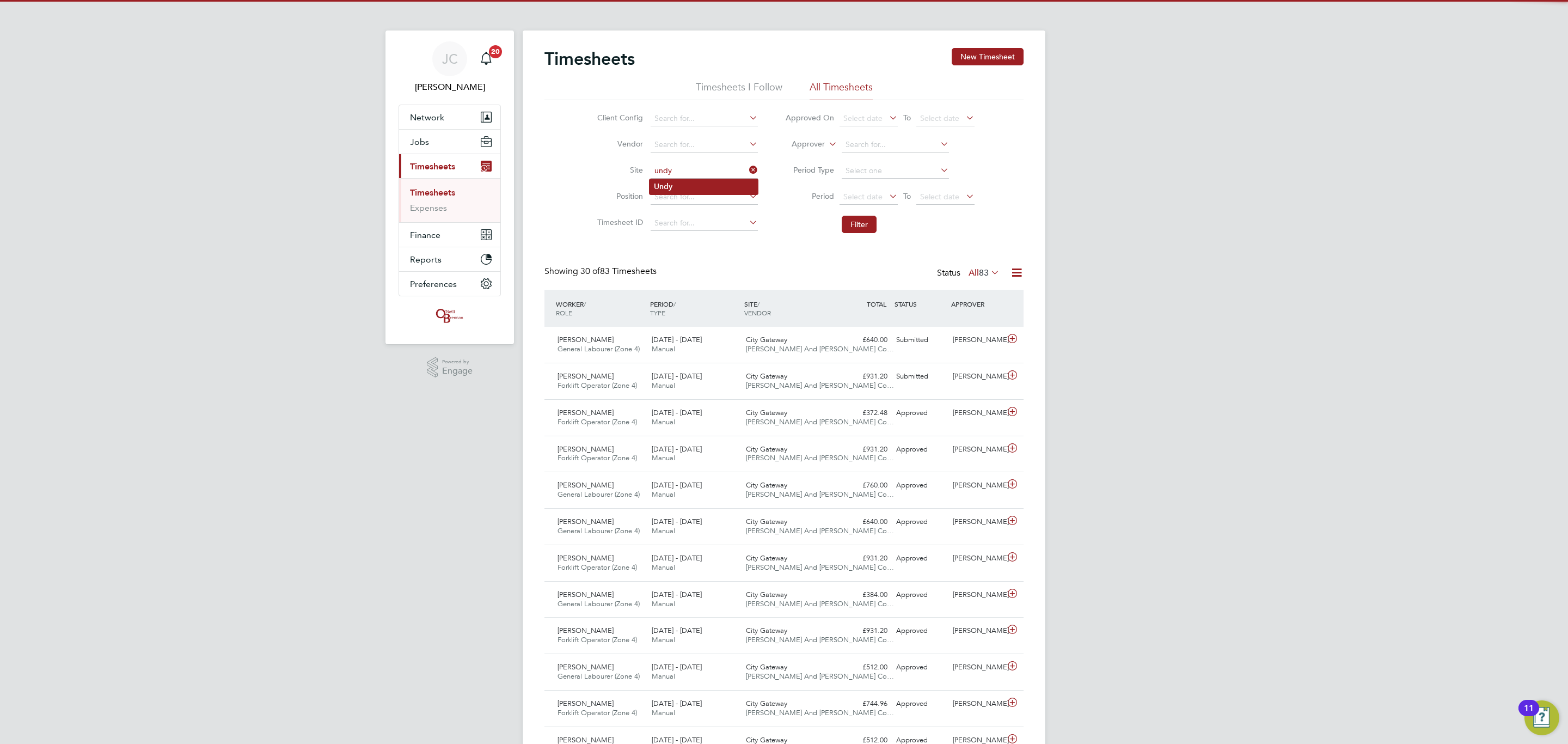
click at [684, 186] on li "Undy" at bounding box center [704, 186] width 108 height 15
type input "Undy"
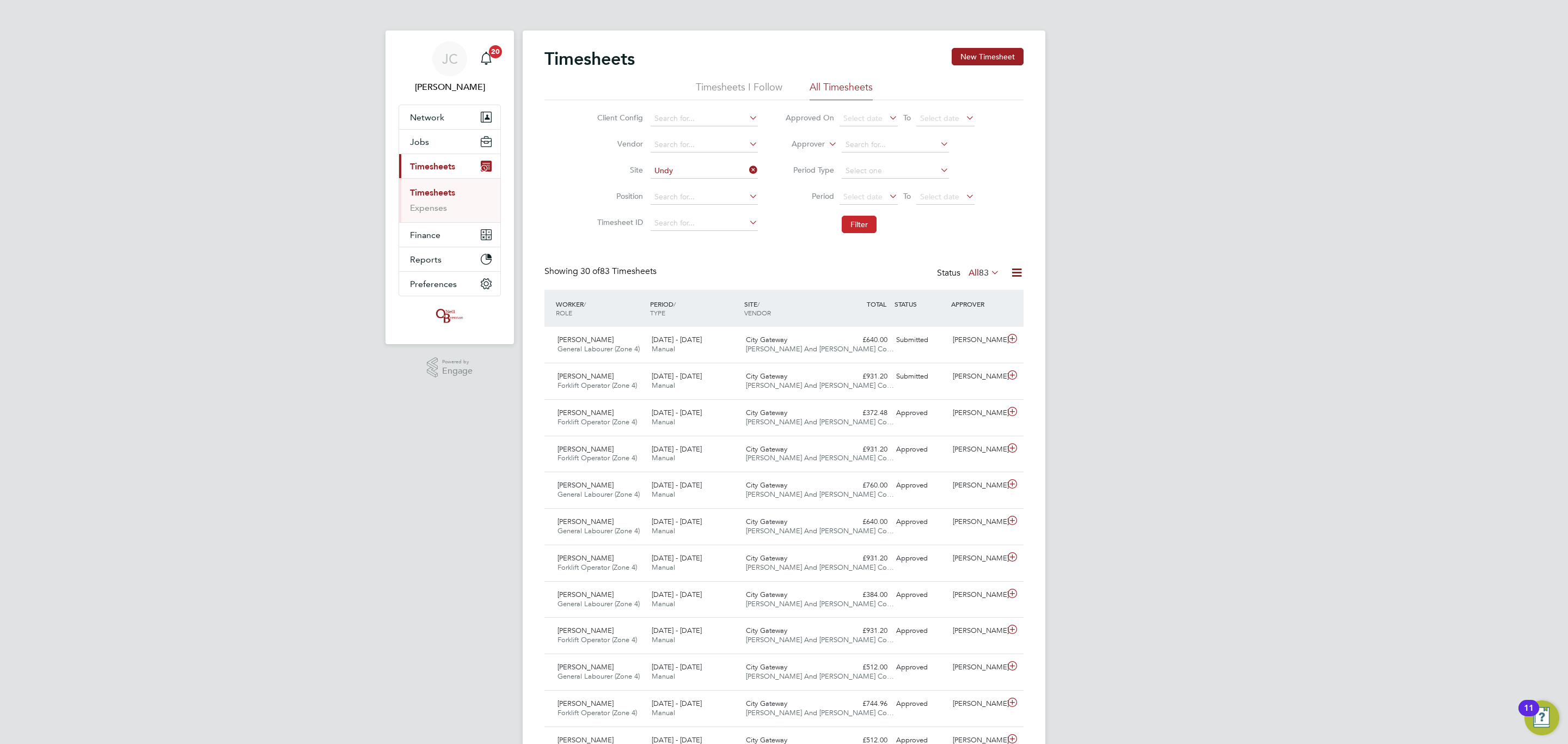
click at [864, 223] on button "Filter" at bounding box center [859, 224] width 35 height 18
click at [787, 381] on div "Undy O'Neill And Brennan Co…" at bounding box center [788, 381] width 94 height 27
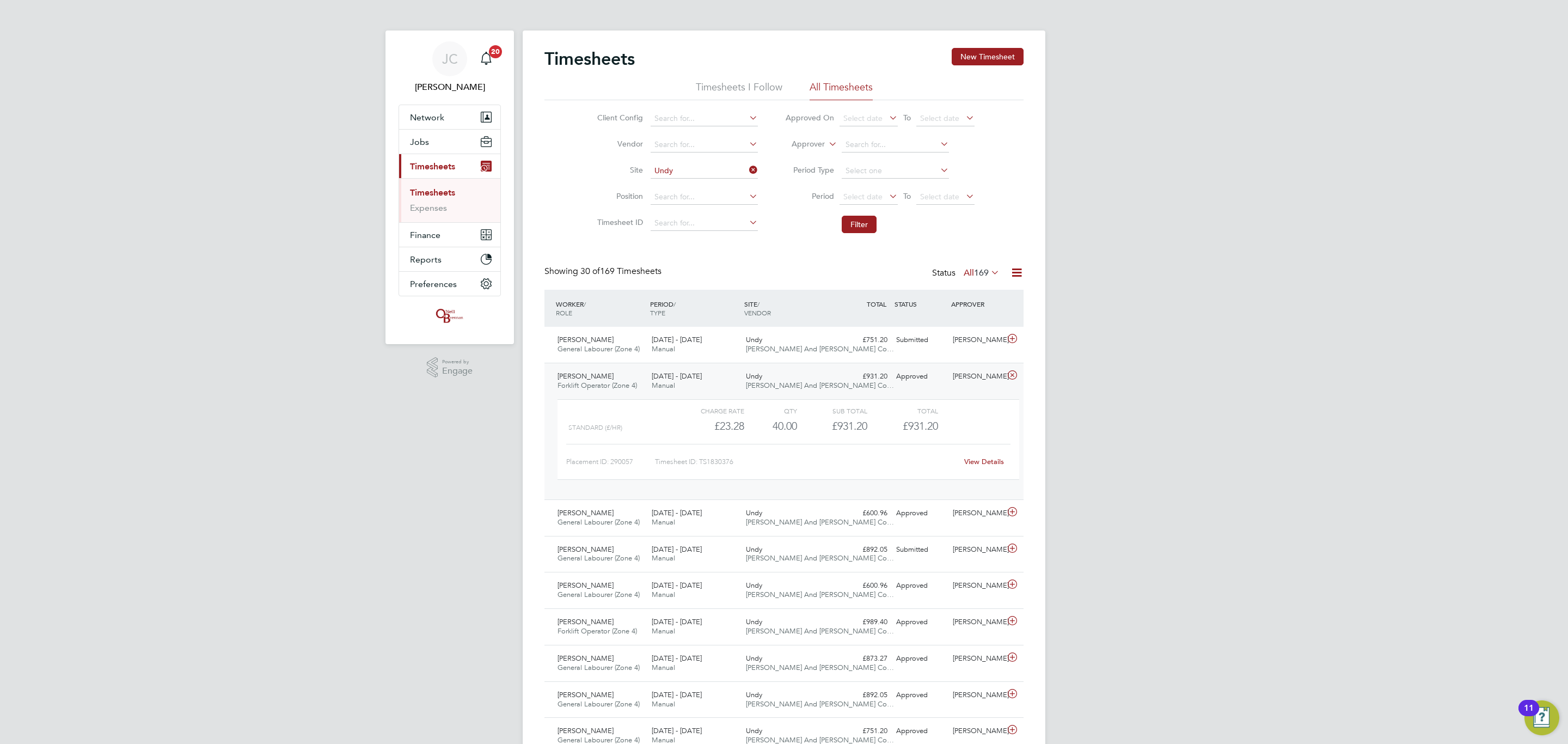
click at [853, 368] on div "Aleksandrs Sedovs Forklift Operator (Zone 4) 22 - 28 Sep 2025 22 - 28 Sep 2025 …" at bounding box center [783, 431] width 479 height 137
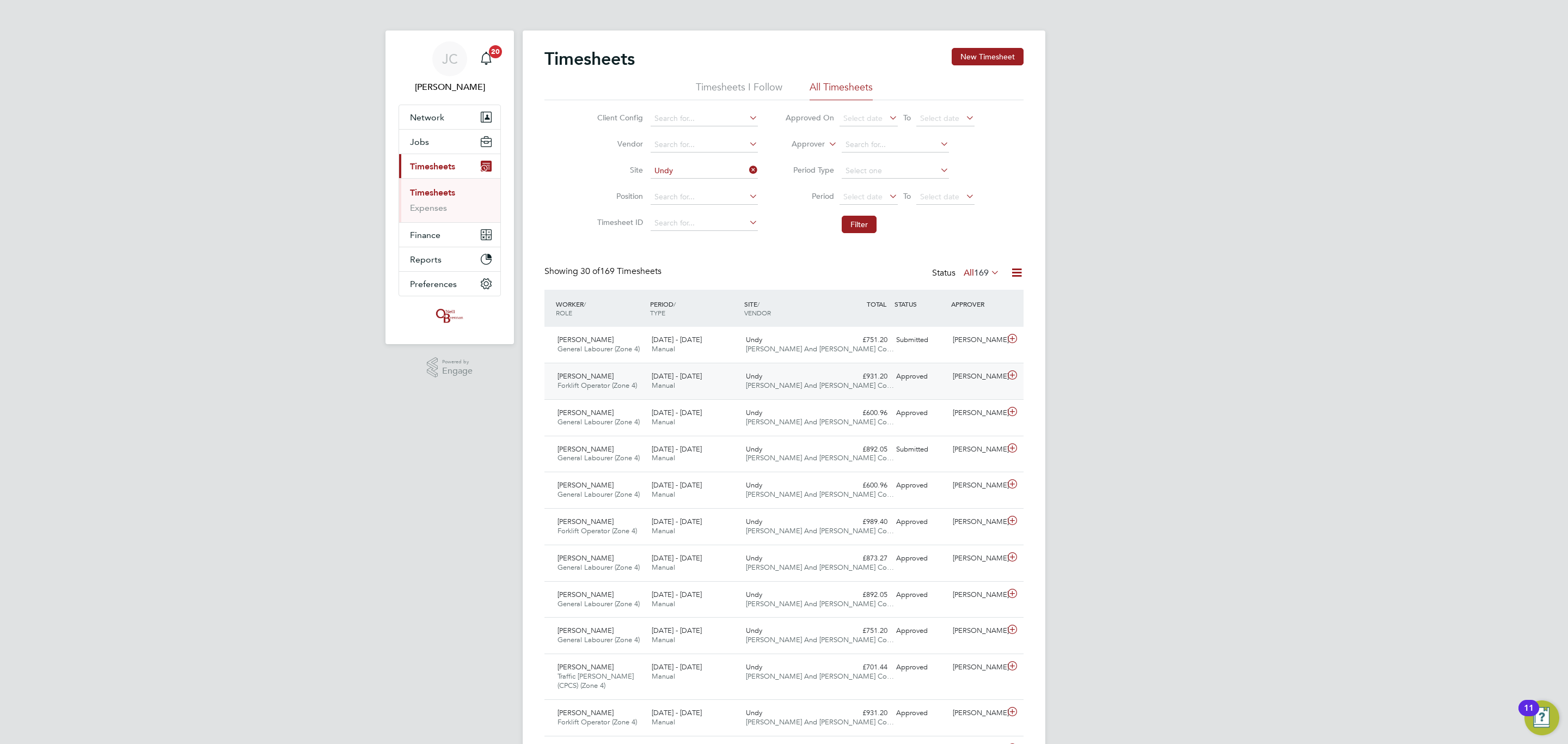
click at [688, 368] on div "Aleksandrs Sedovs Forklift Operator (Zone 4) 22 - 28 Sep 2025 22 - 28 Sep 2025 …" at bounding box center [783, 381] width 479 height 37
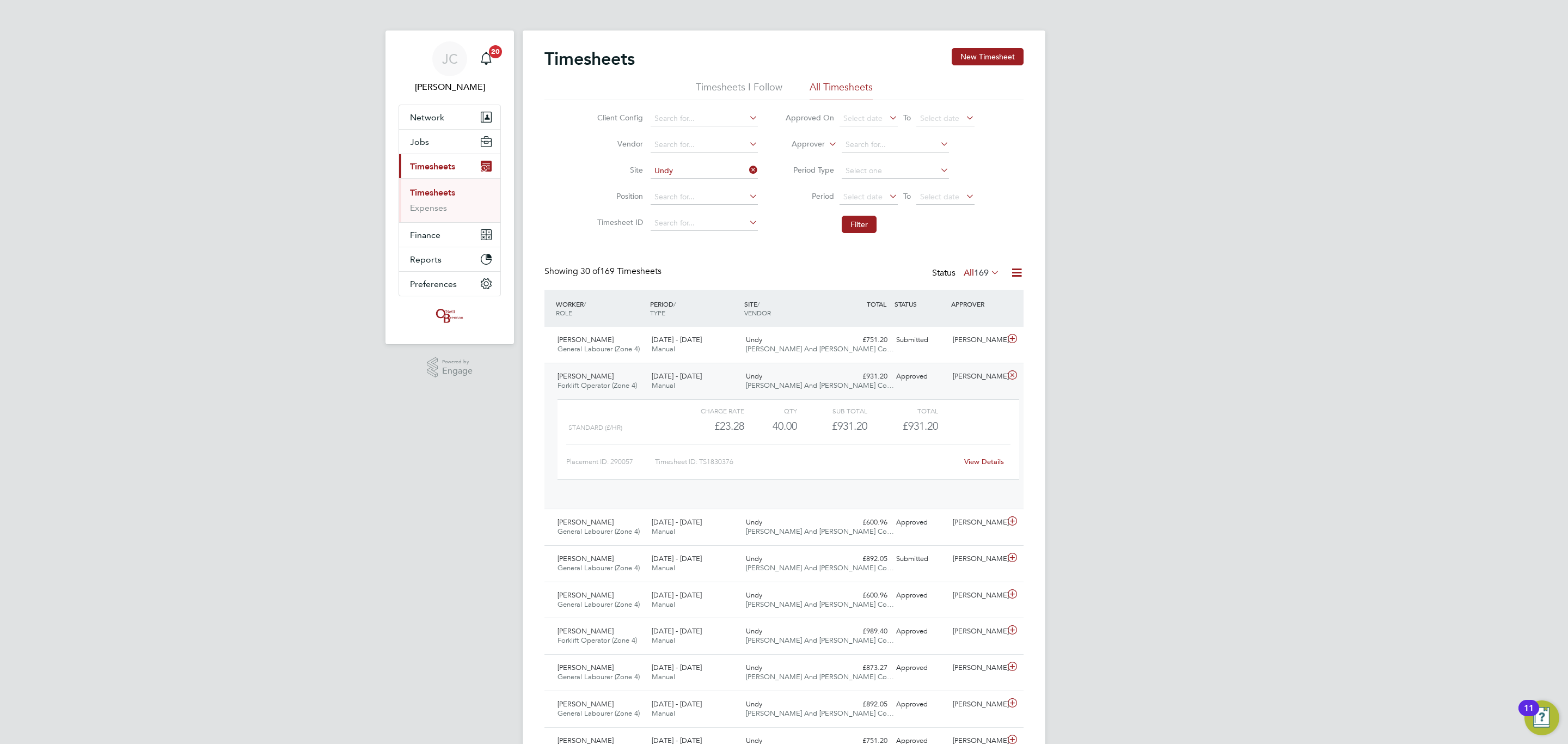
scroll to position [18, 106]
click at [750, 511] on span "Undy" at bounding box center [754, 513] width 16 height 9
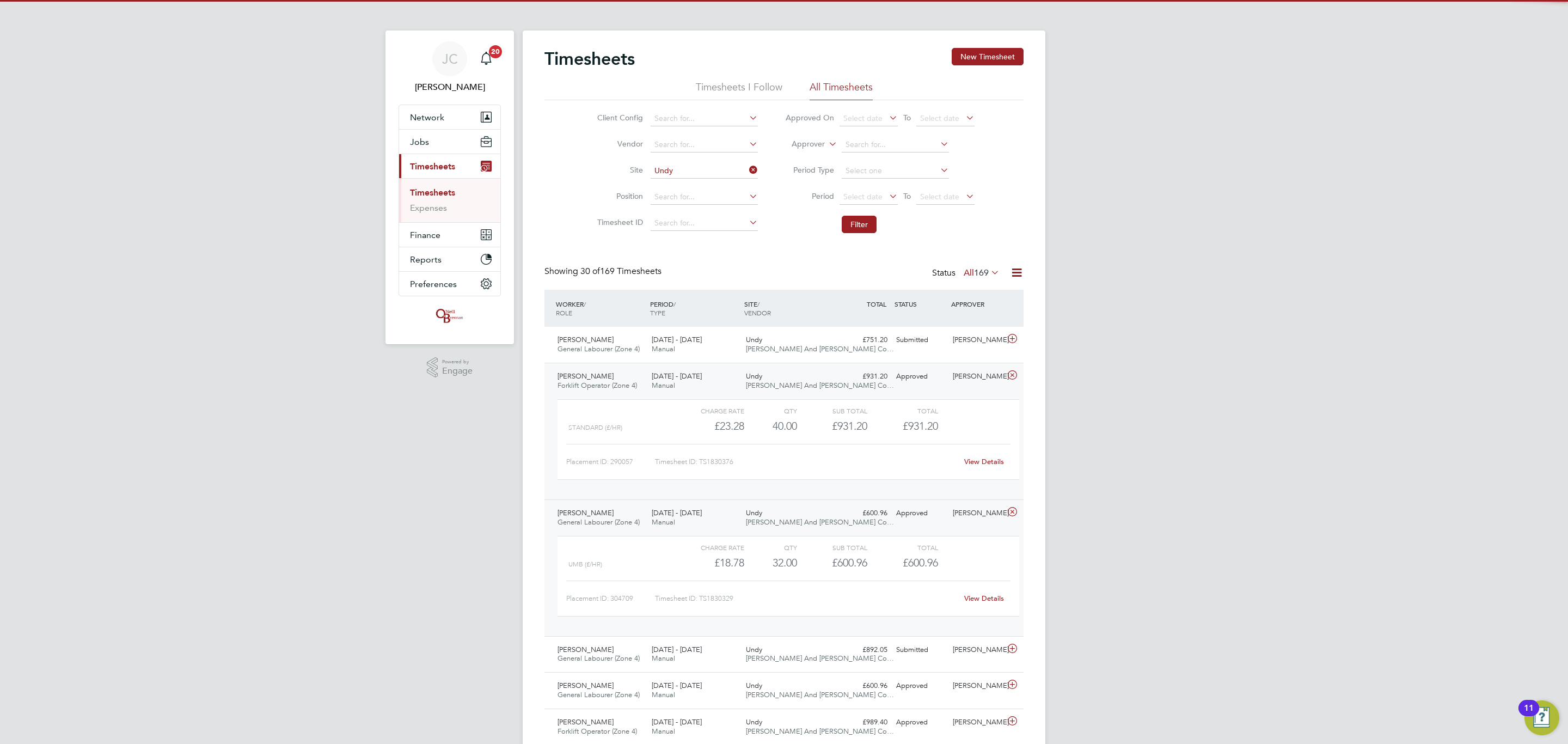
click at [750, 513] on span "Undy" at bounding box center [754, 513] width 16 height 9
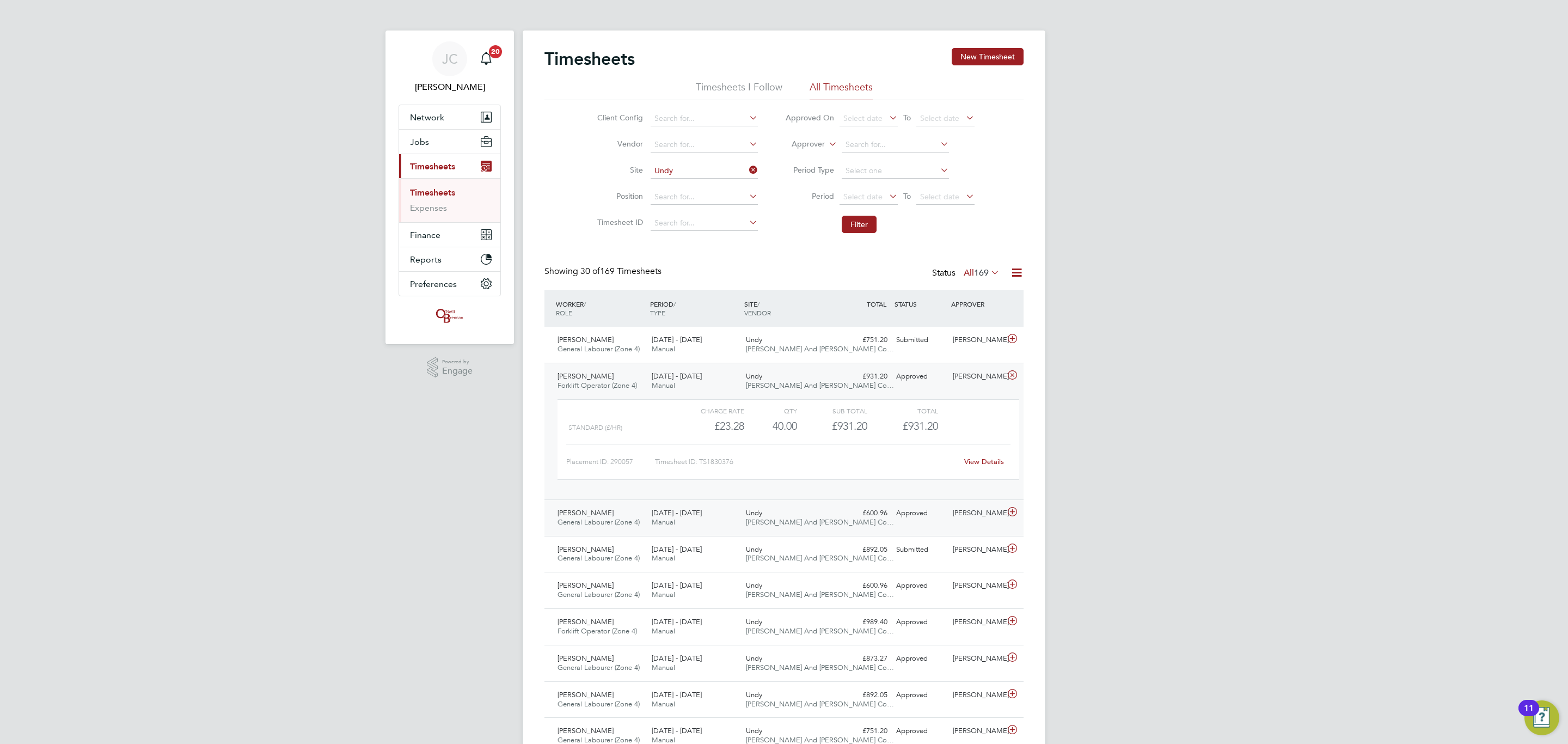
click at [839, 517] on div "£600.96 Approved" at bounding box center [863, 513] width 57 height 18
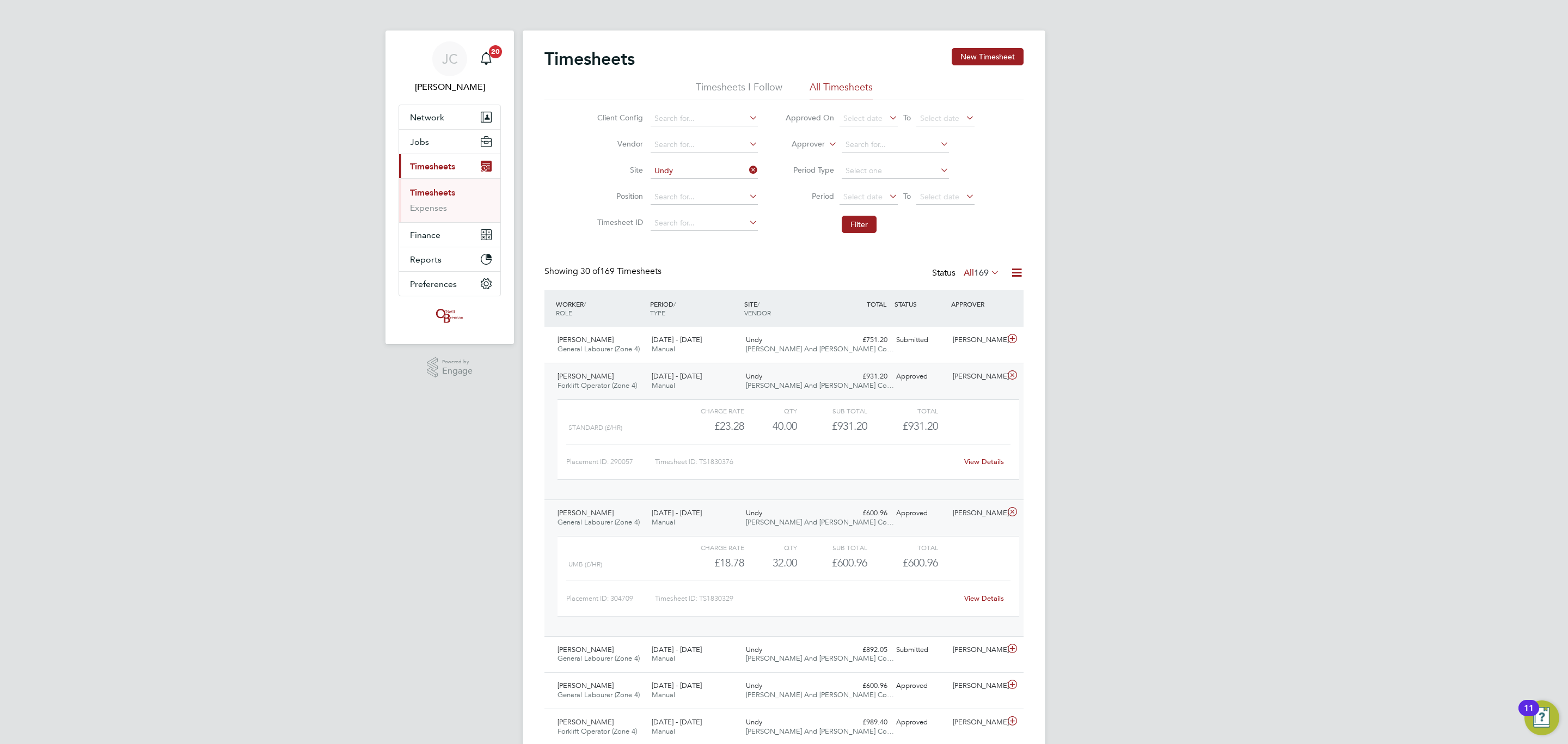
click at [981, 598] on link "View Details" at bounding box center [984, 598] width 40 height 9
click at [719, 507] on div "22 - 28 Sep 2025 Manual" at bounding box center [694, 518] width 94 height 27
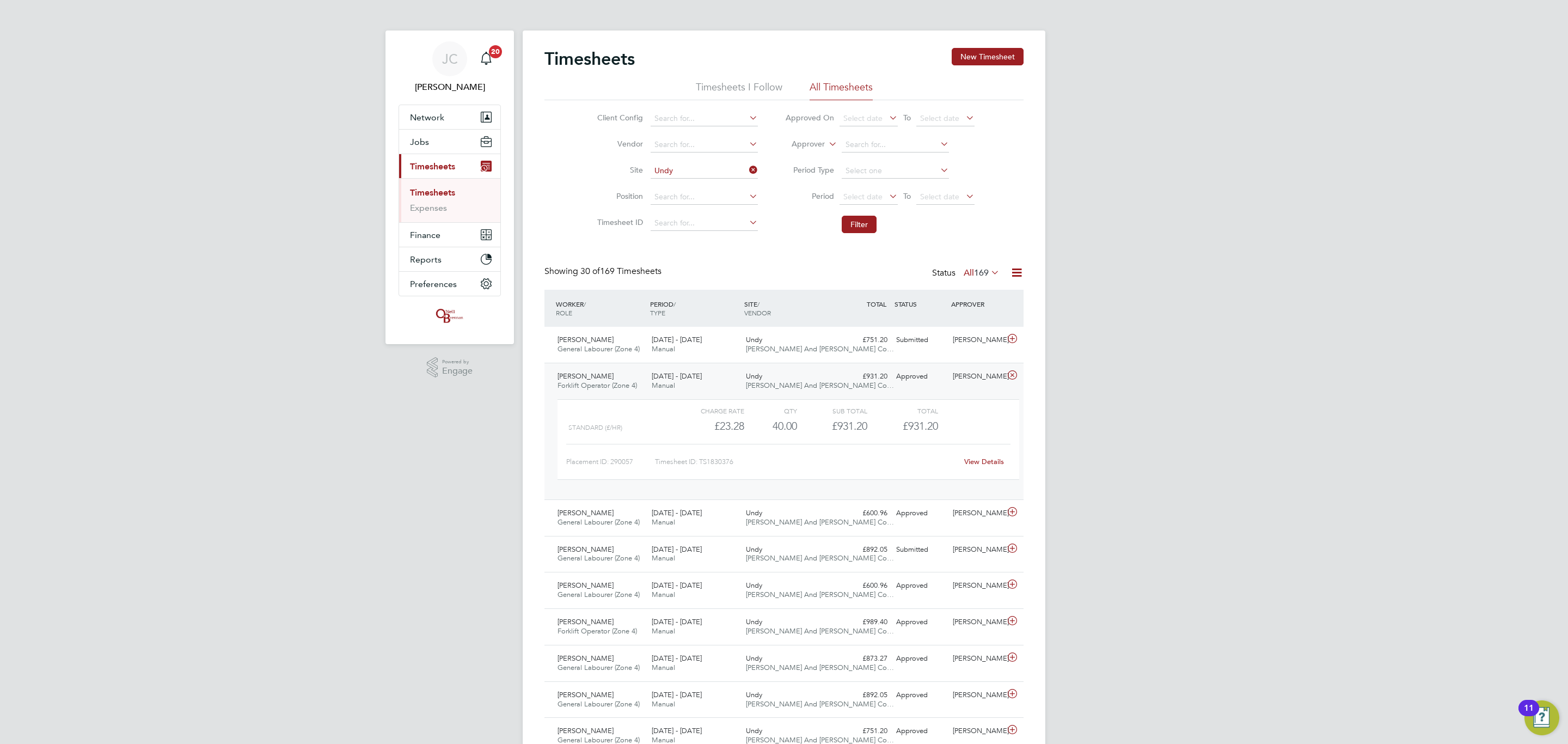
click at [920, 374] on div "Approved" at bounding box center [920, 377] width 57 height 18
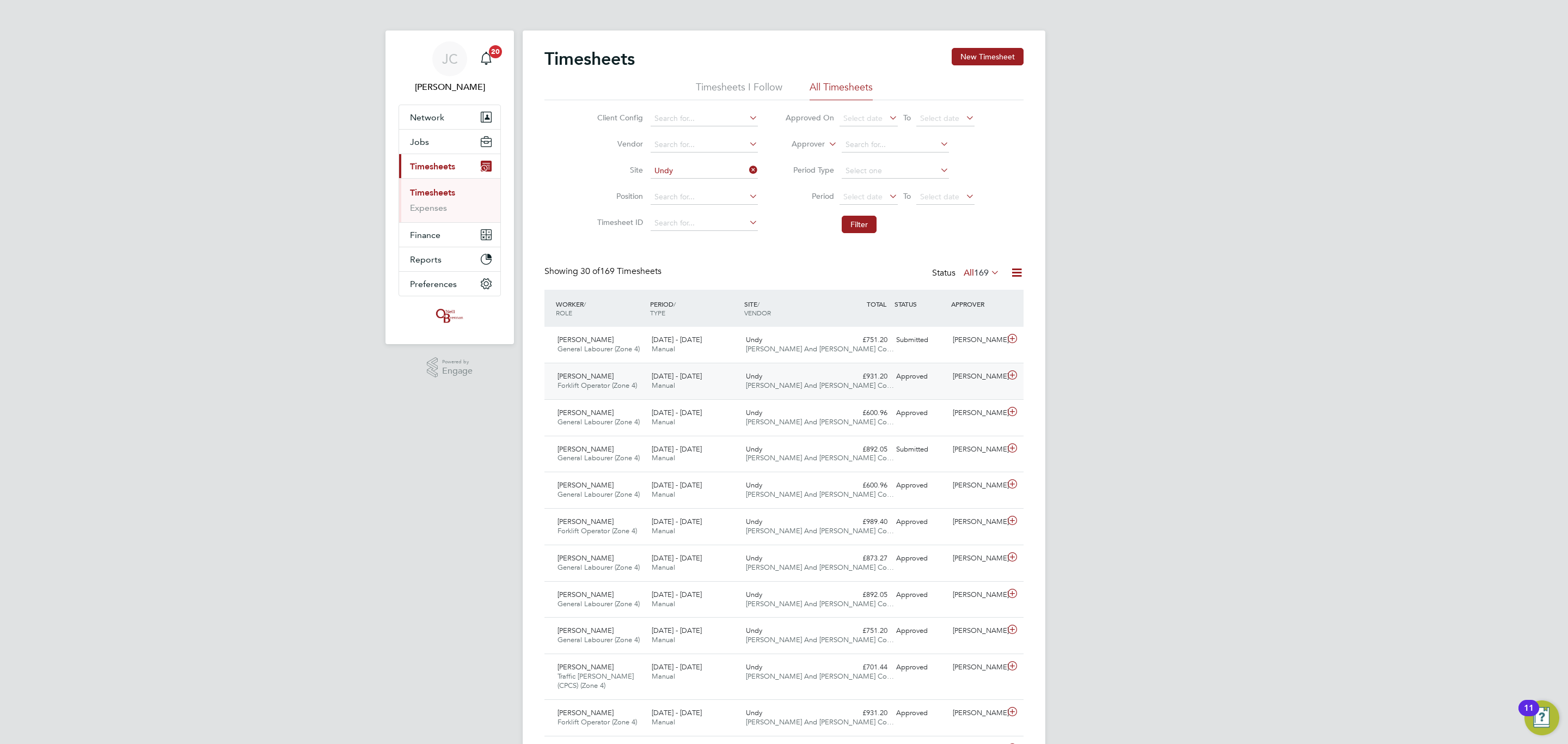
click at [920, 379] on div "Approved" at bounding box center [920, 377] width 57 height 18
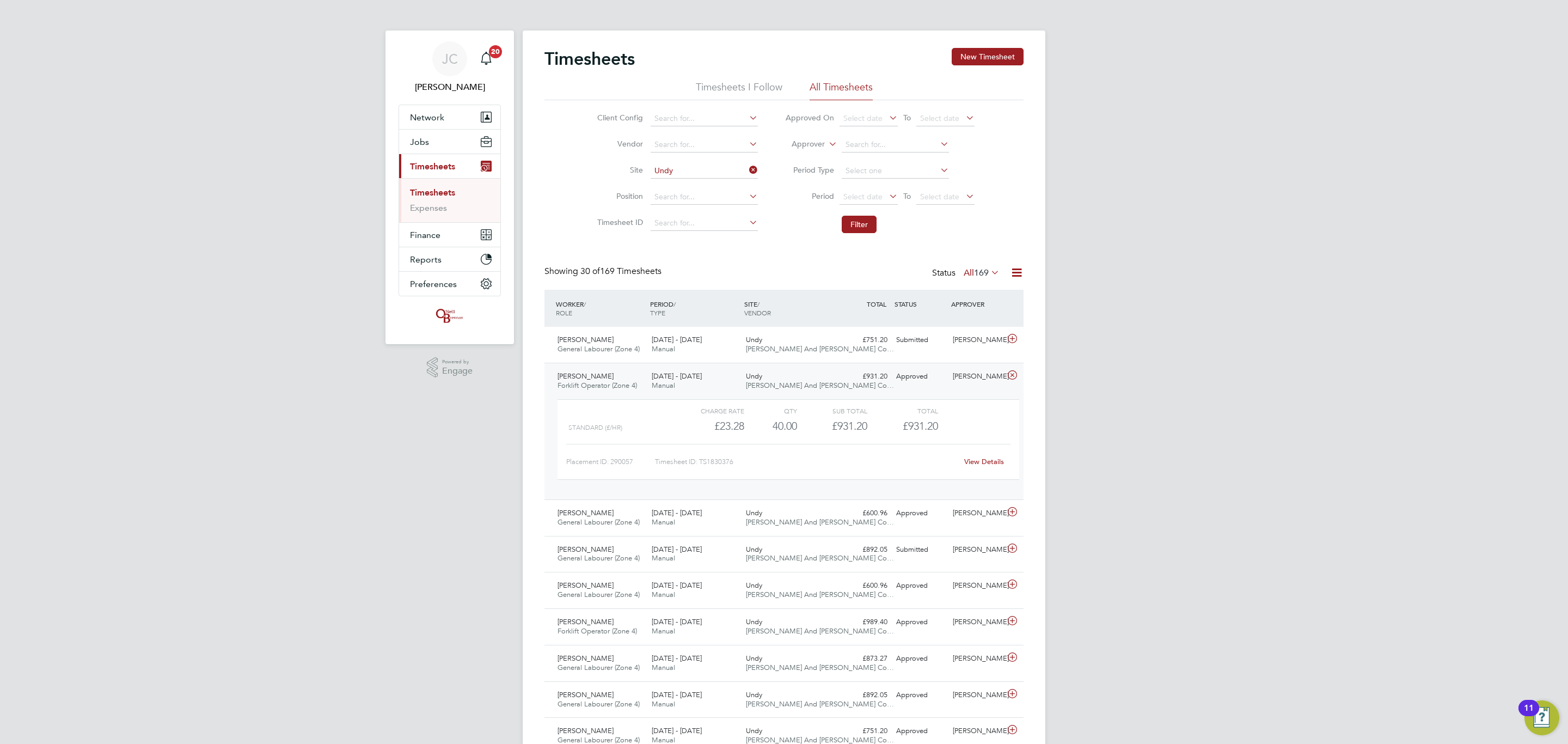
click at [992, 462] on link "View Details" at bounding box center [984, 461] width 40 height 9
click at [775, 514] on div "Undy O'Neill And Brennan Co…" at bounding box center [788, 518] width 94 height 27
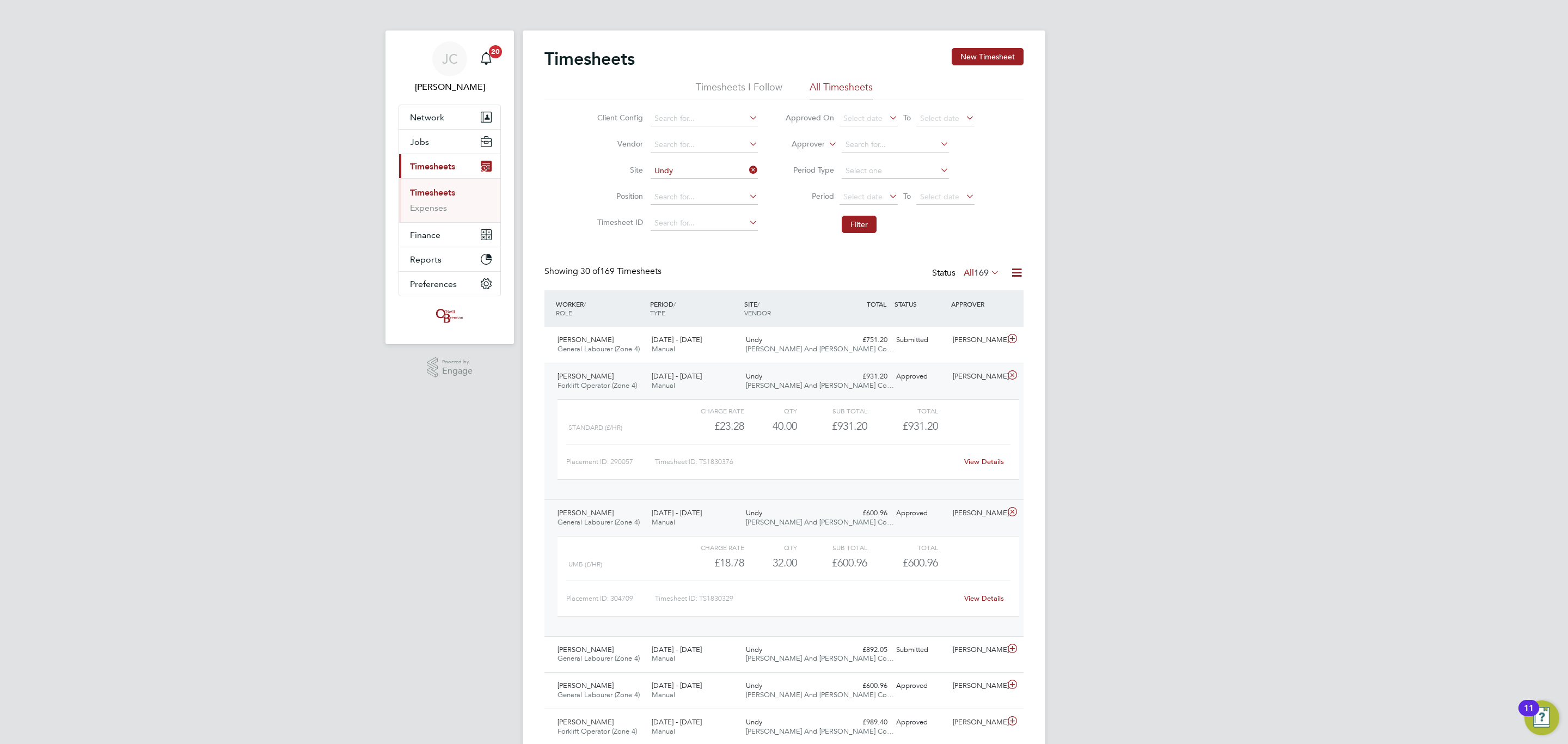
click at [985, 600] on link "View Details" at bounding box center [984, 598] width 40 height 9
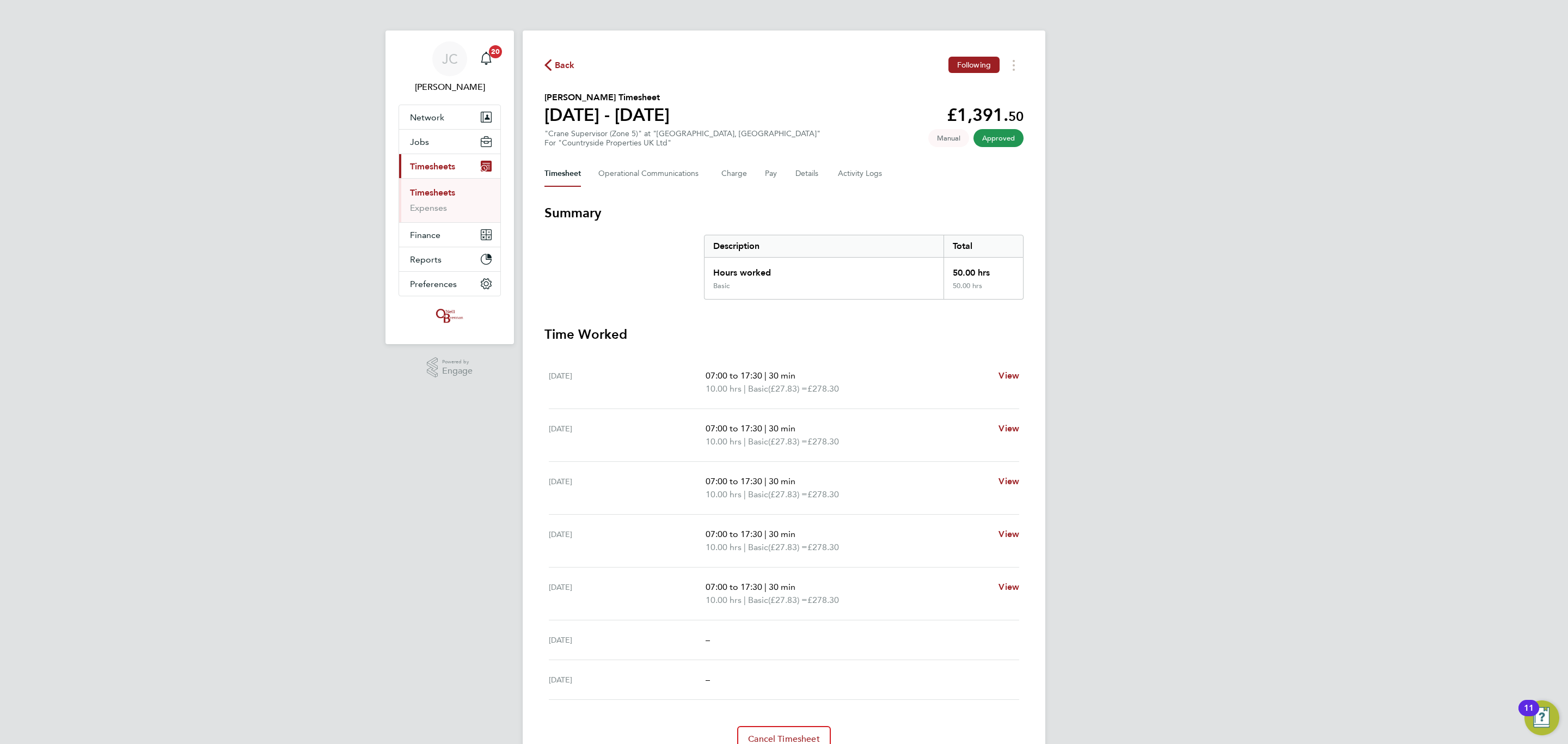
click at [447, 190] on link "Timesheets" at bounding box center [433, 192] width 45 height 10
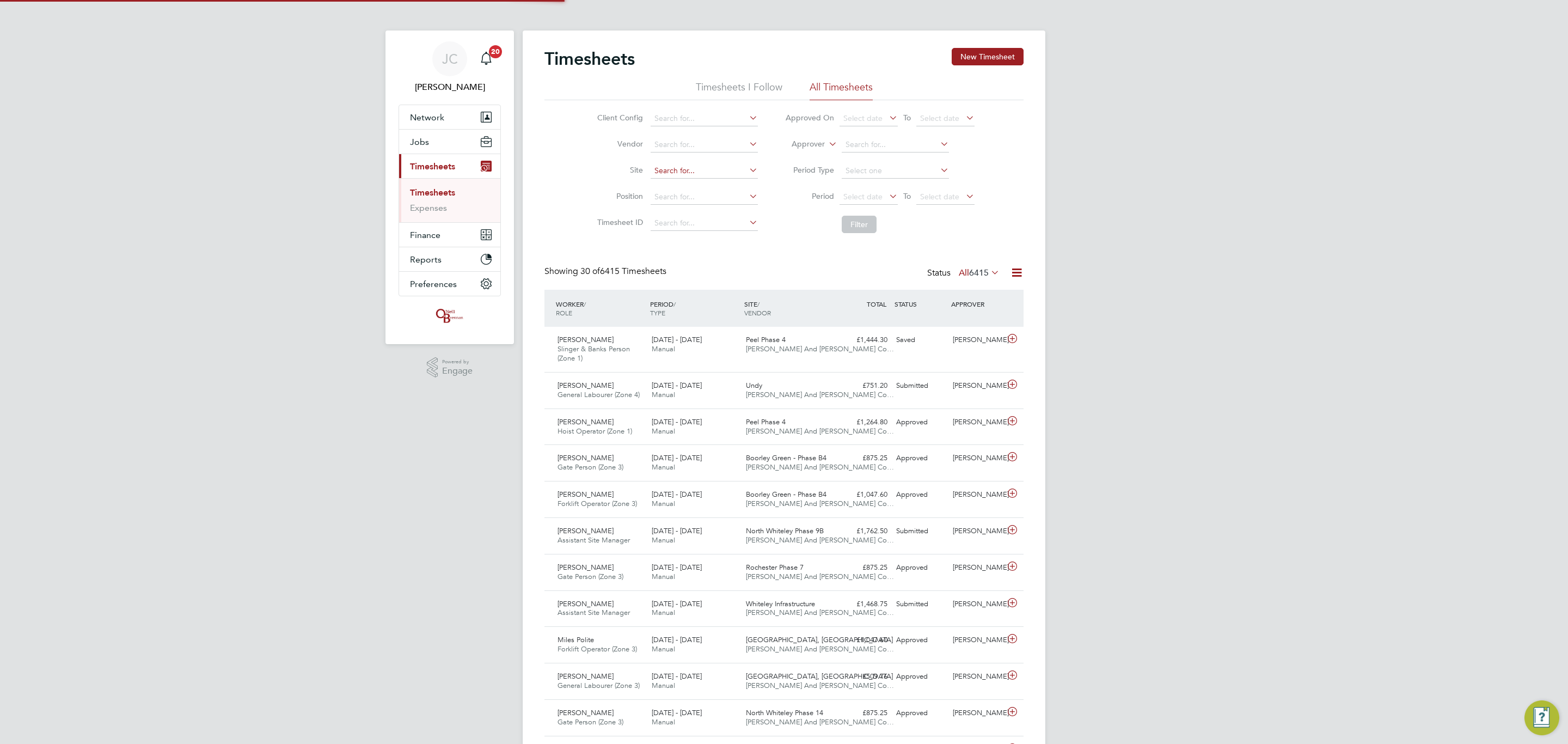
click at [674, 170] on input at bounding box center [704, 170] width 107 height 15
click at [678, 186] on b "Gate" at bounding box center [679, 186] width 18 height 9
type input "City Gateway"
click at [866, 227] on button "Filter" at bounding box center [859, 224] width 35 height 18
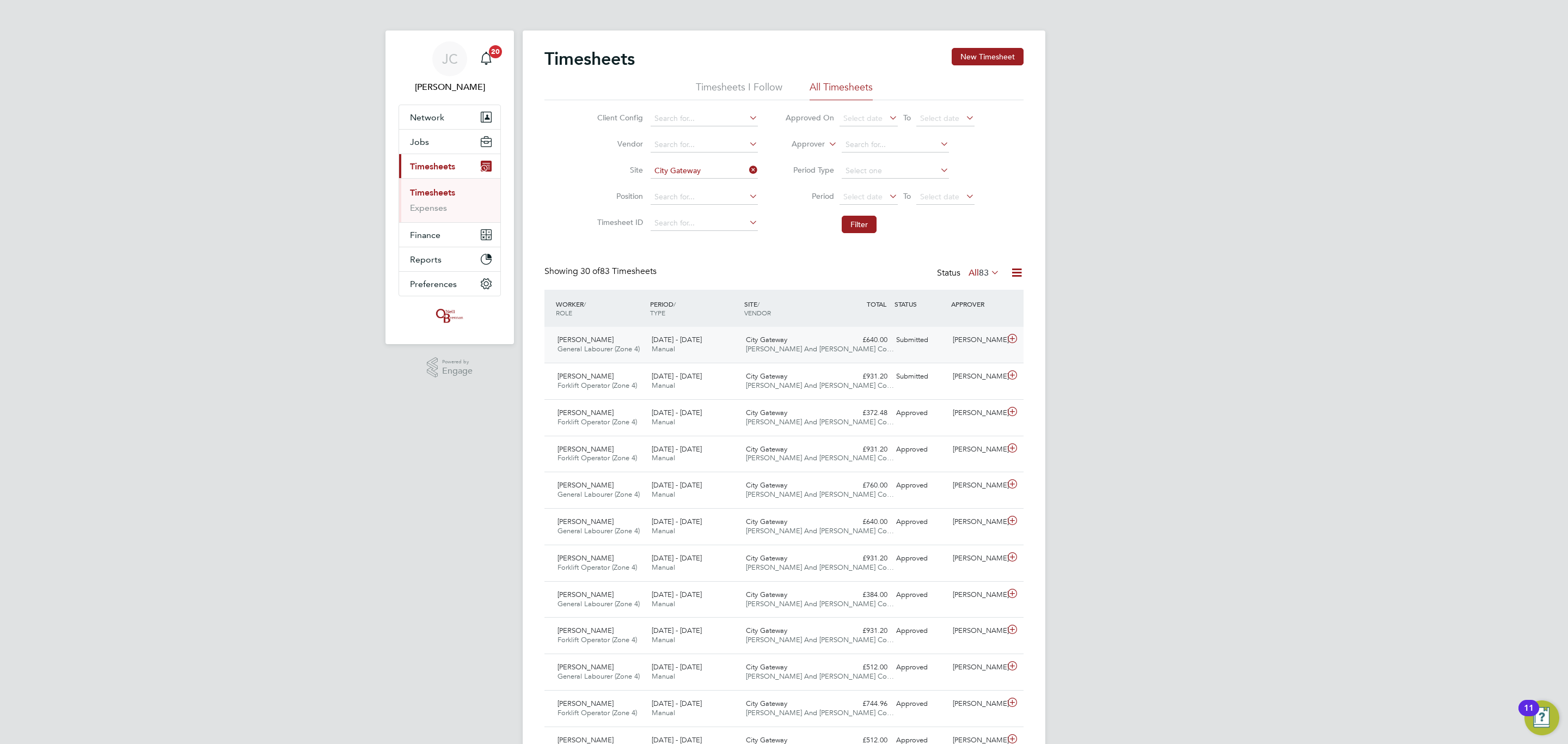
click at [742, 347] on div "City Gateway O'Neill And Brennan Co…" at bounding box center [788, 345] width 94 height 27
click at [766, 378] on div "QTY" at bounding box center [771, 374] width 53 height 13
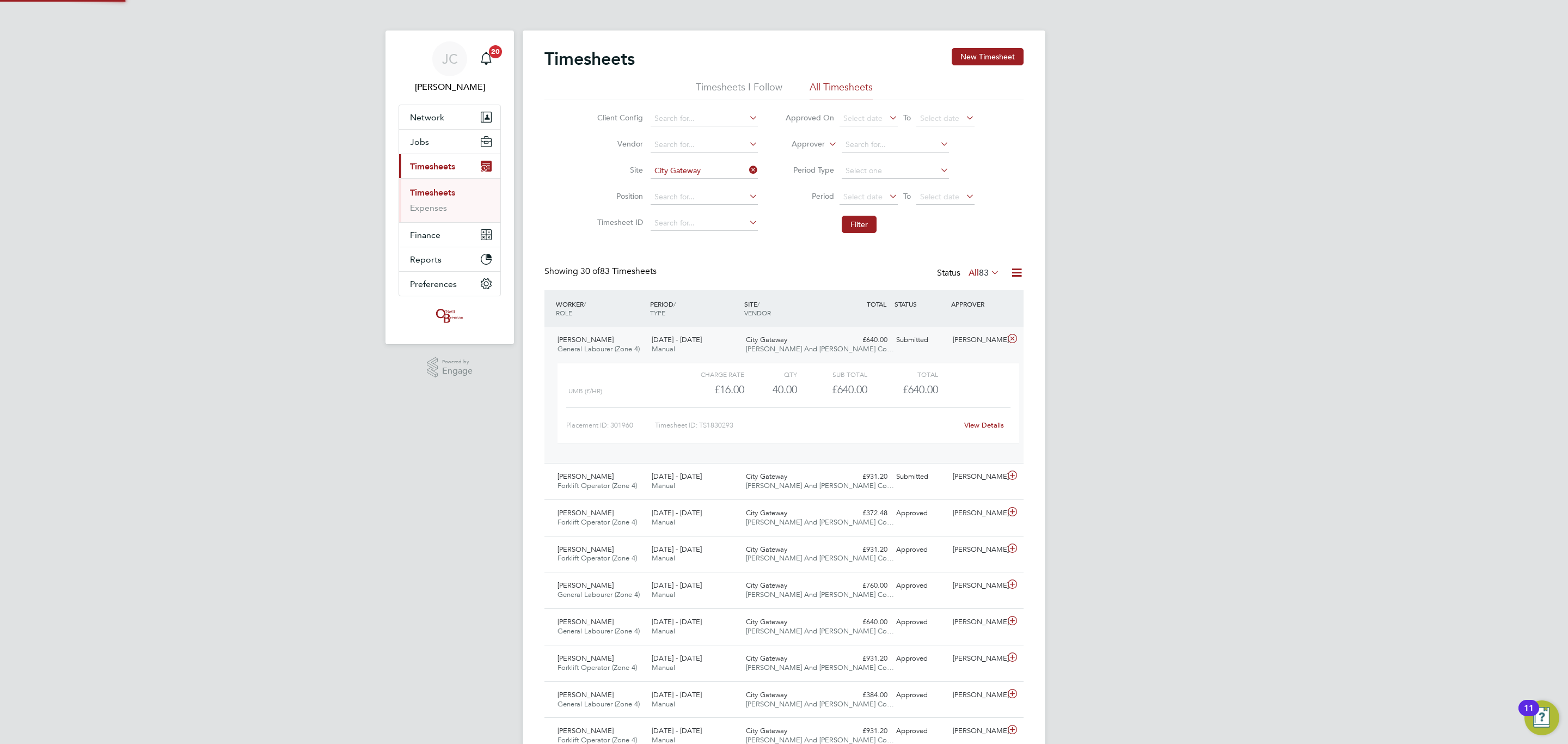
click at [755, 335] on div "City Gateway O'Neill And Brennan Co…" at bounding box center [788, 345] width 94 height 27
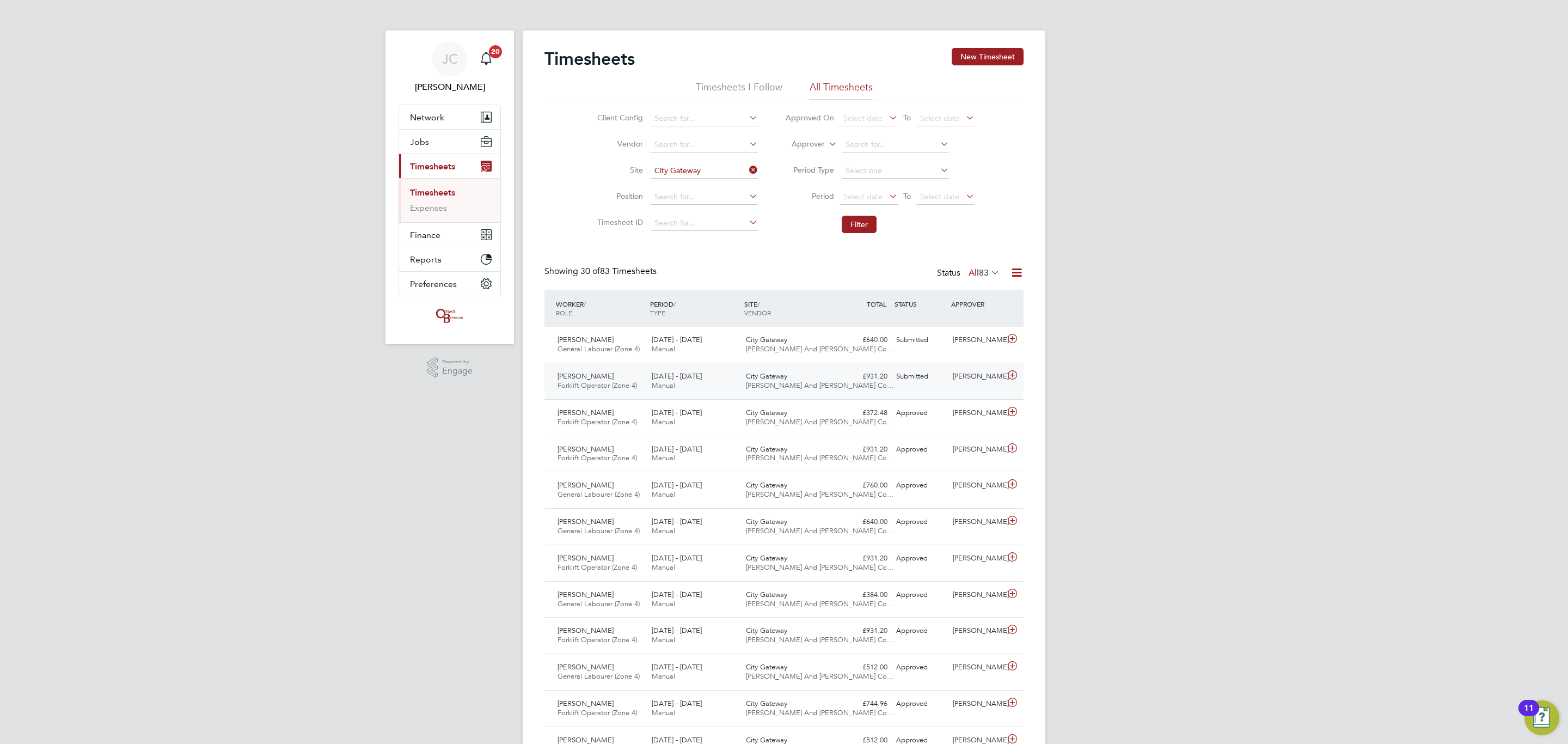
click at [775, 378] on span "City Gateway" at bounding box center [766, 376] width 41 height 9
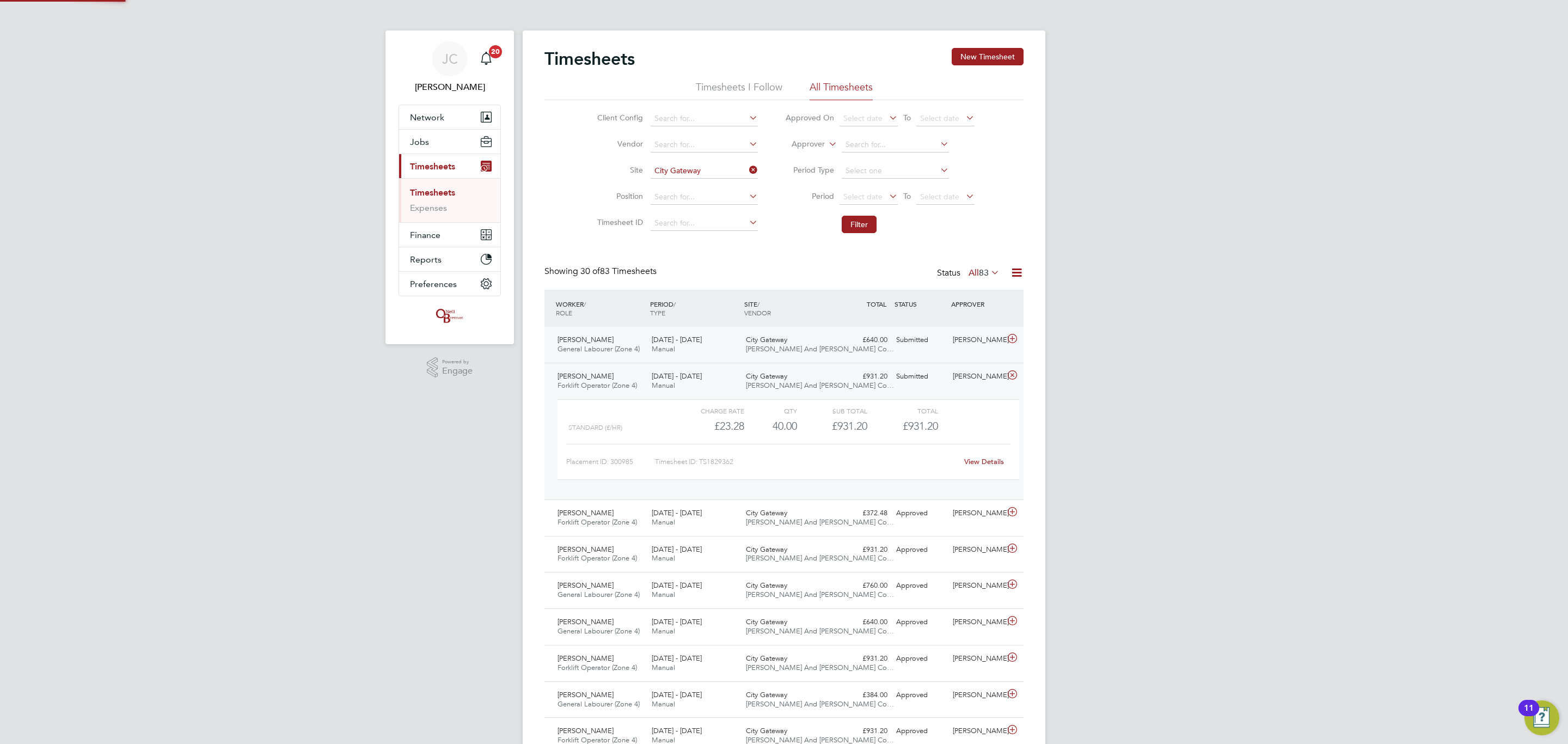
click at [774, 346] on span "O'Neill And Brennan Co…" at bounding box center [819, 348] width 148 height 9
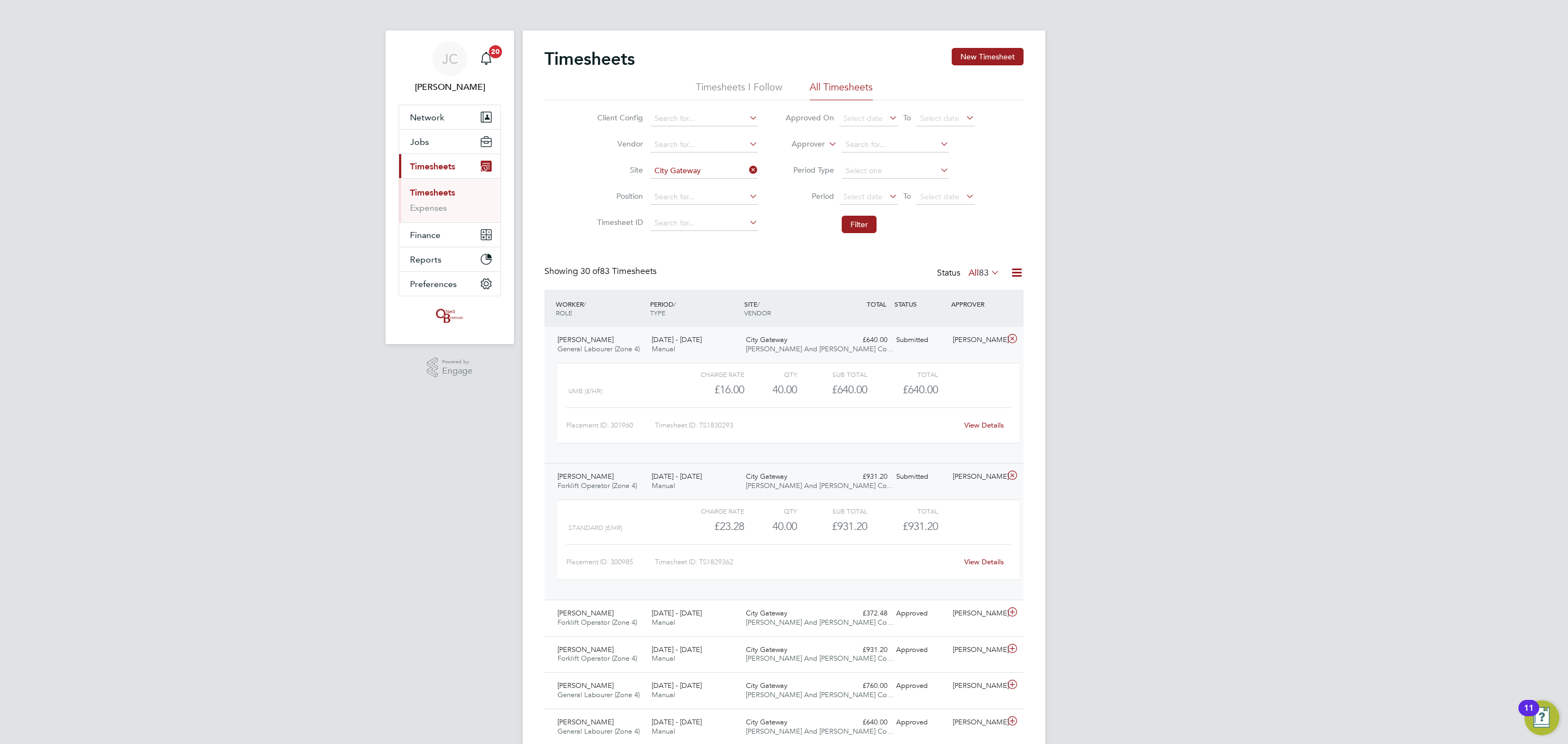
click at [786, 354] on div "City Gateway O'Neill And Brennan Co…" at bounding box center [788, 345] width 94 height 27
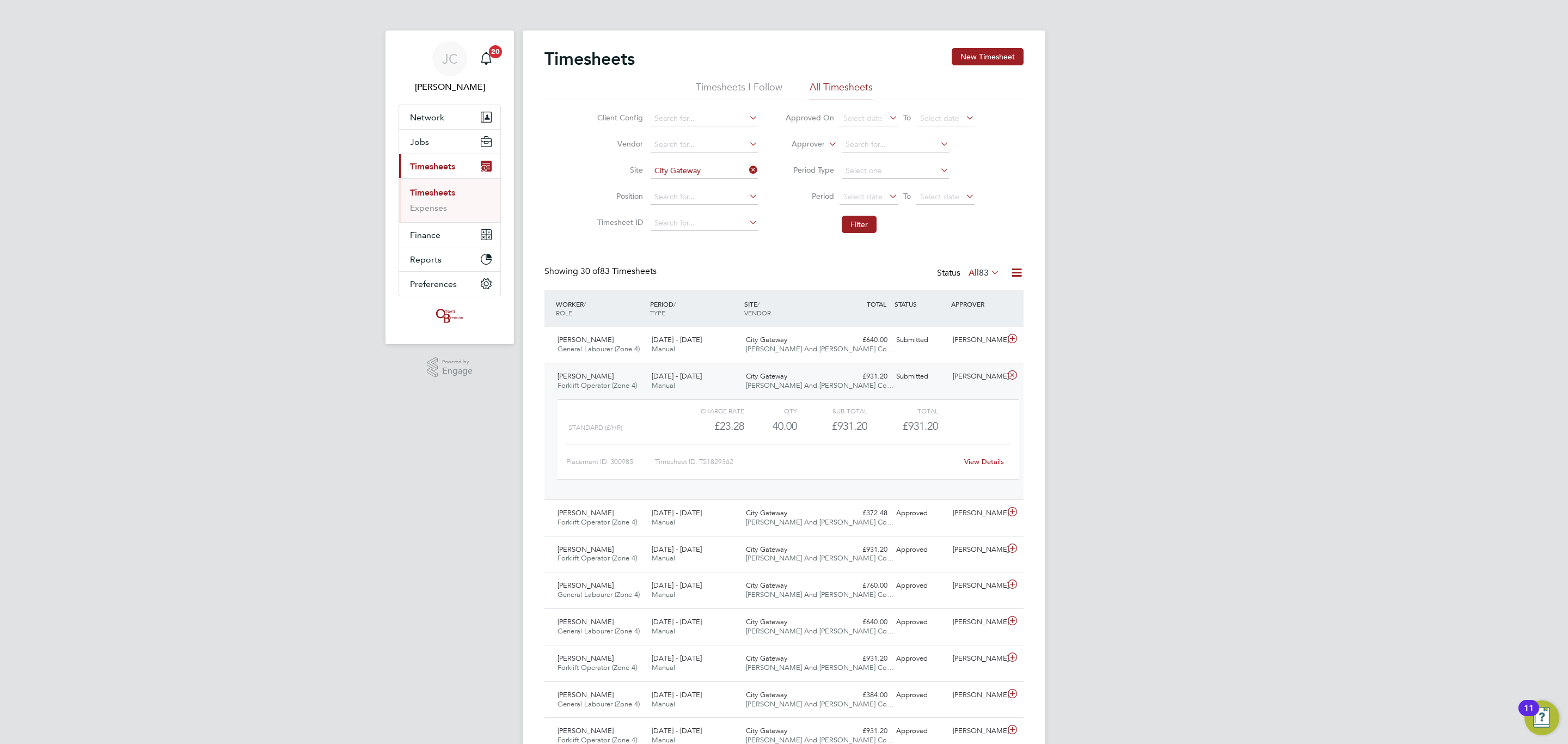
click at [803, 392] on div "City Gateway O'Neill And Brennan Co…" at bounding box center [788, 381] width 94 height 27
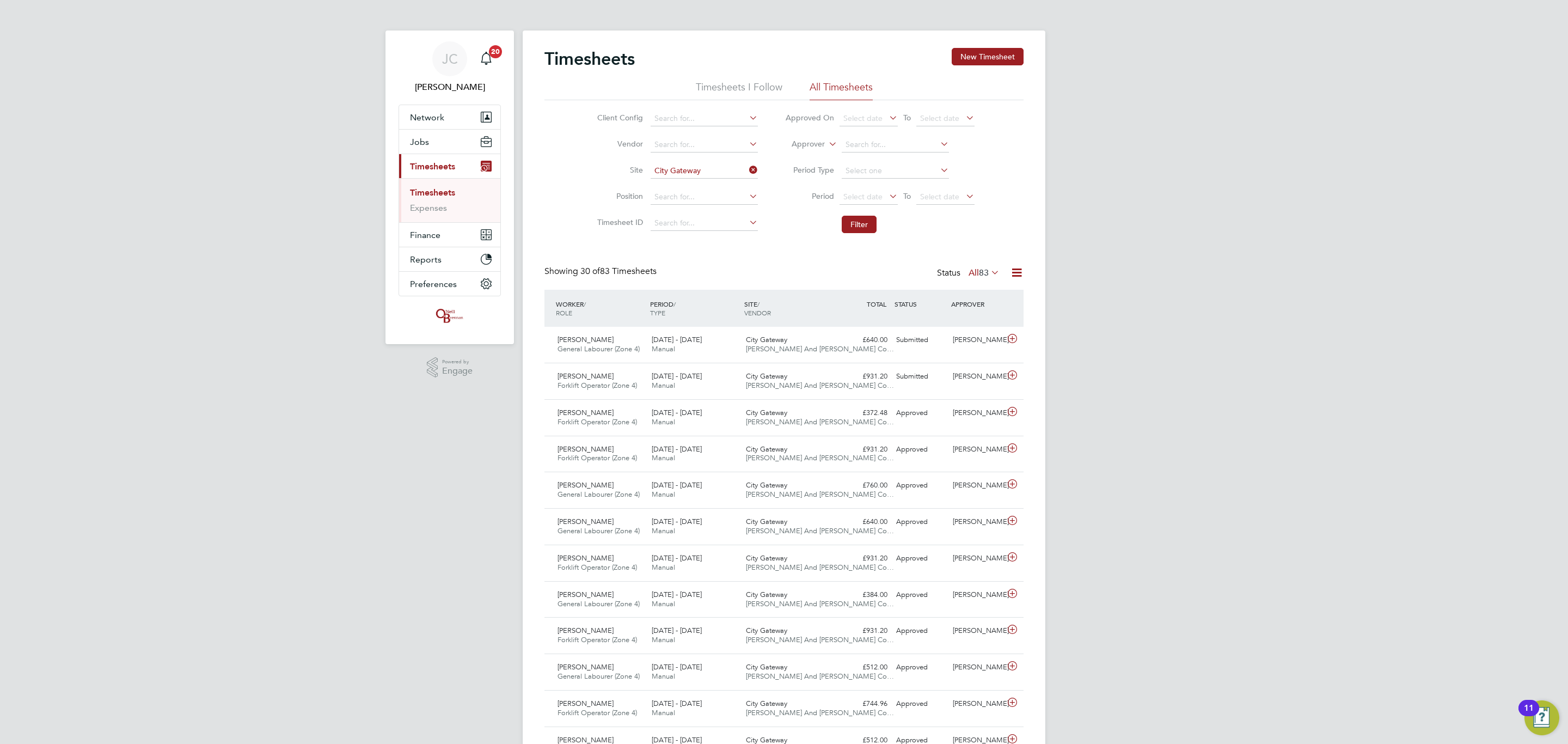
click at [747, 172] on icon at bounding box center [747, 170] width 0 height 15
click at [705, 175] on input at bounding box center [704, 170] width 107 height 15
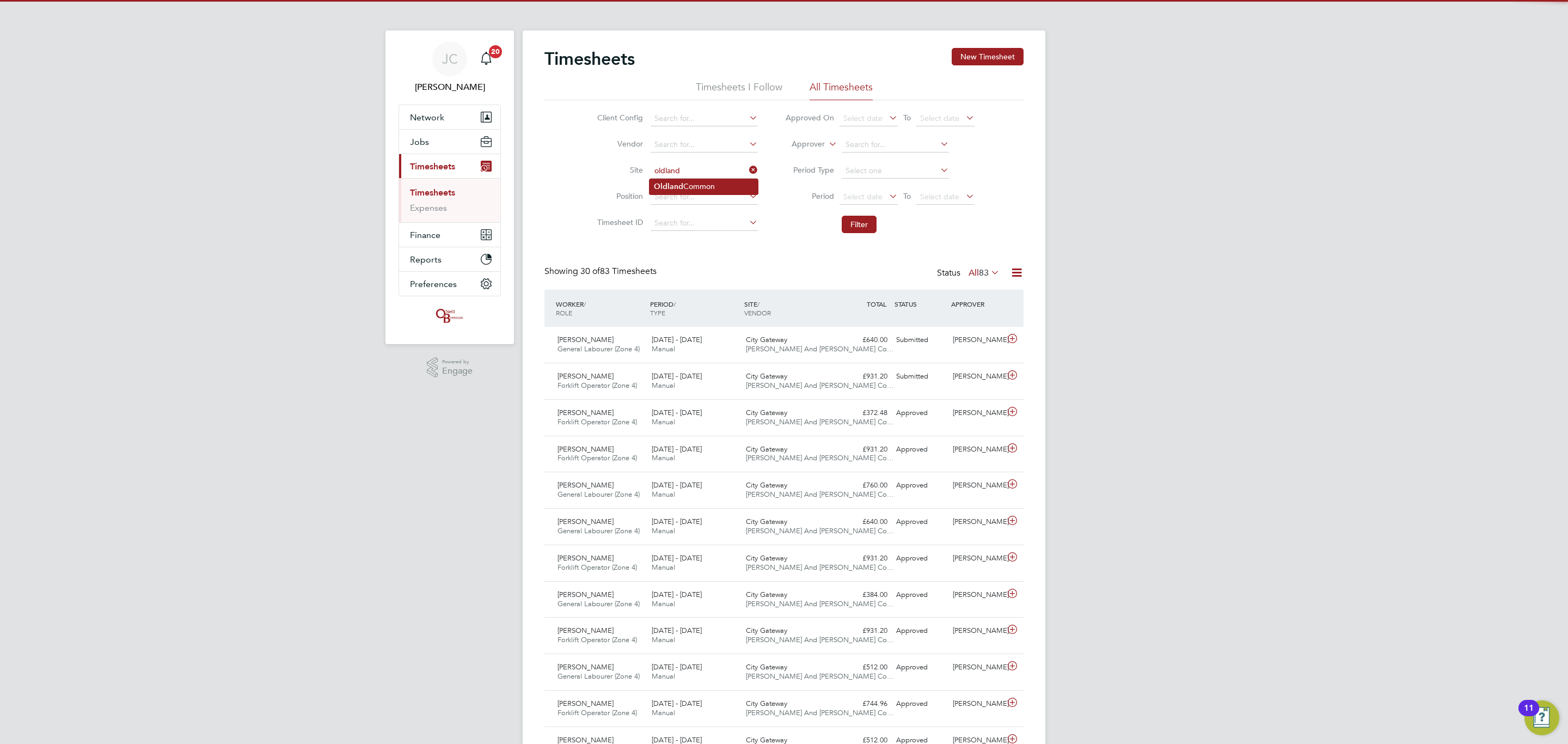
click at [698, 180] on li "Oldland Common" at bounding box center [704, 186] width 108 height 15
type input "Oldland Common"
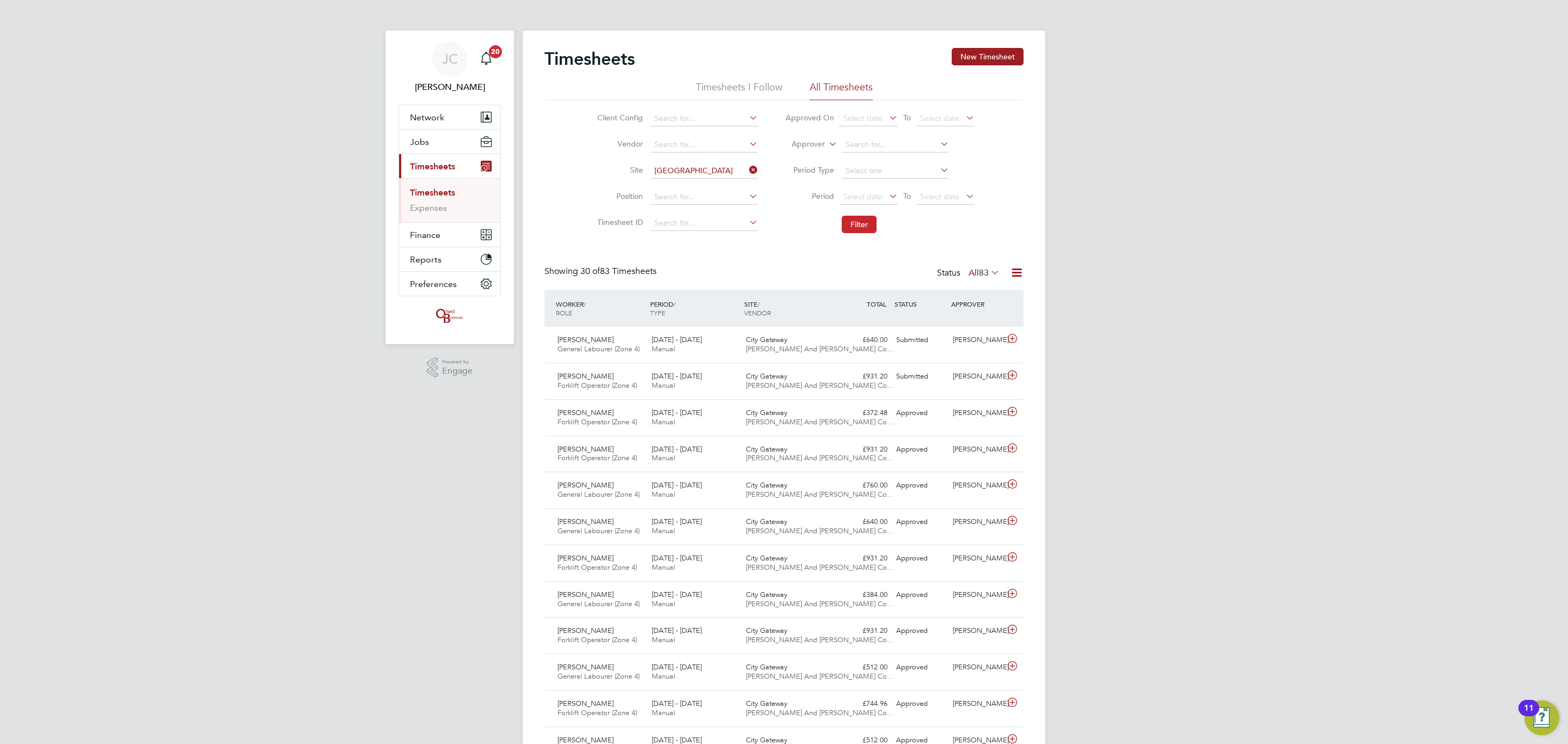
click at [846, 230] on button "Filter" at bounding box center [859, 224] width 35 height 18
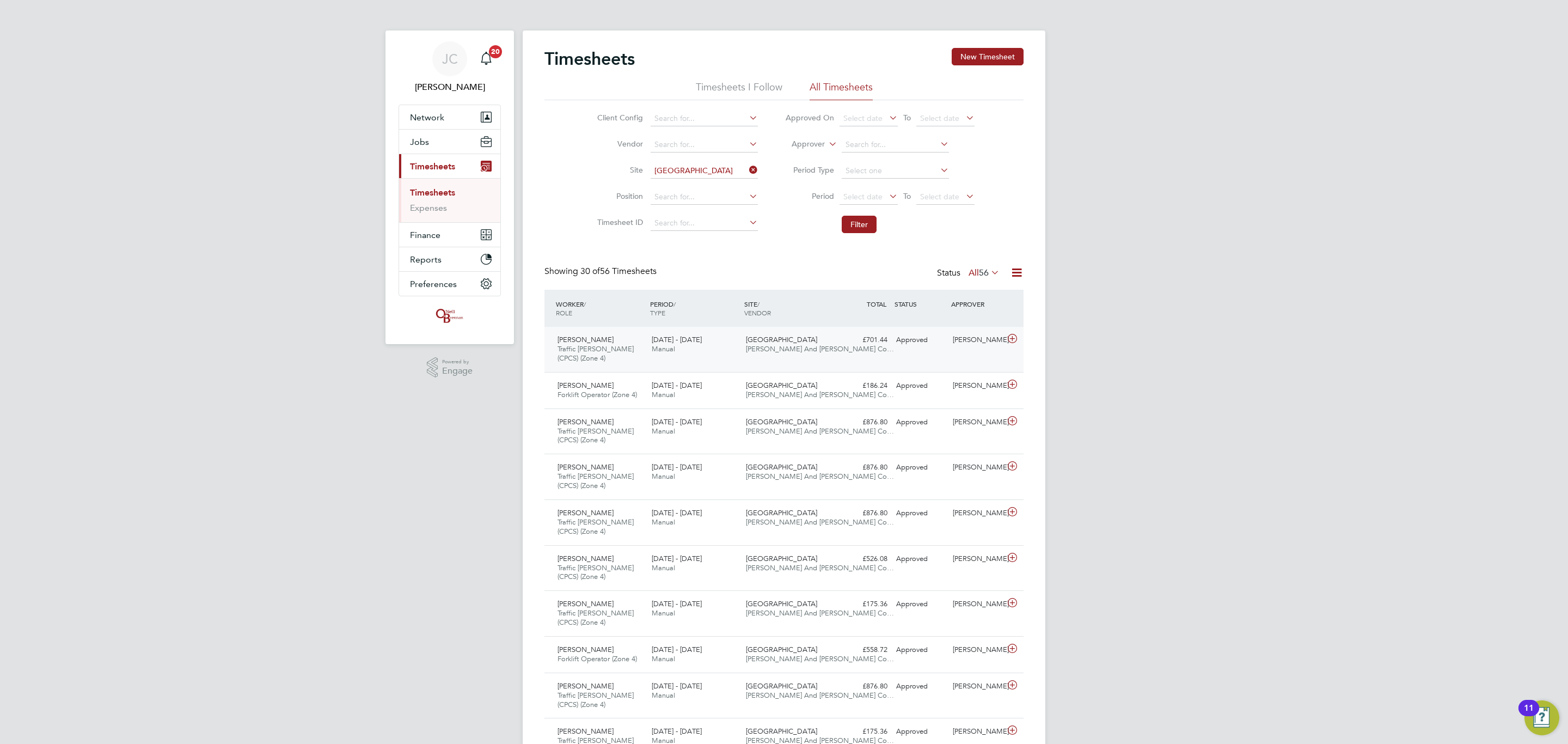
click at [763, 349] on span "O'Neill And Brennan Co…" at bounding box center [819, 348] width 148 height 9
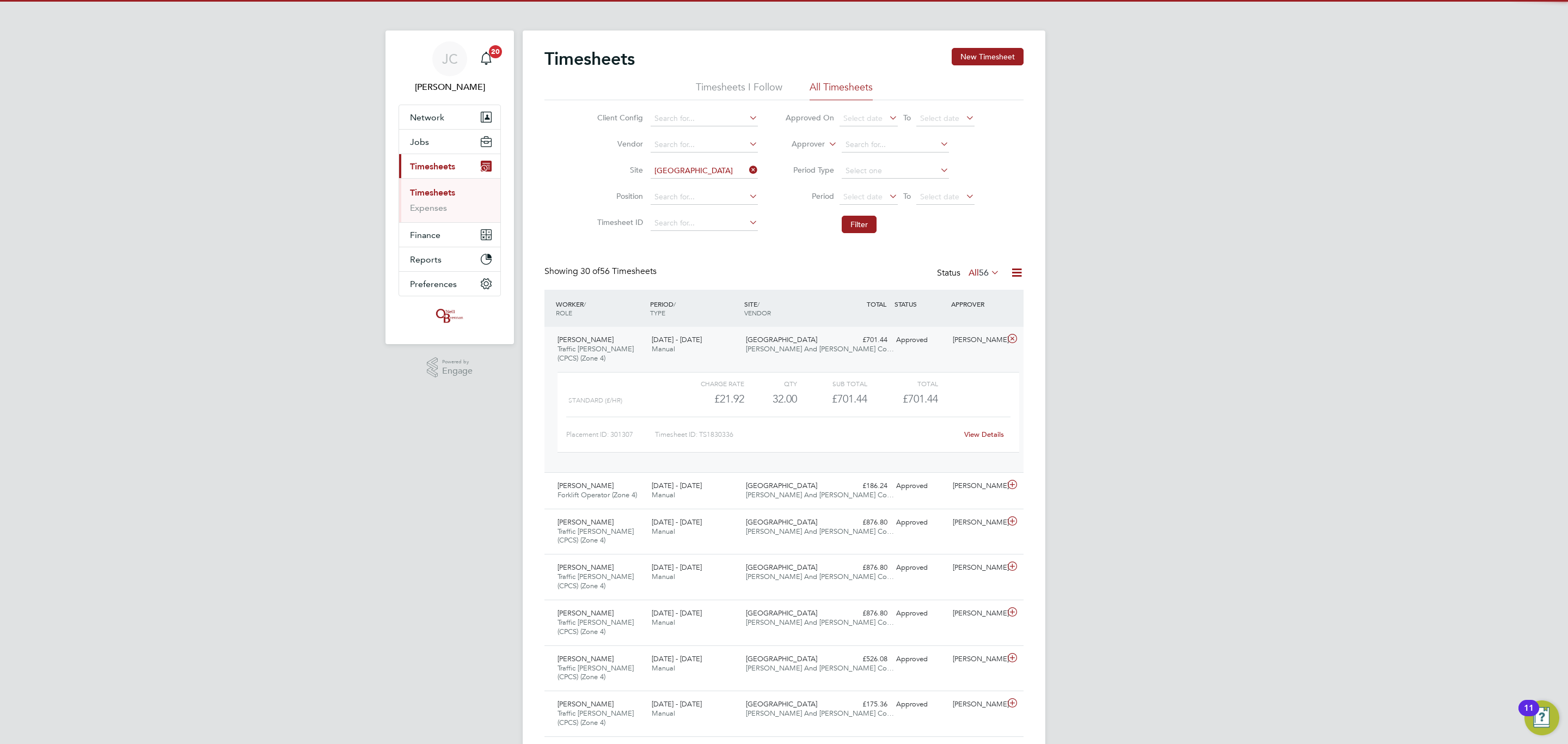
click at [763, 349] on span "O'Neill And Brennan Co…" at bounding box center [819, 348] width 148 height 9
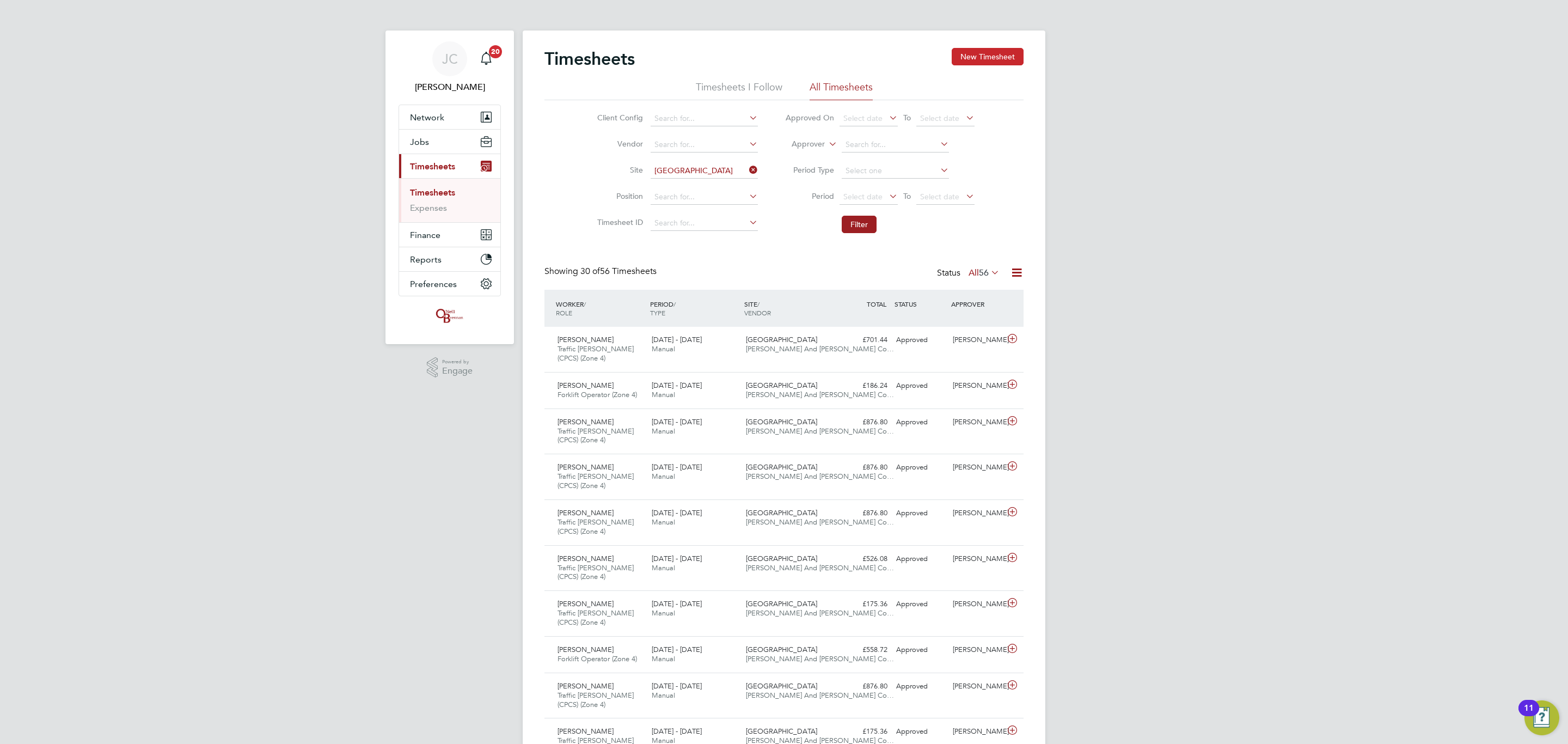
click at [975, 59] on button "New Timesheet" at bounding box center [987, 57] width 72 height 18
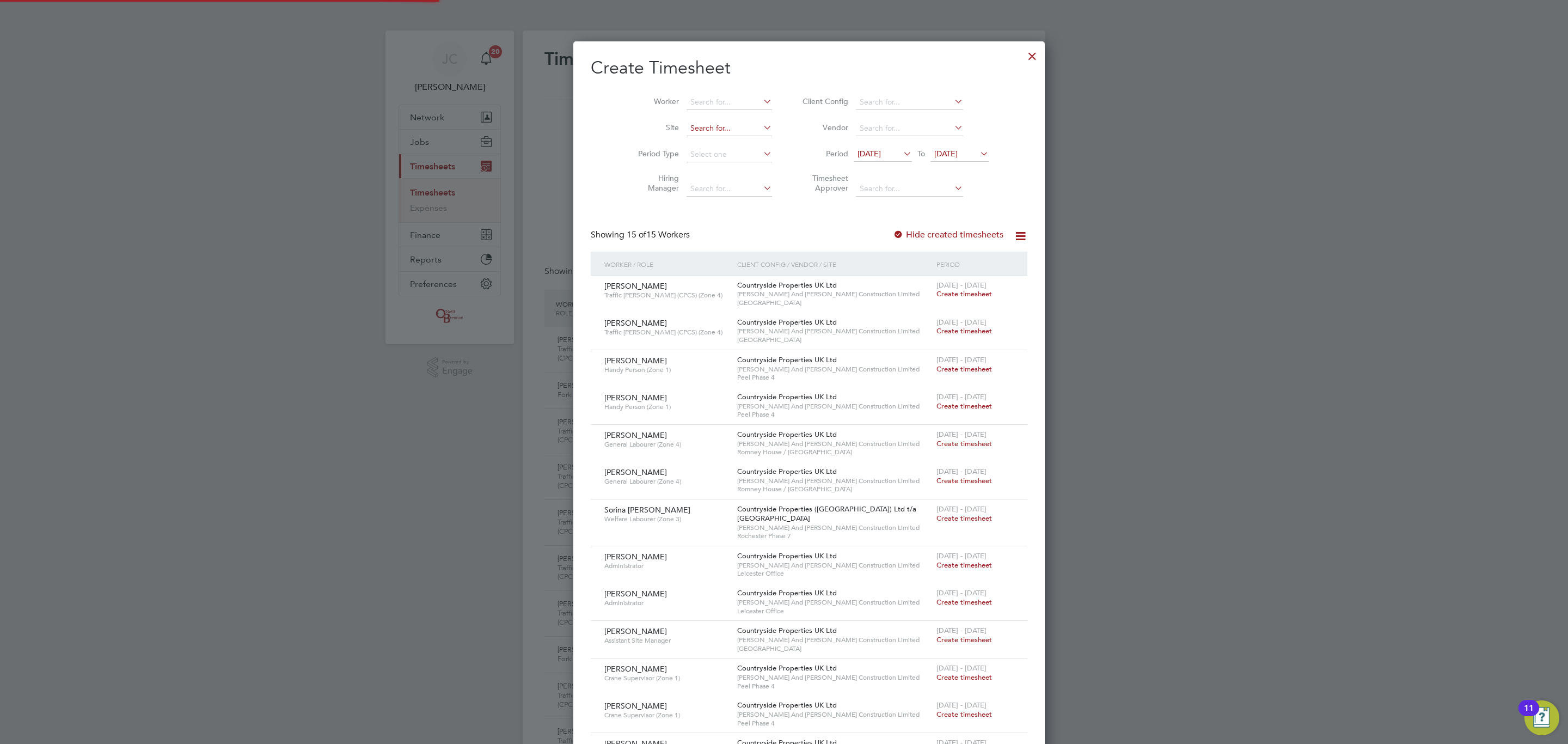
drag, startPoint x: 712, startPoint y: 118, endPoint x: 696, endPoint y: 121, distance: 16.3
click at [709, 118] on li "Site" at bounding box center [701, 128] width 169 height 26
click at [695, 123] on input at bounding box center [729, 128] width 85 height 15
click at [694, 136] on li "Oldland Common" at bounding box center [704, 144] width 86 height 15
type input "Oldland Common"
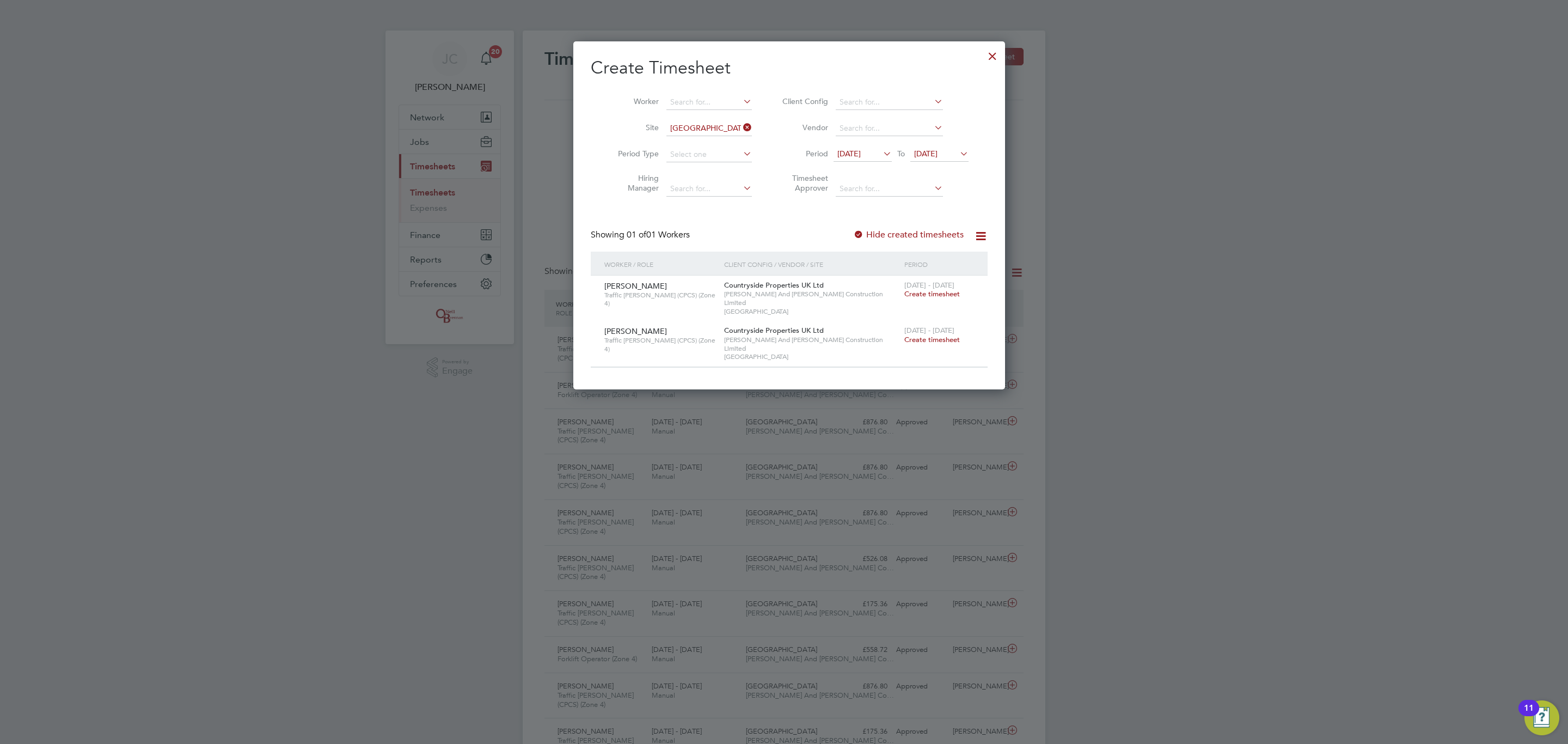
click at [957, 147] on icon at bounding box center [957, 153] width 0 height 15
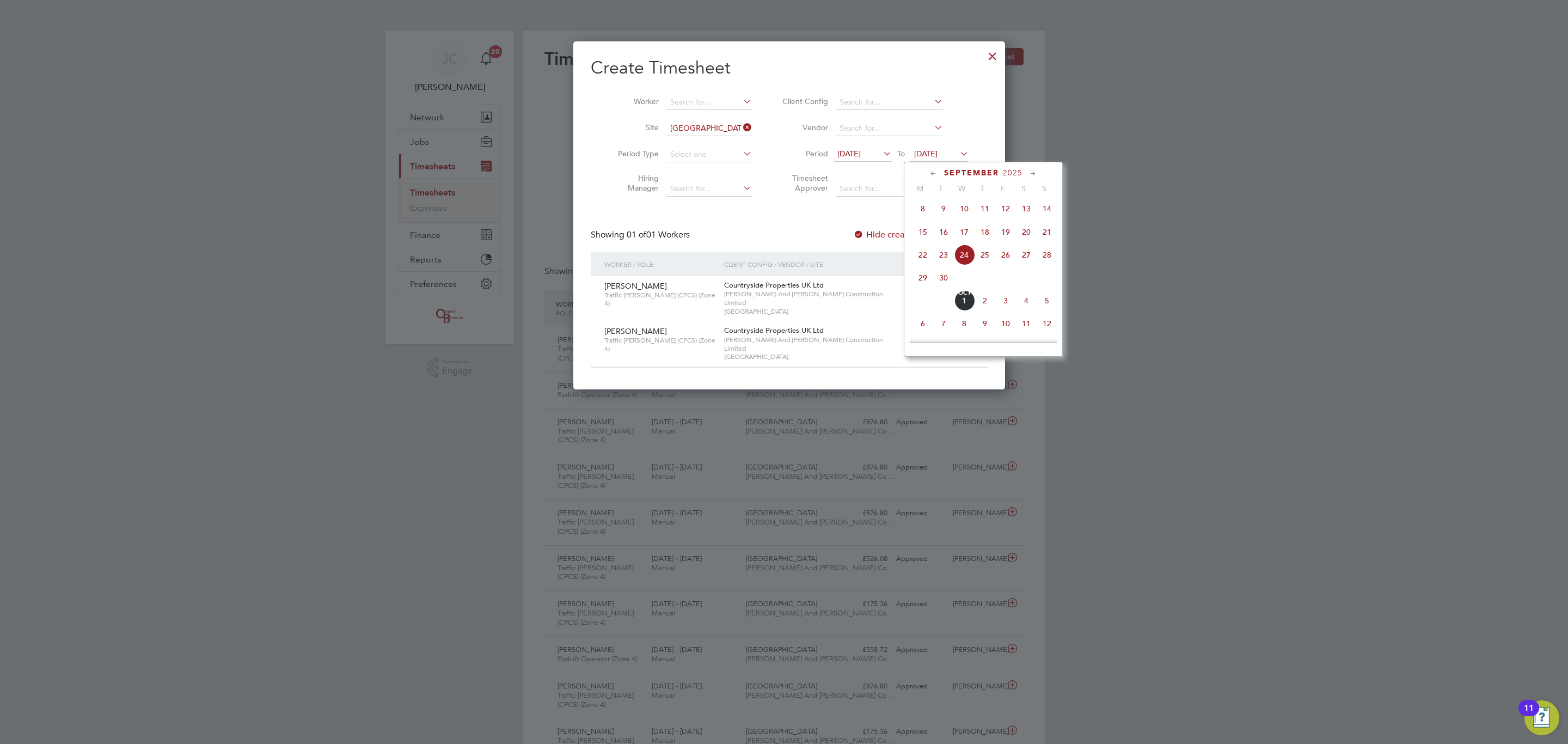
click at [1049, 261] on span "28" at bounding box center [1047, 255] width 21 height 21
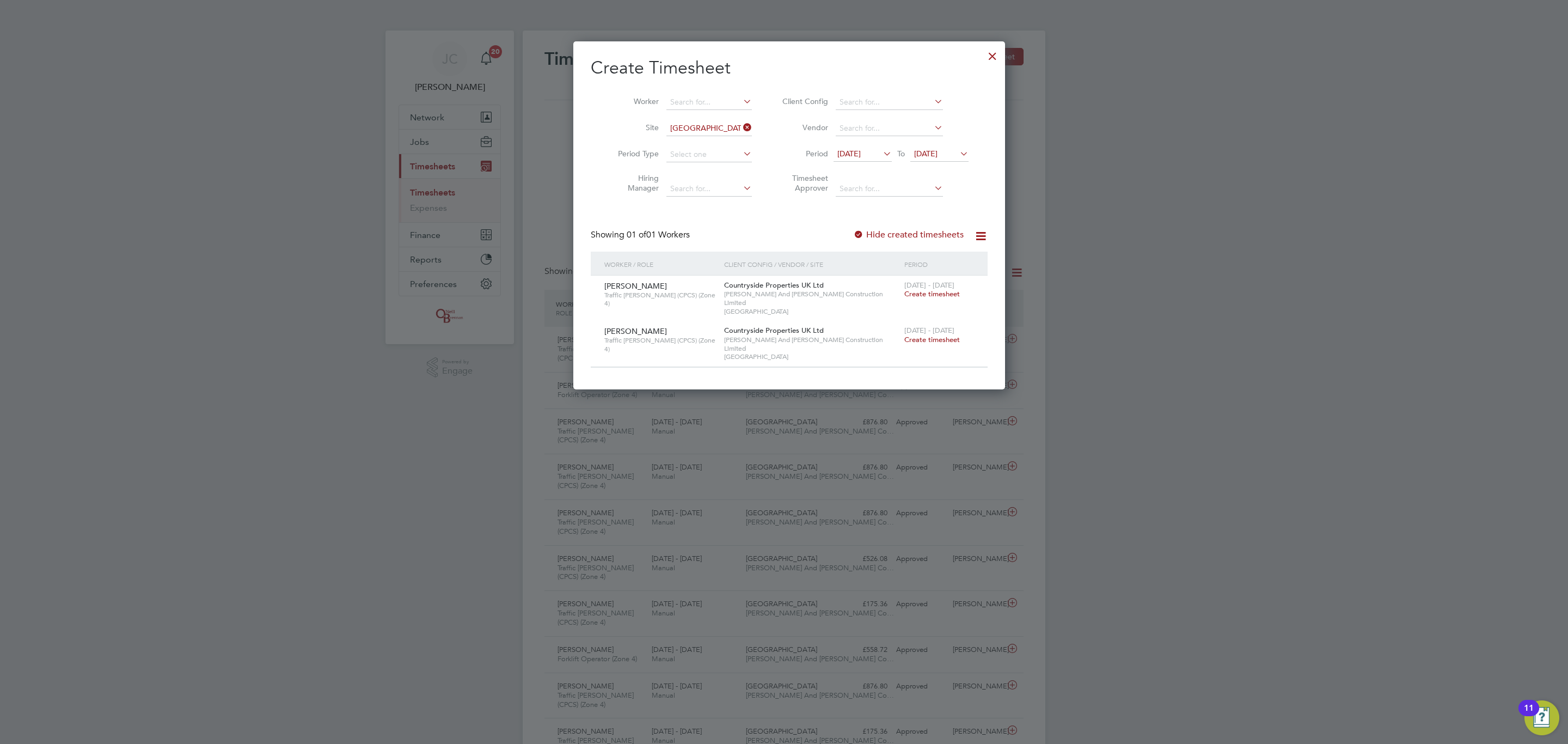
click at [982, 61] on div at bounding box center [992, 54] width 19 height 19
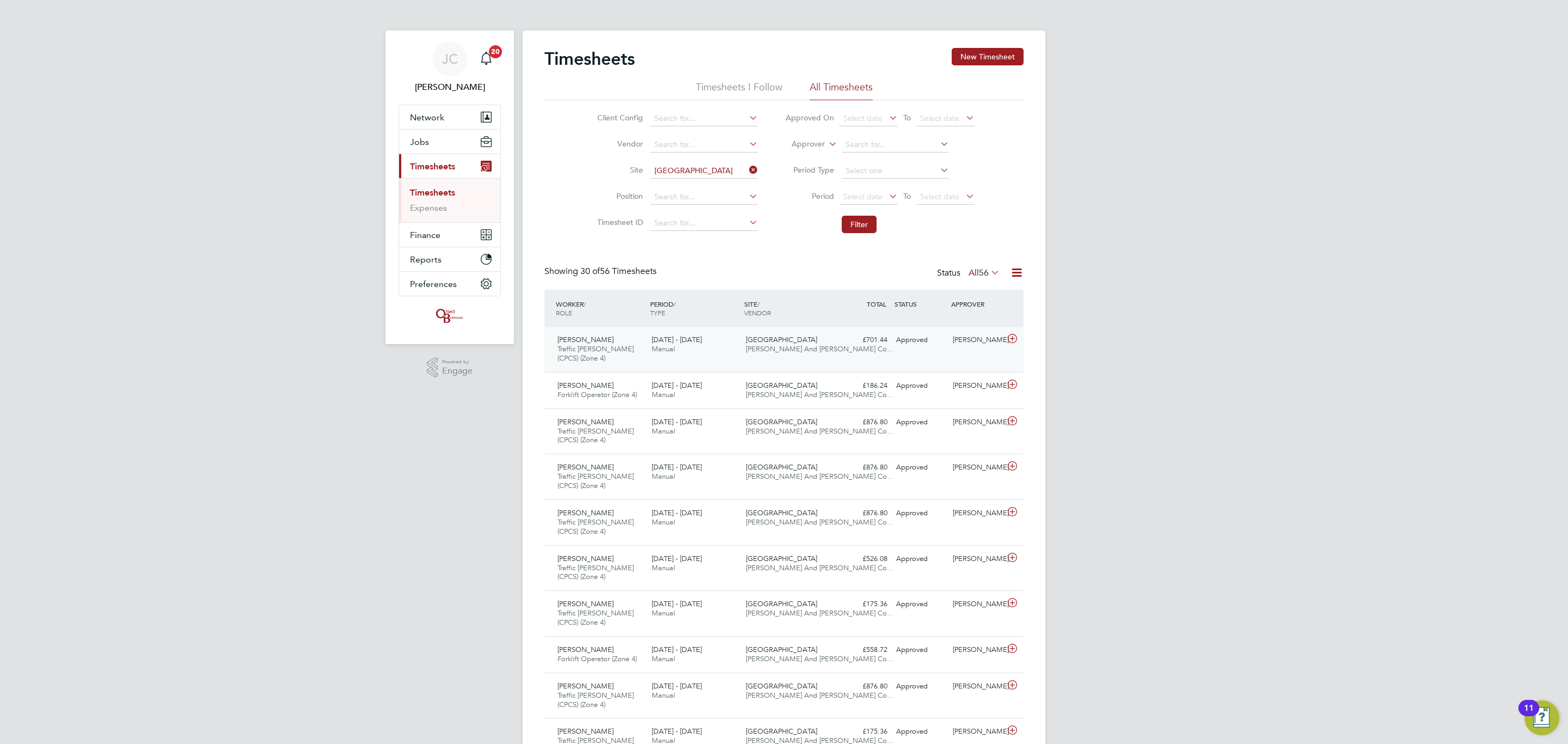
click at [861, 369] on div "Ned Thompson Traffic Marshall (CPCS) (Zone 4) 22 - 28 Sep 2025 22 - 28 Sep 2025…" at bounding box center [783, 349] width 479 height 45
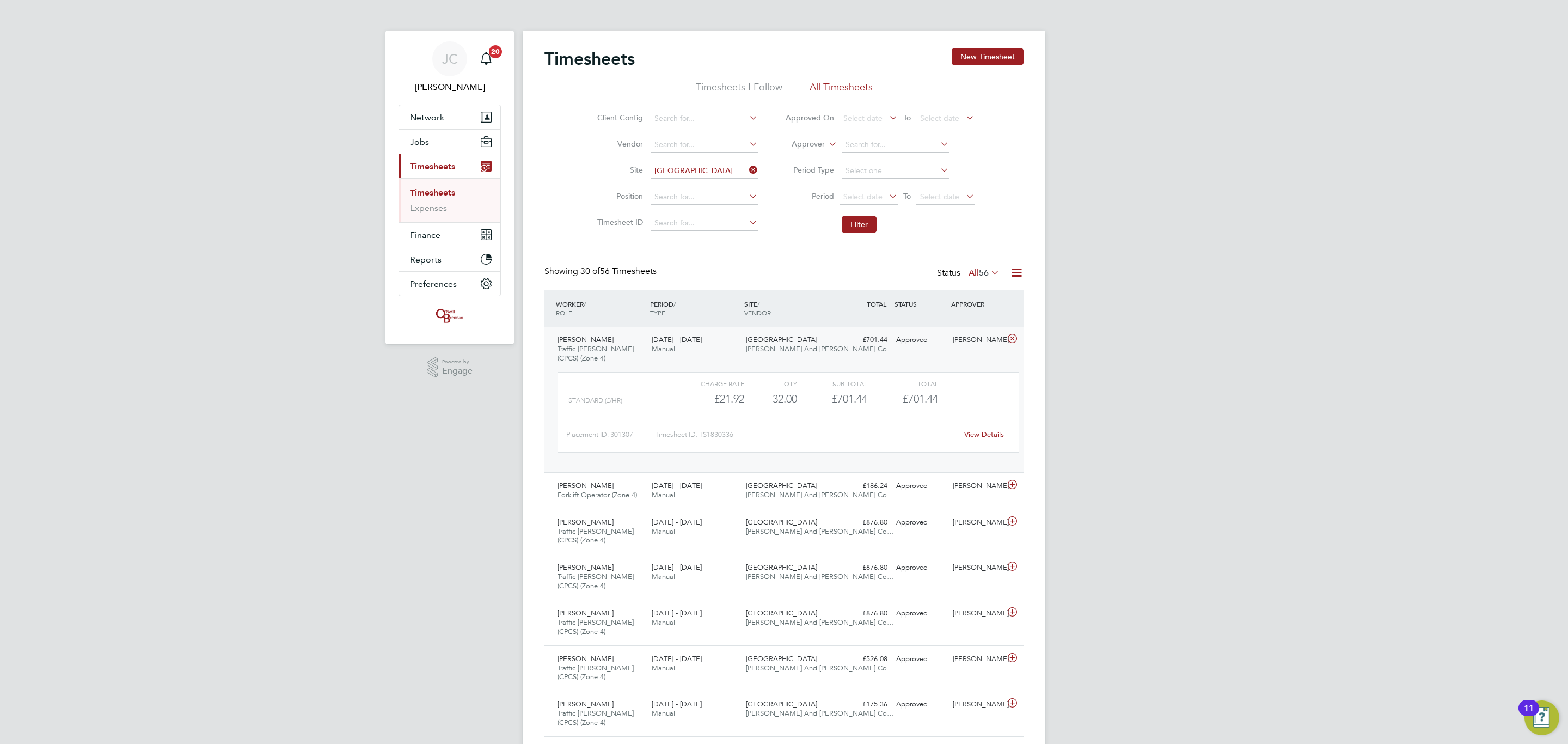
click at [998, 437] on link "View Details" at bounding box center [984, 434] width 40 height 9
click at [686, 350] on div "22 - 28 Sep 2025 Manual" at bounding box center [694, 345] width 94 height 27
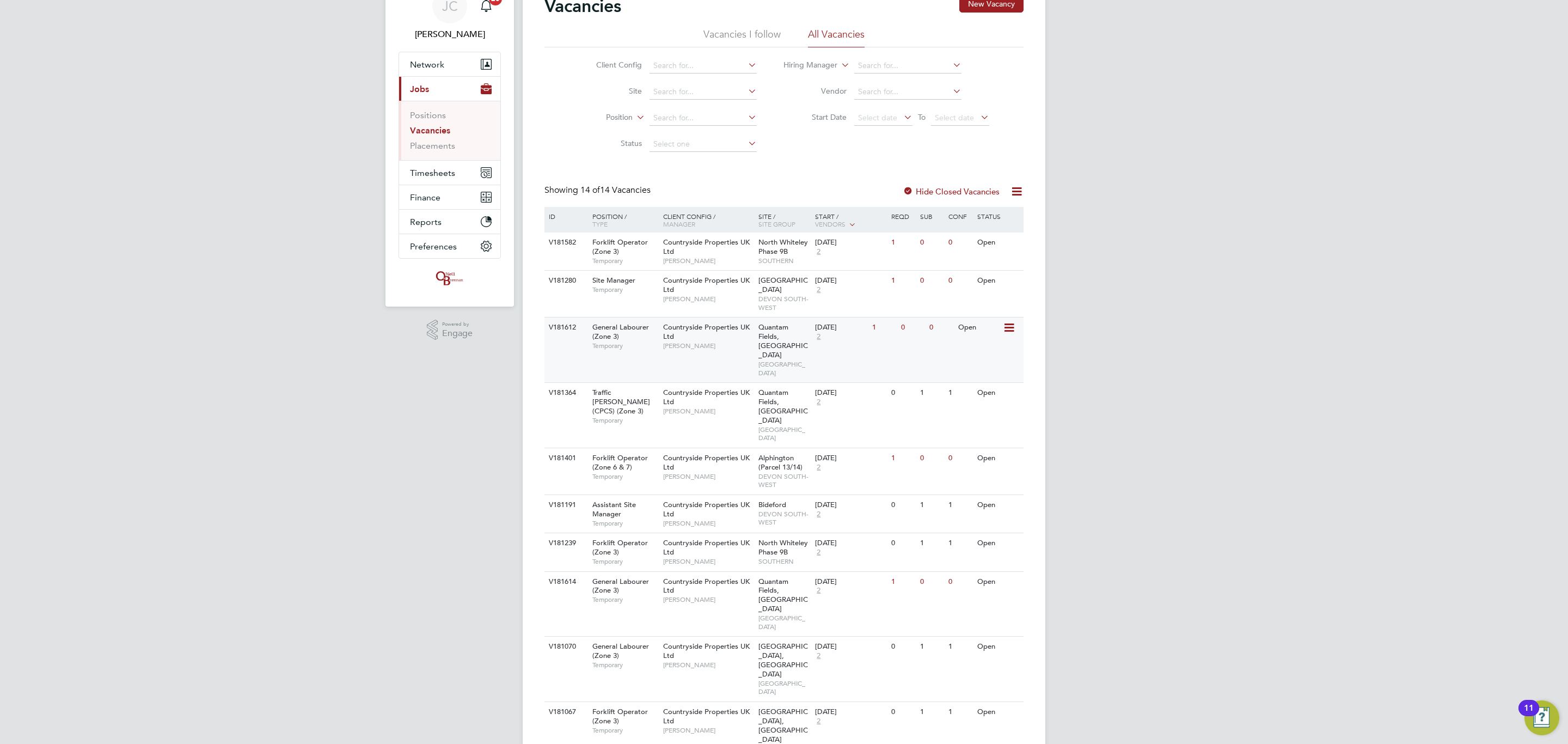
scroll to position [163, 0]
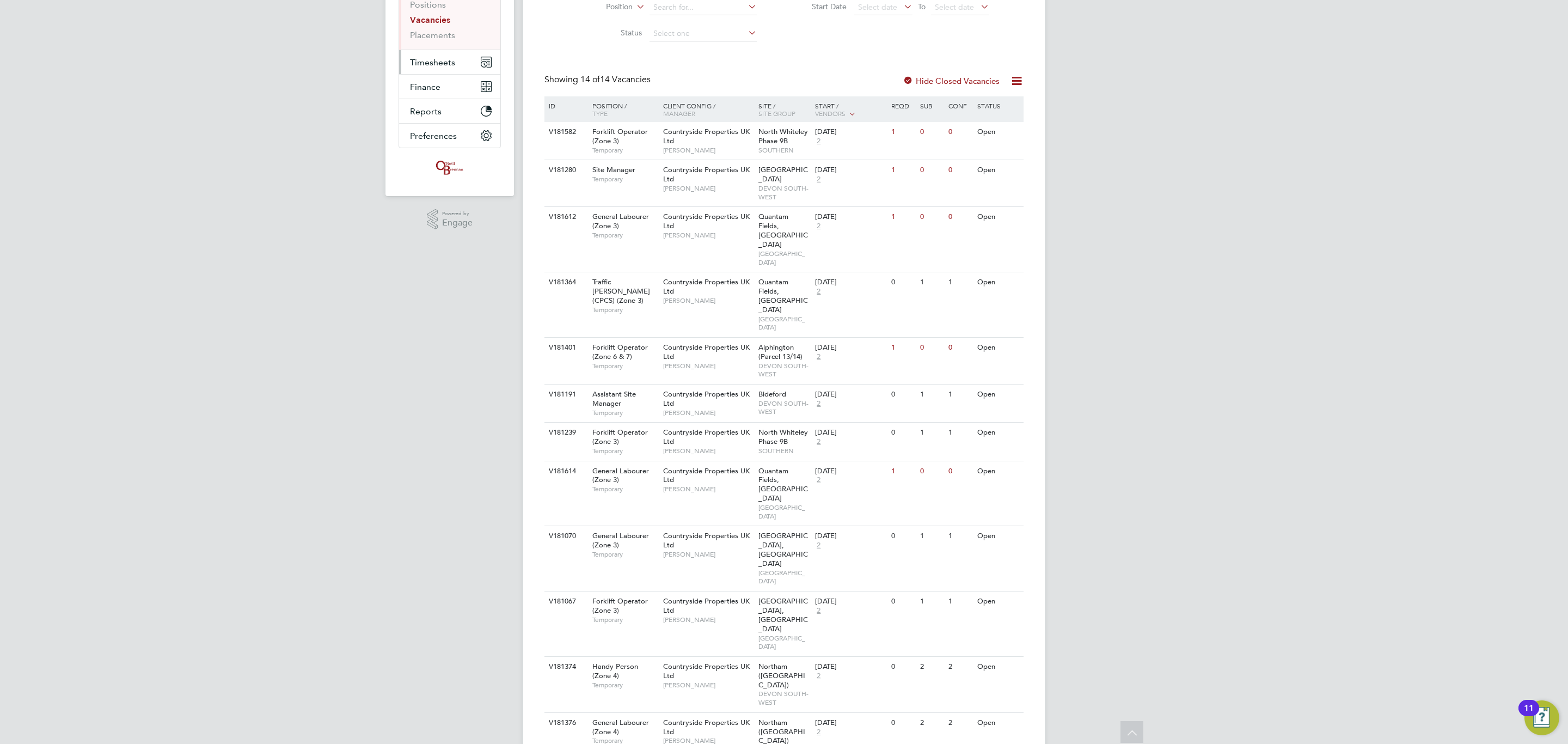
click at [446, 64] on span "Timesheets" at bounding box center [433, 62] width 45 height 10
click at [439, 33] on link "Timesheets" at bounding box center [433, 29] width 45 height 10
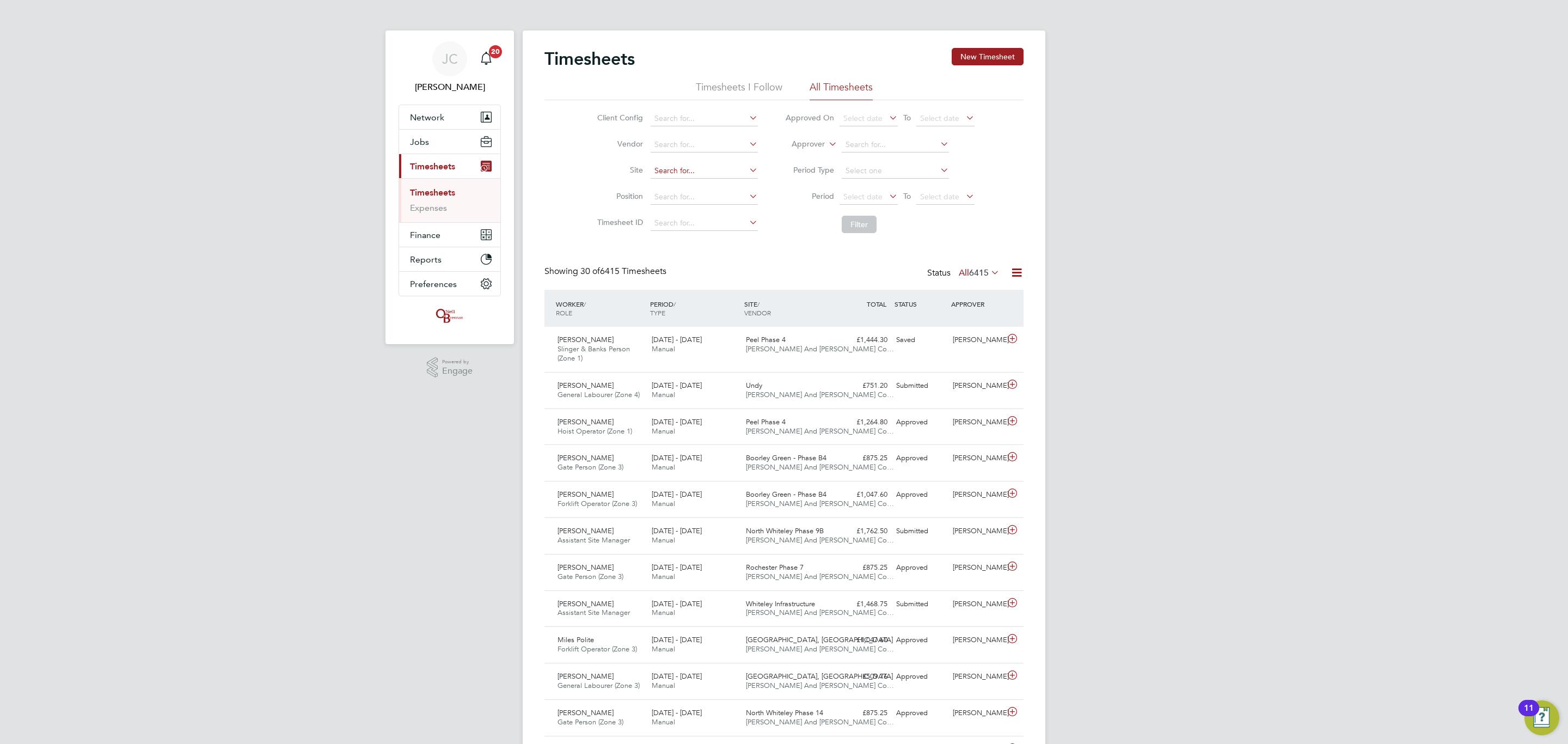
click at [715, 169] on input at bounding box center [704, 170] width 107 height 15
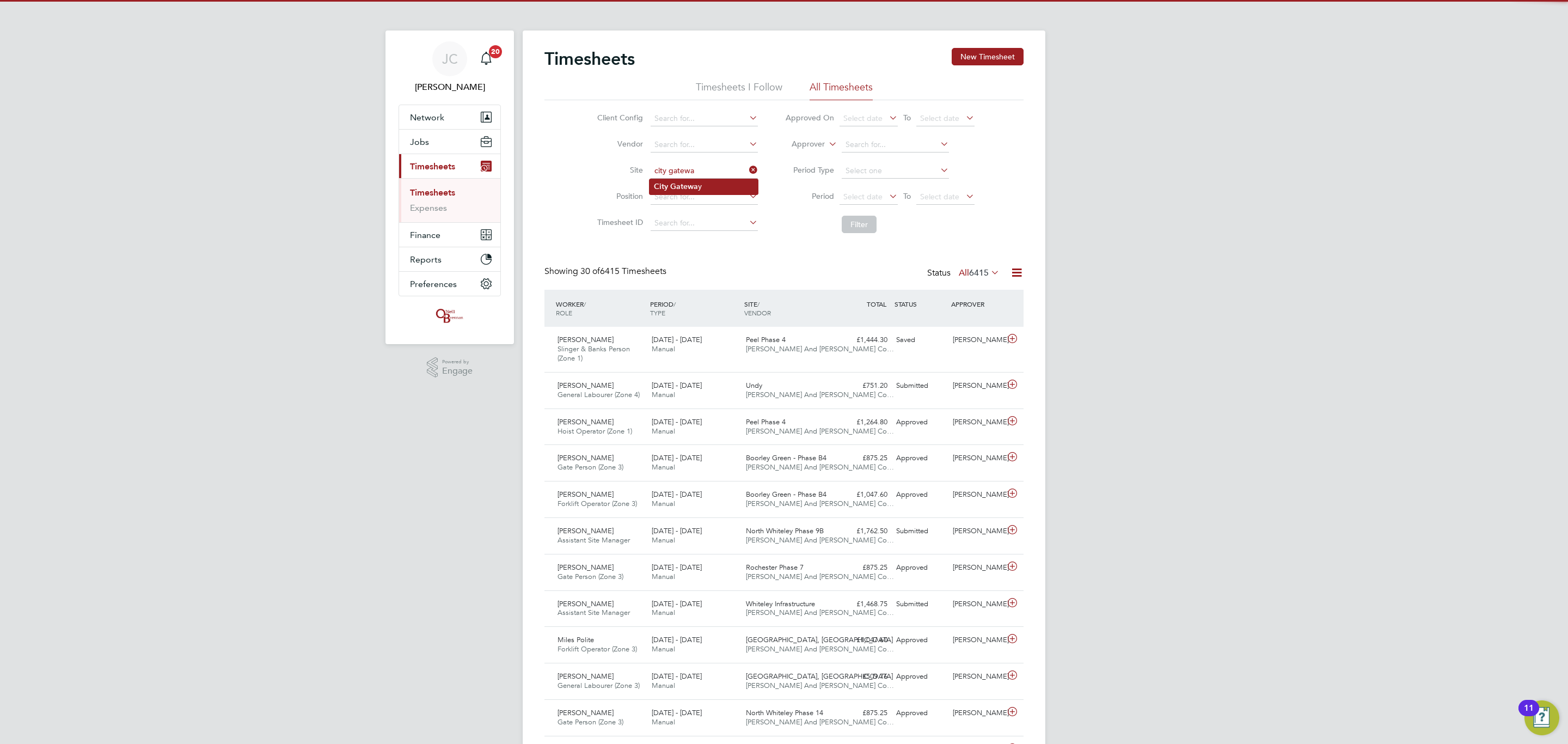
click at [737, 190] on li "City Gatewa y" at bounding box center [704, 186] width 108 height 15
type input "City Gateway"
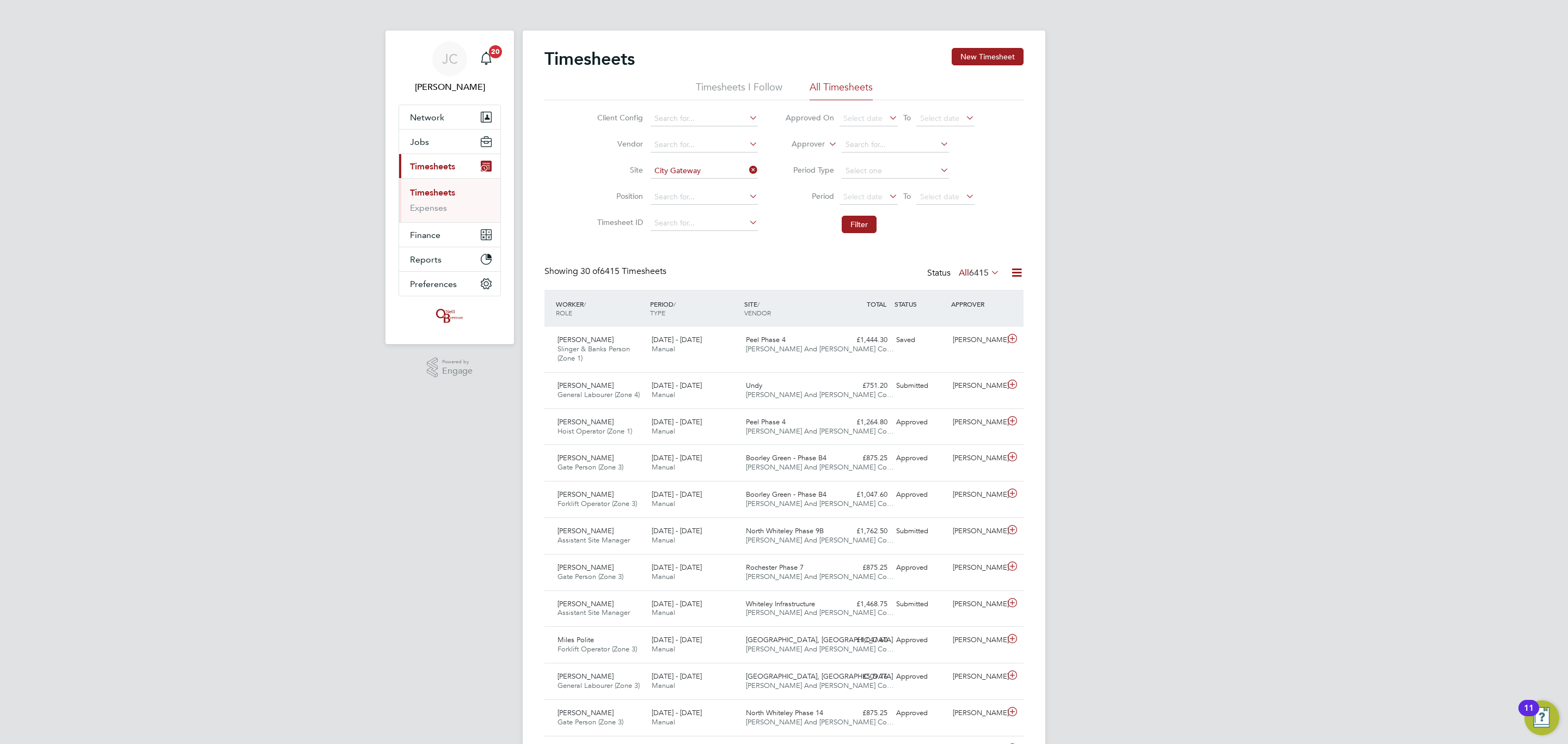
click at [880, 227] on li "Filter" at bounding box center [880, 224] width 217 height 29
click at [873, 227] on li "Filter" at bounding box center [880, 224] width 217 height 29
click at [869, 230] on button "Filter" at bounding box center [859, 224] width 35 height 18
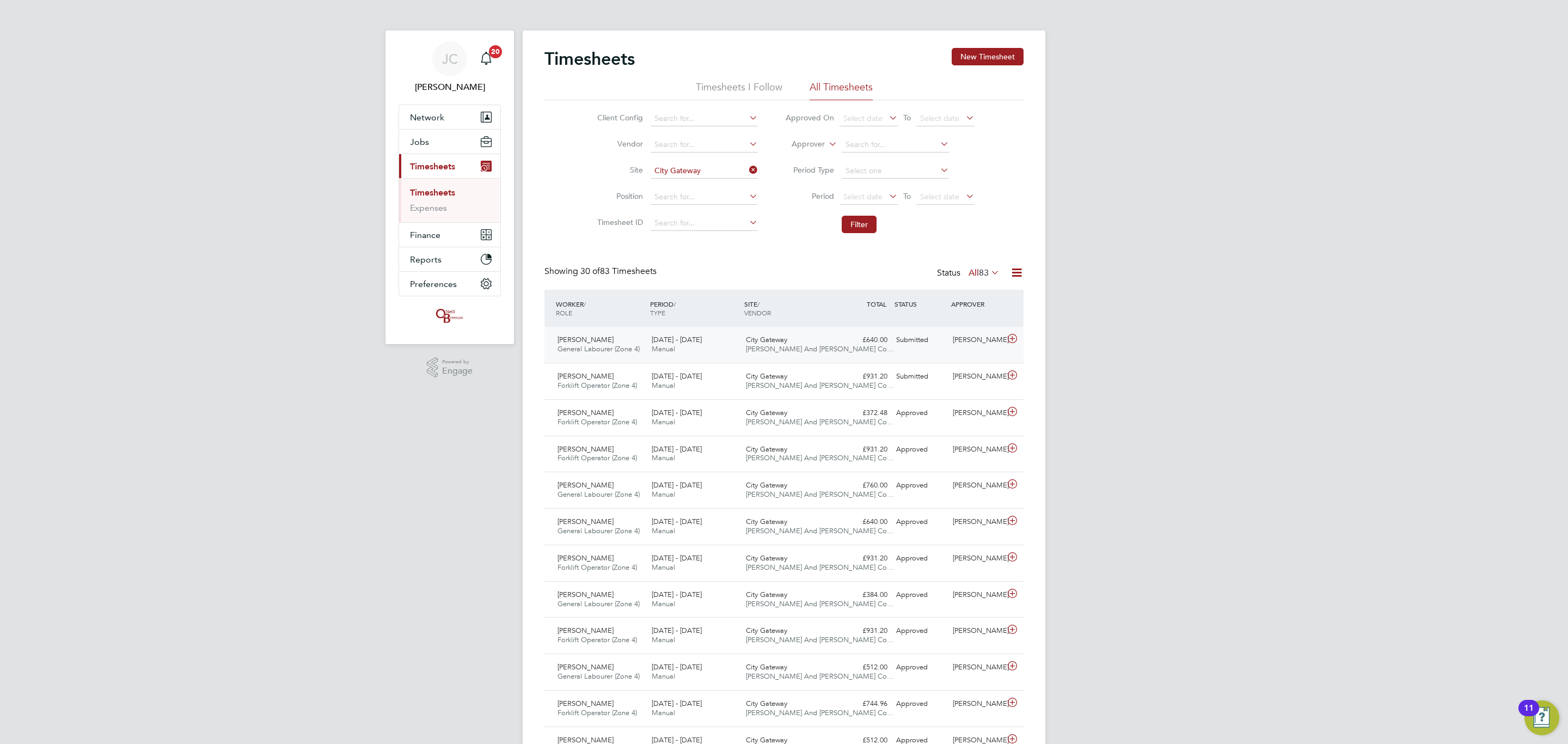
drag, startPoint x: 788, startPoint y: 346, endPoint x: 802, endPoint y: 365, distance: 23.6
click at [788, 346] on span "[PERSON_NAME] And [PERSON_NAME] Co…" at bounding box center [819, 348] width 148 height 9
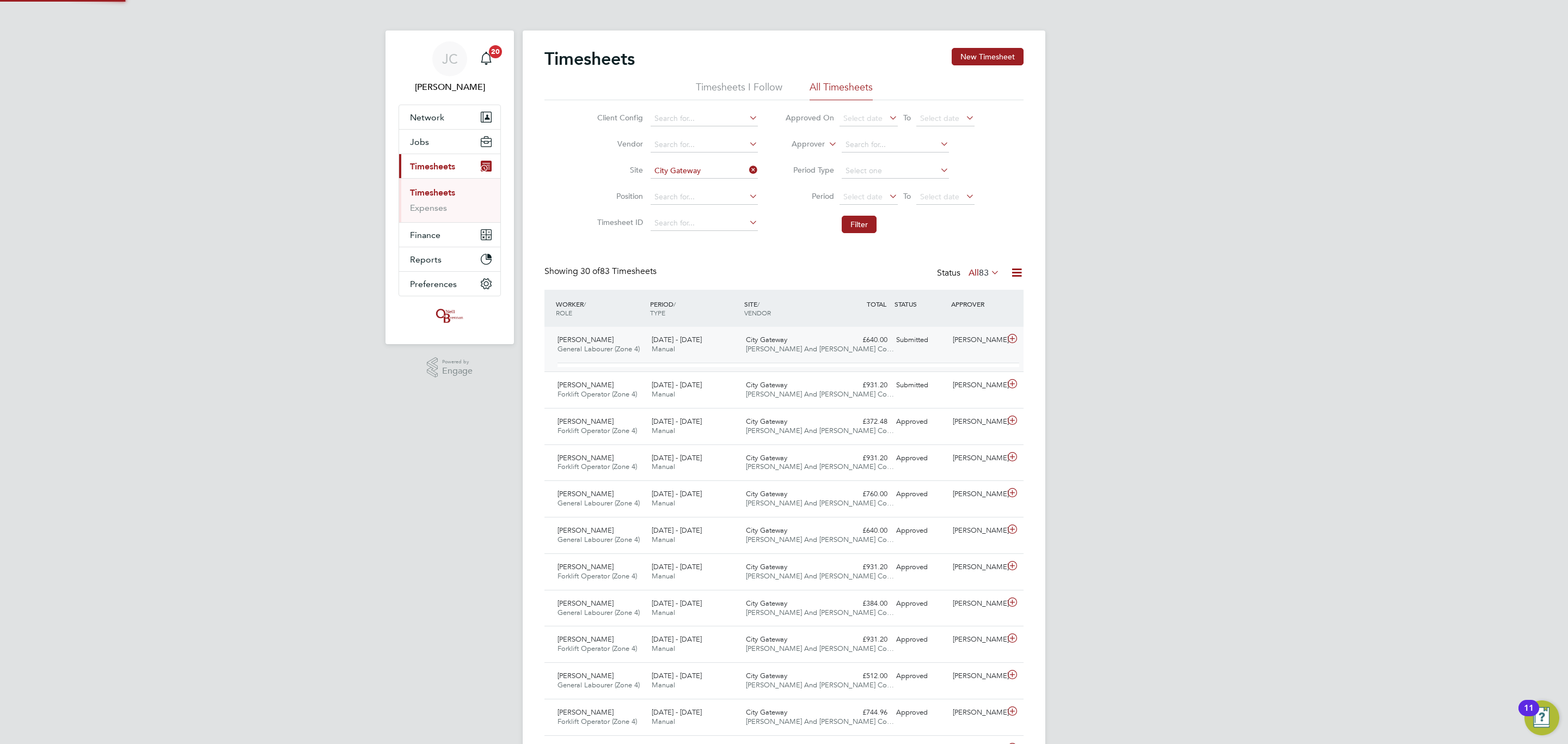
scroll to position [18, 106]
click at [802, 371] on div "Sub Total" at bounding box center [831, 374] width 70 height 13
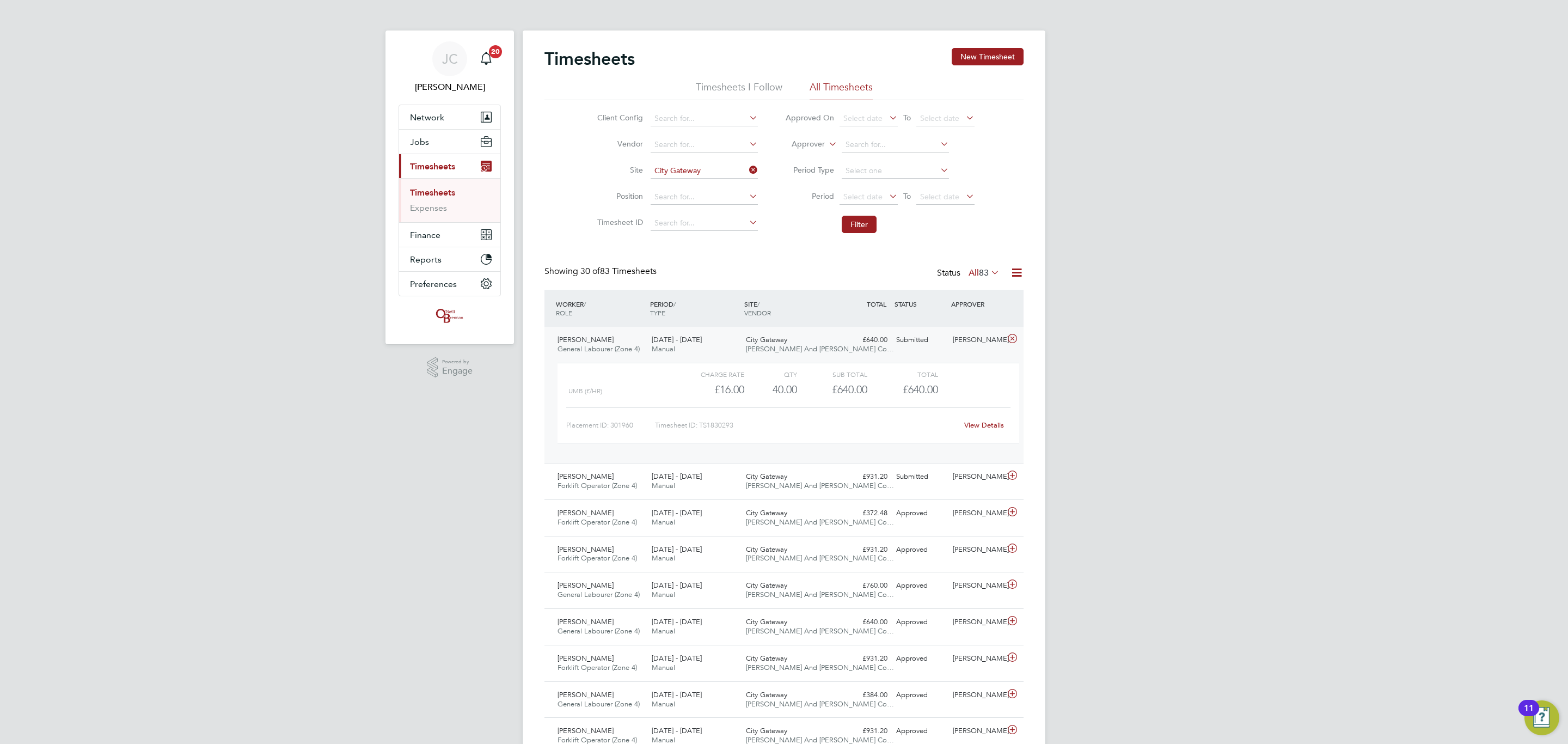
click at [791, 363] on div "Charge rate QTY Sub Total Total UMB (£/HR) £16.00 40 40.00 40 £640.00 £640.00 P…" at bounding box center [788, 409] width 471 height 100
click at [771, 342] on span "City Gateway" at bounding box center [766, 339] width 41 height 9
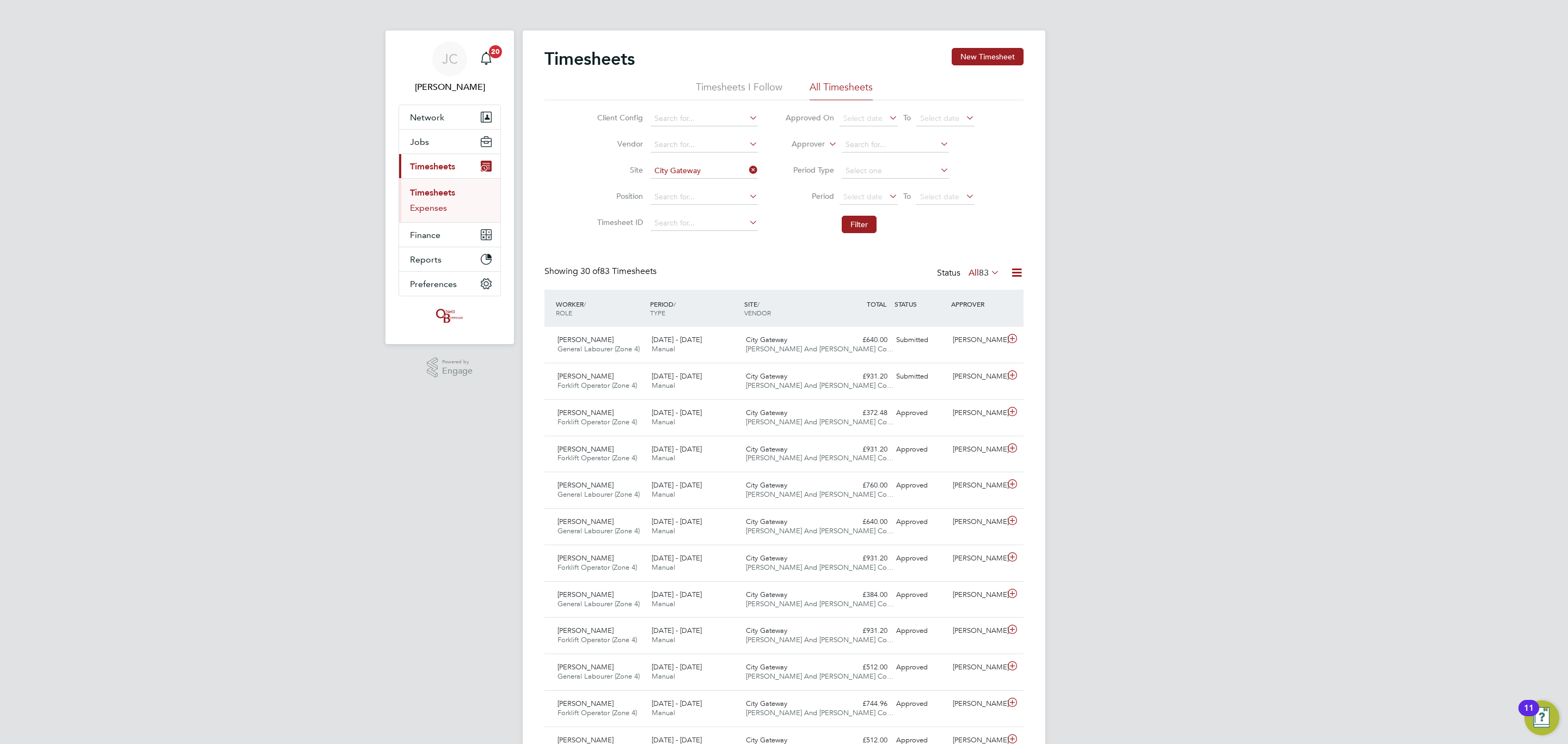
click at [430, 208] on link "Expenses" at bounding box center [429, 208] width 37 height 10
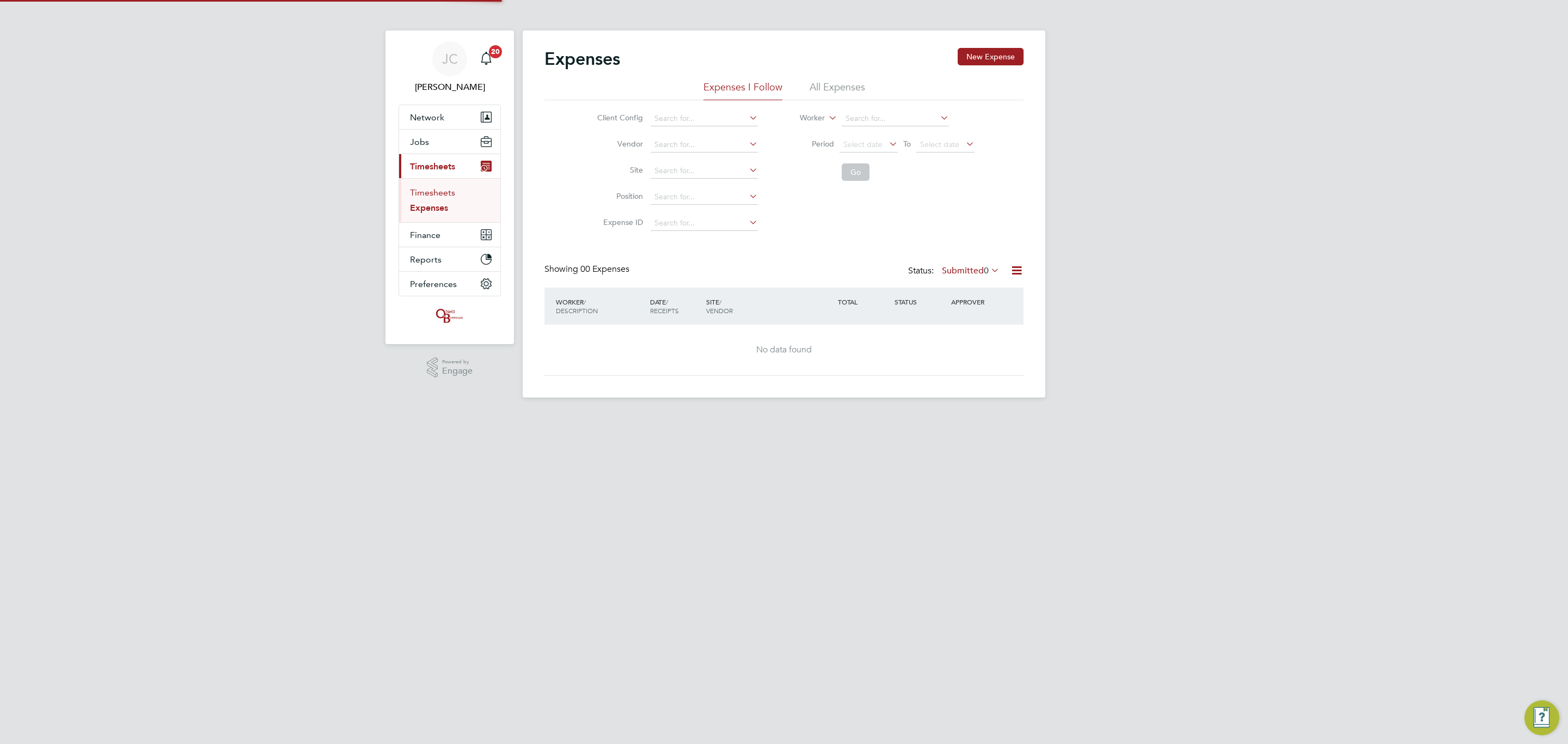
click at [433, 189] on link "Timesheets" at bounding box center [433, 192] width 45 height 10
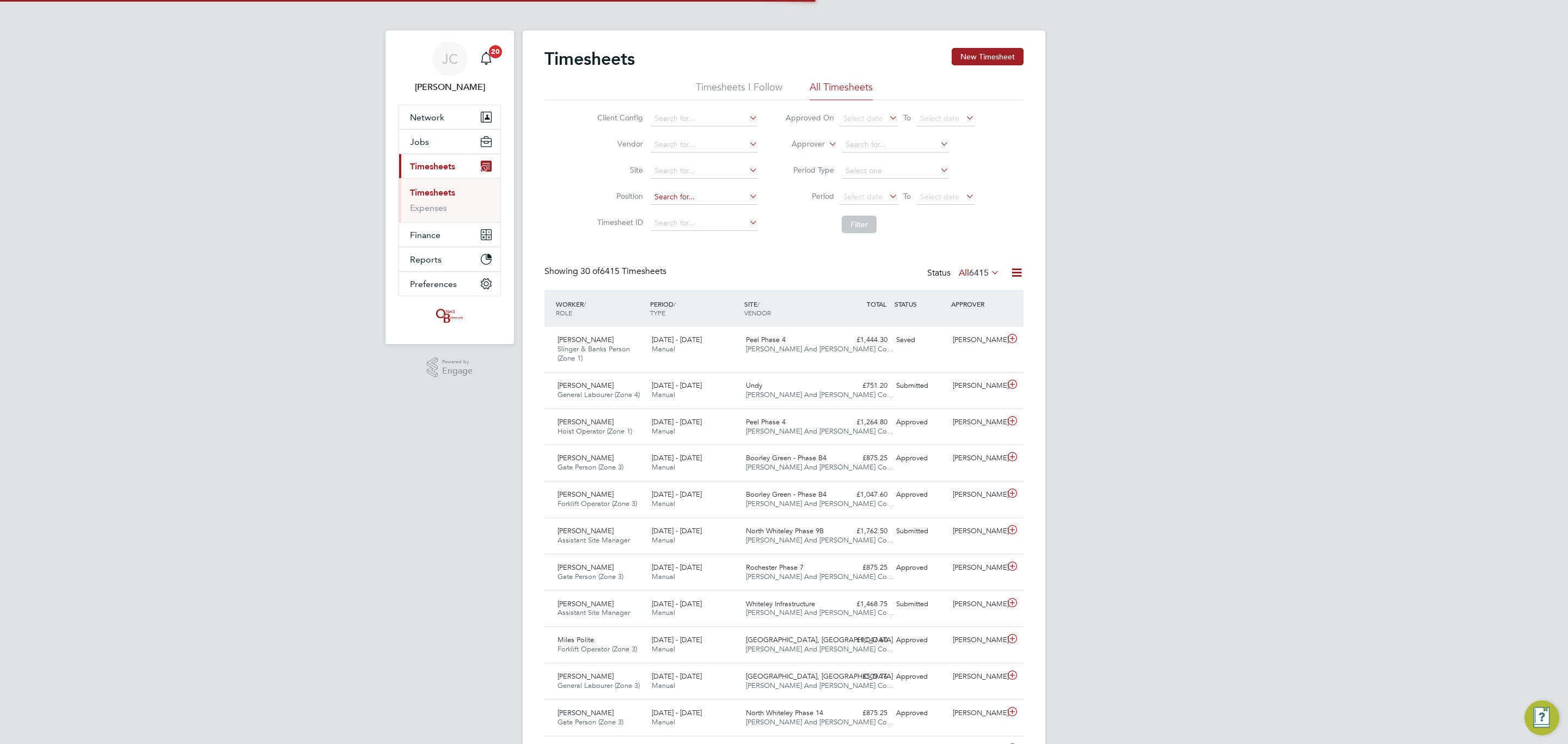
scroll to position [28, 95]
click at [704, 170] on input at bounding box center [704, 170] width 107 height 15
click at [702, 180] on li "[GEOGRAPHIC_DATA]" at bounding box center [704, 186] width 108 height 15
type input "City Gateway"
drag, startPoint x: 866, startPoint y: 235, endPoint x: 848, endPoint y: 227, distance: 19.7
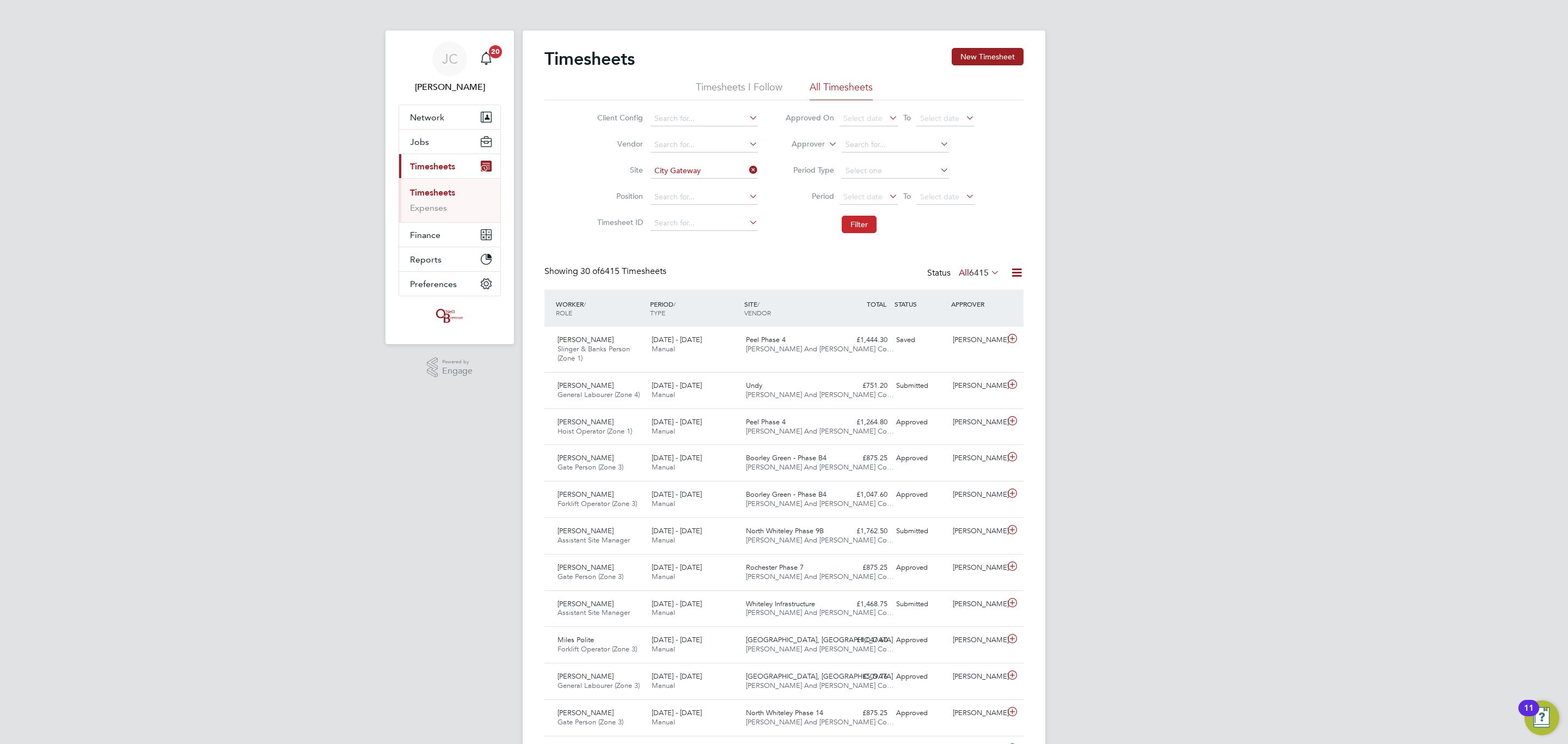
click at [856, 233] on li "Filter" at bounding box center [880, 224] width 217 height 29
click at [848, 227] on button "Filter" at bounding box center [859, 224] width 35 height 18
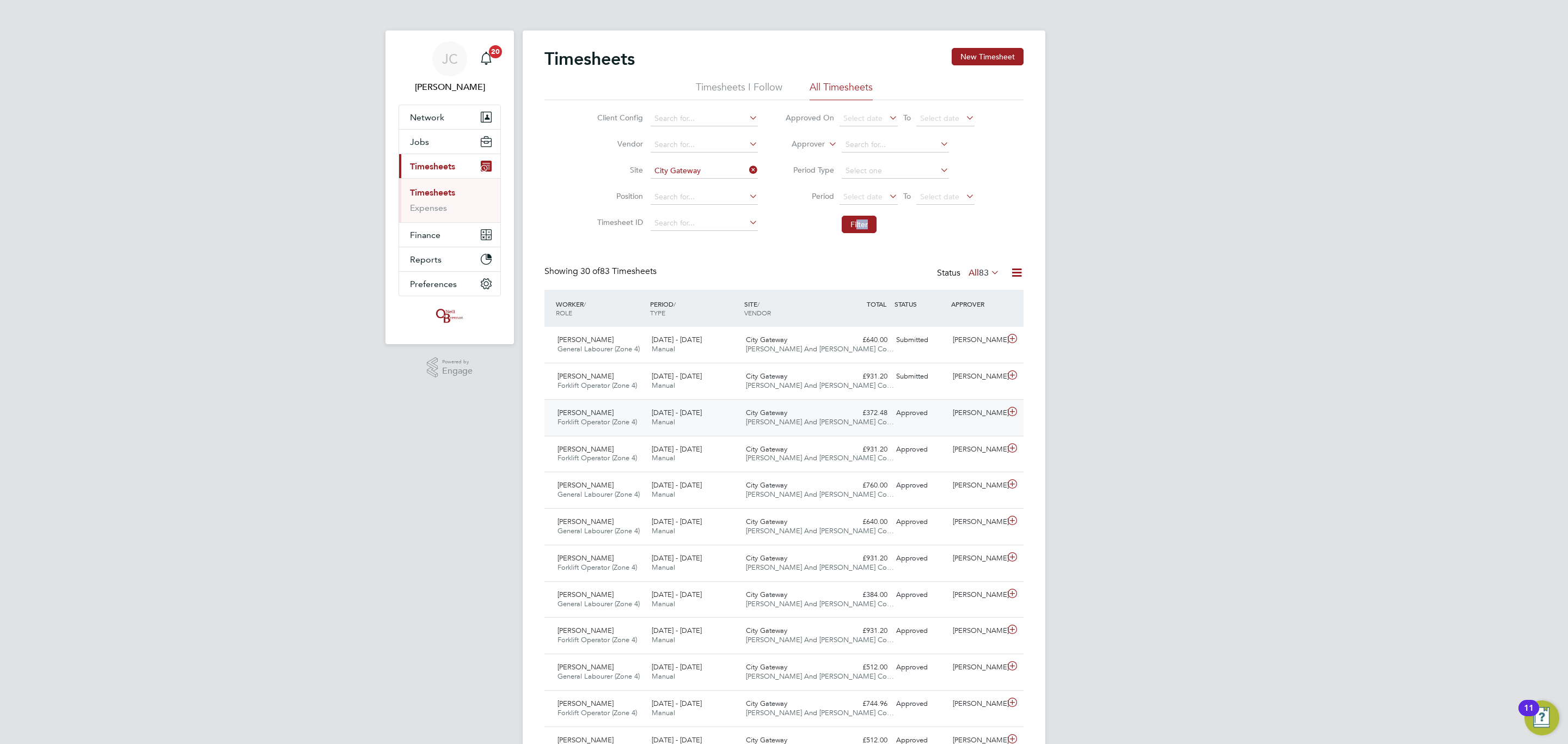
click at [923, 405] on div "Approved" at bounding box center [920, 413] width 57 height 18
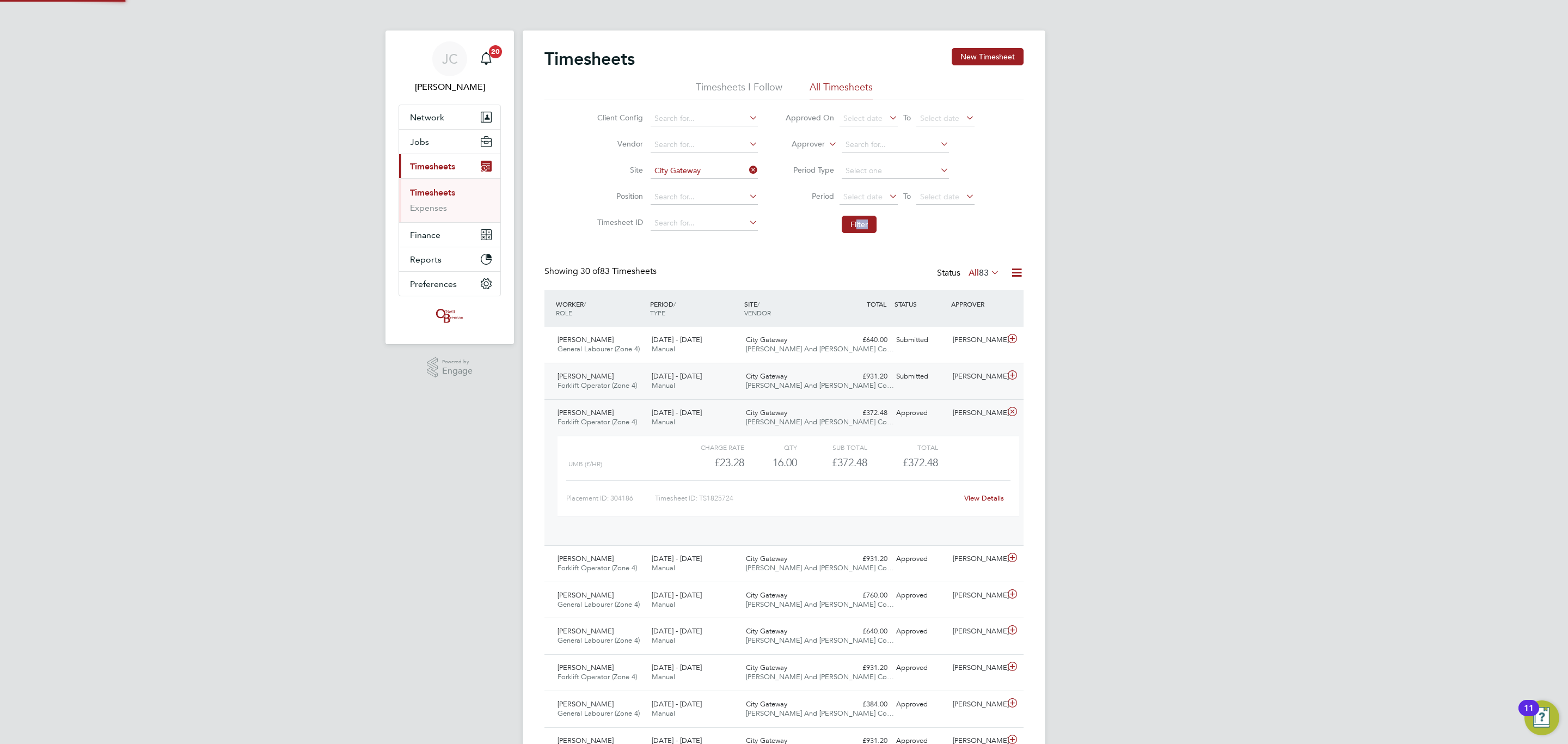
click at [902, 391] on div "[PERSON_NAME] Forklift Operator (Zone 4) [DATE] - [DATE] [DATE] - [DATE] Manual…" at bounding box center [783, 381] width 479 height 37
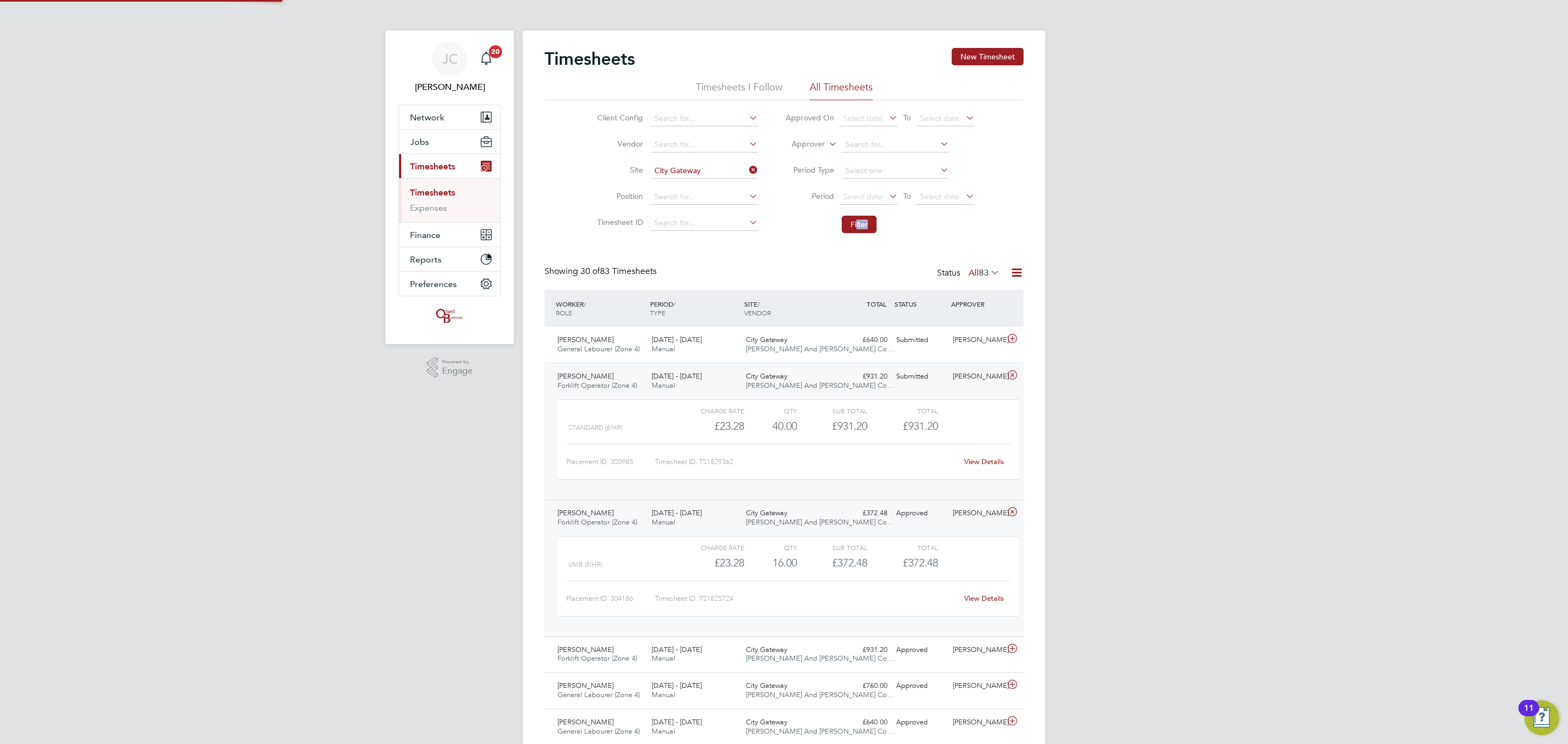
click at [902, 391] on div "[PERSON_NAME] Forklift Operator (Zone 4) [DATE] - [DATE] [DATE] - [DATE] Manual…" at bounding box center [783, 431] width 479 height 137
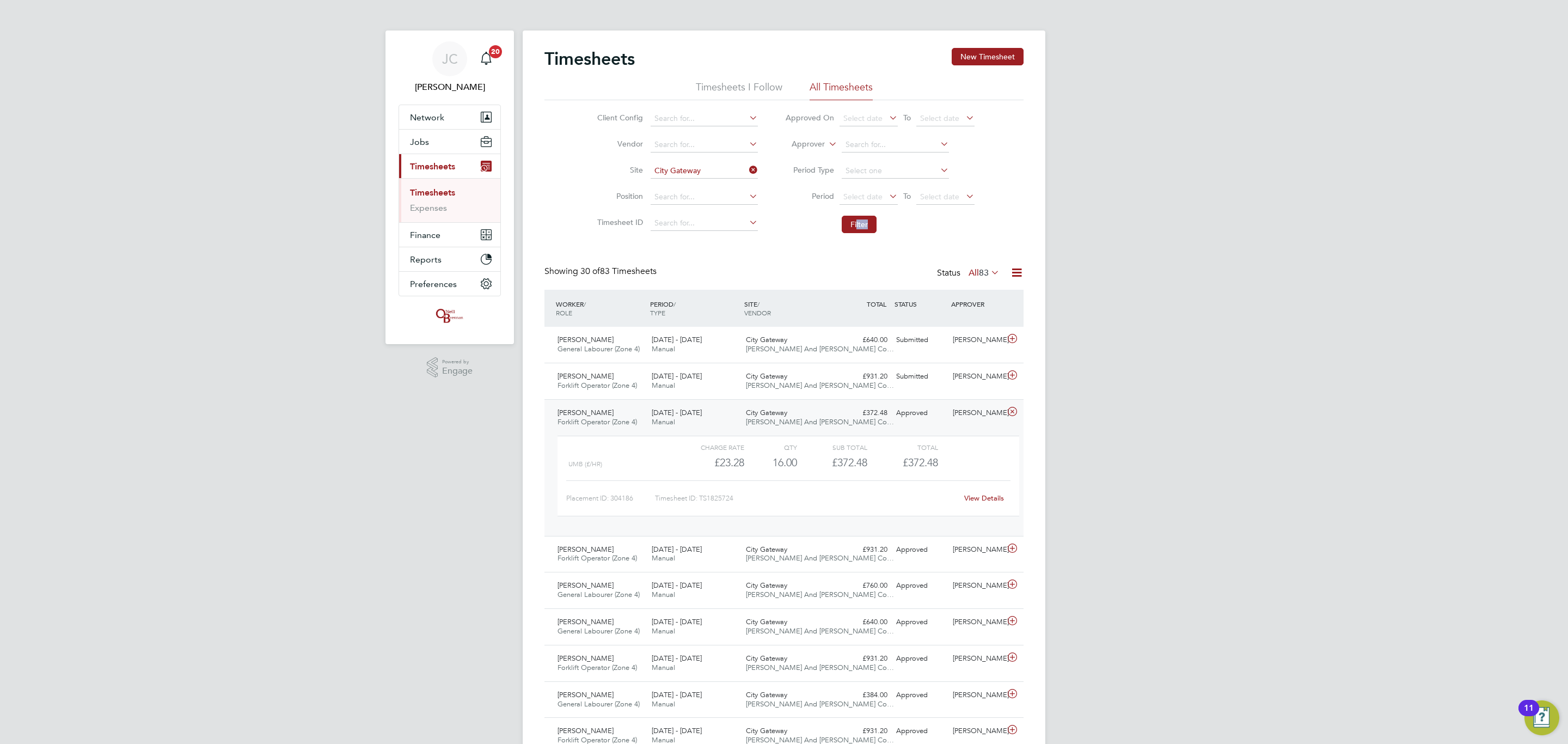
click at [908, 431] on div "[PERSON_NAME] Forklift Operator (Zone 4) [DATE] - [DATE] [DATE] - [DATE] Manual…" at bounding box center [783, 468] width 479 height 137
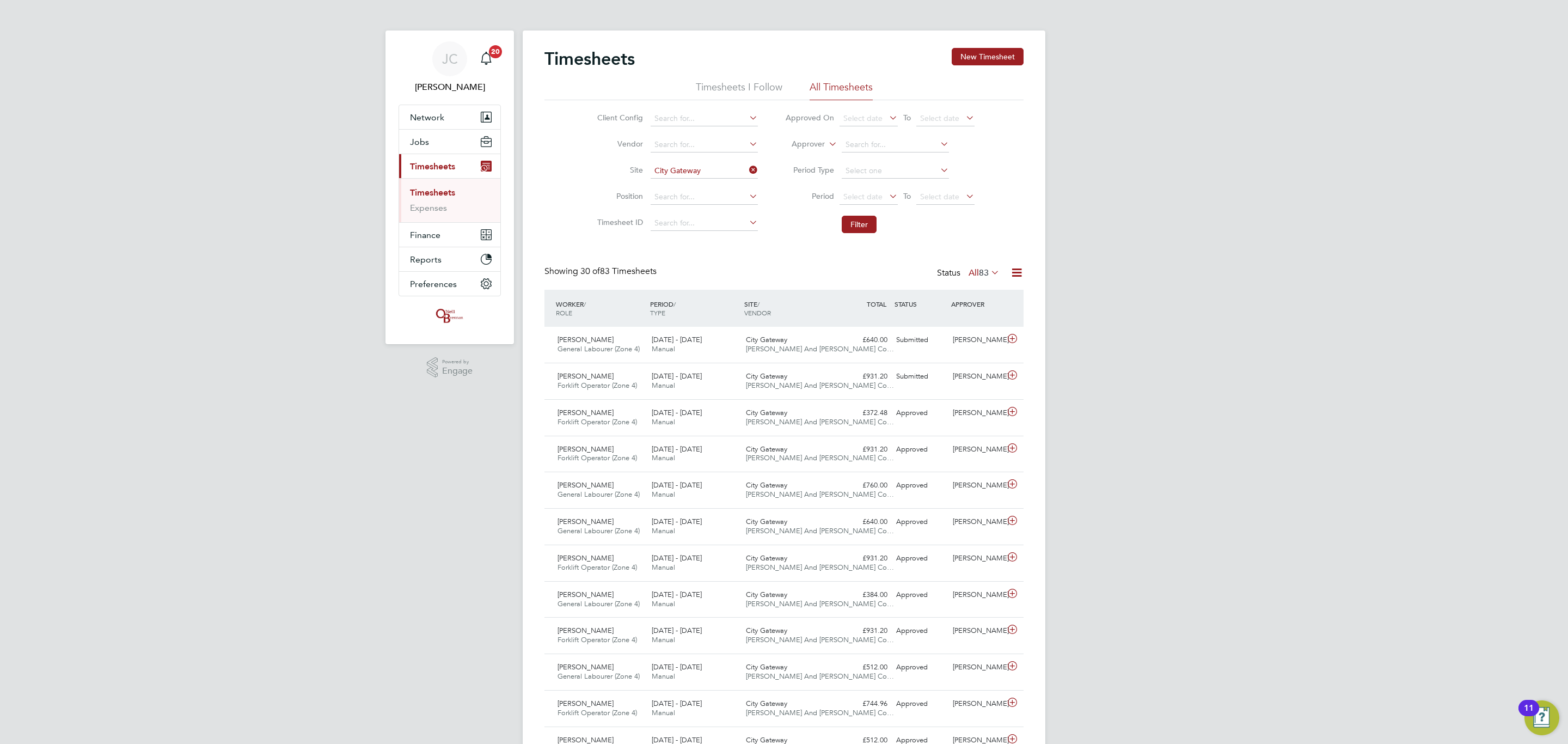
click at [451, 206] on li "Expenses" at bounding box center [451, 208] width 82 height 11
click at [436, 209] on link "Expenses" at bounding box center [429, 208] width 37 height 10
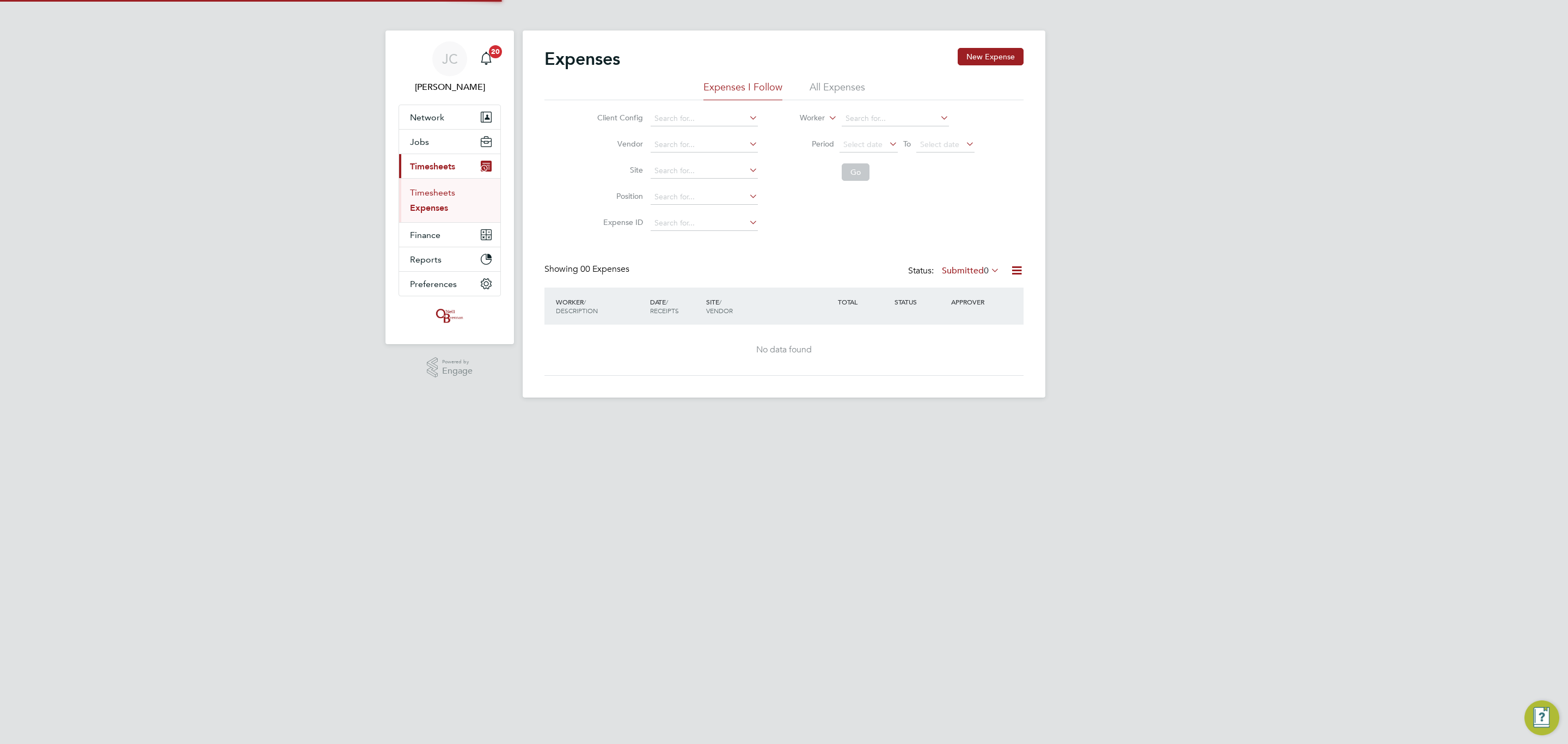
click at [441, 196] on link "Timesheets" at bounding box center [433, 192] width 45 height 10
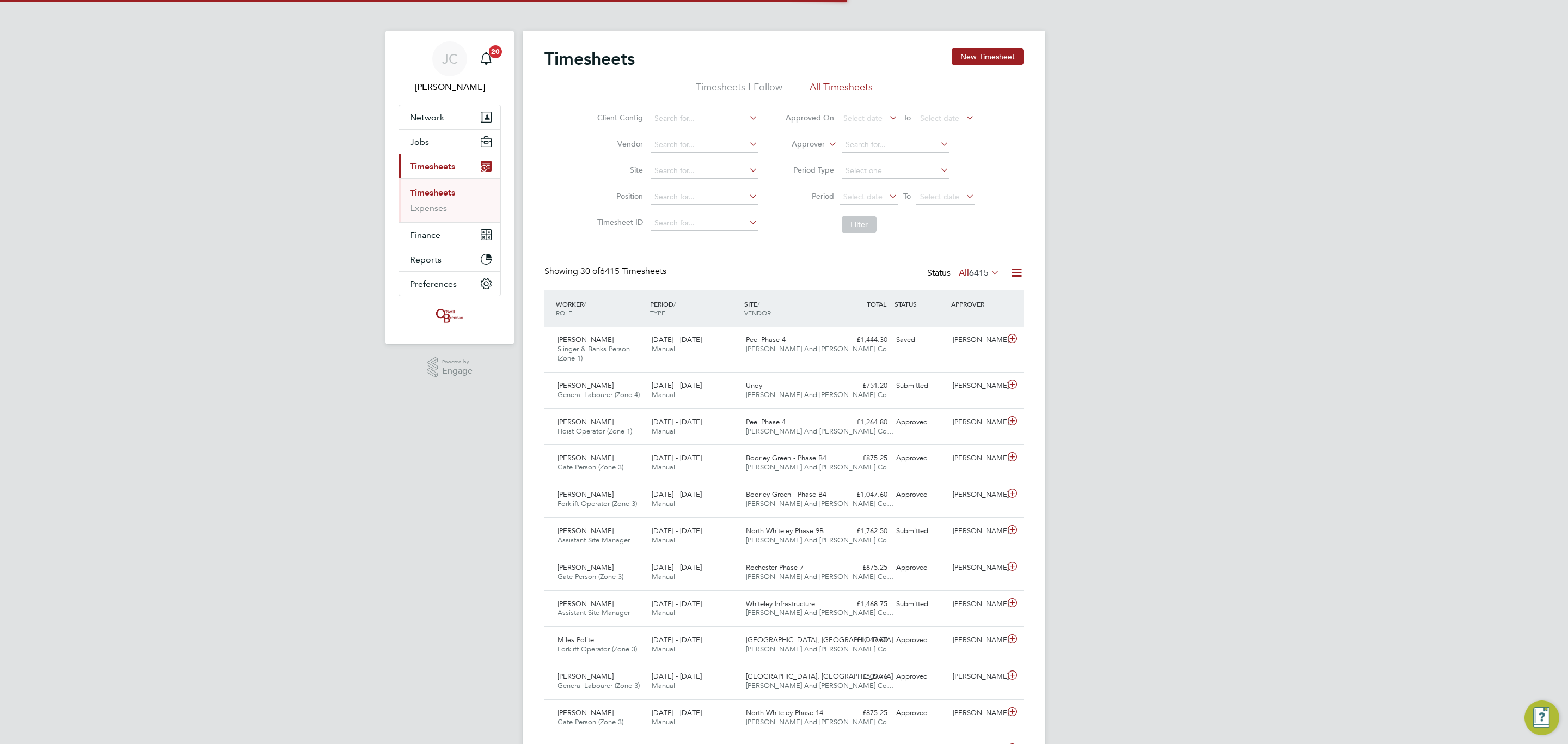
scroll to position [28, 95]
click at [680, 169] on input at bounding box center [704, 170] width 107 height 15
click at [698, 199] on li "City Gateway" at bounding box center [710, 202] width 121 height 15
type input "City Gateway"
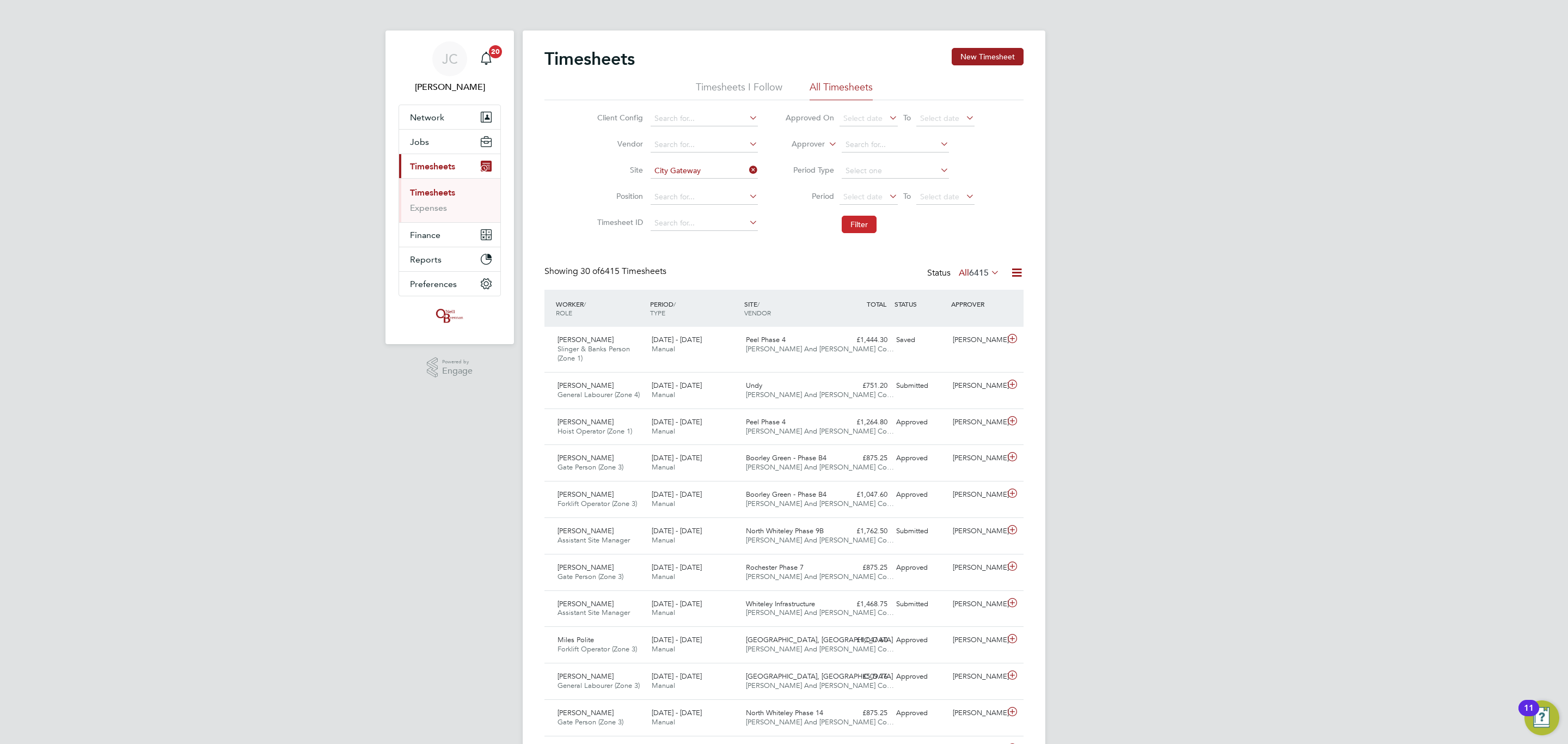
click at [858, 223] on button "Filter" at bounding box center [859, 224] width 35 height 18
